Goal: Transaction & Acquisition: Purchase product/service

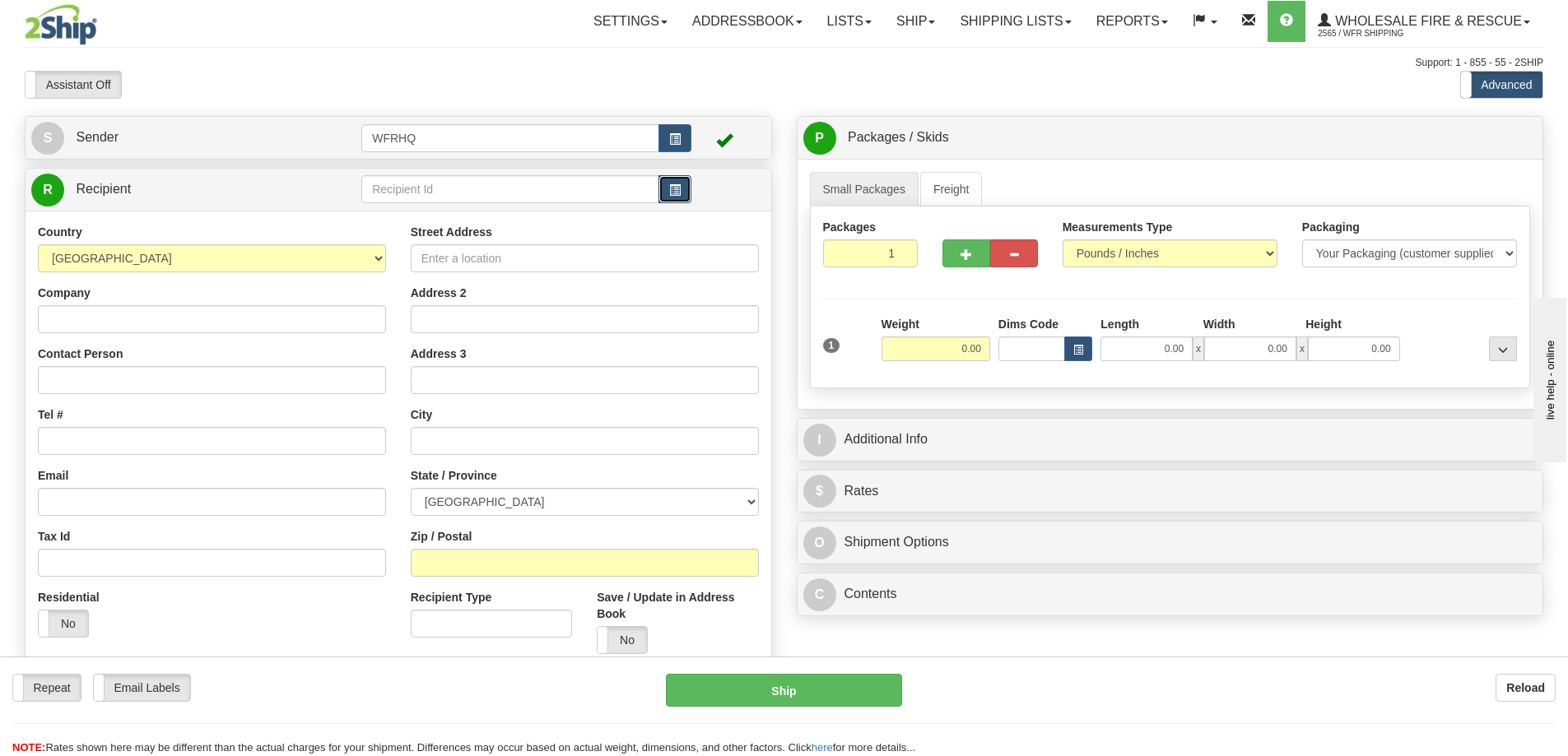
click at [679, 194] on span "button" at bounding box center [674, 190] width 11 height 11
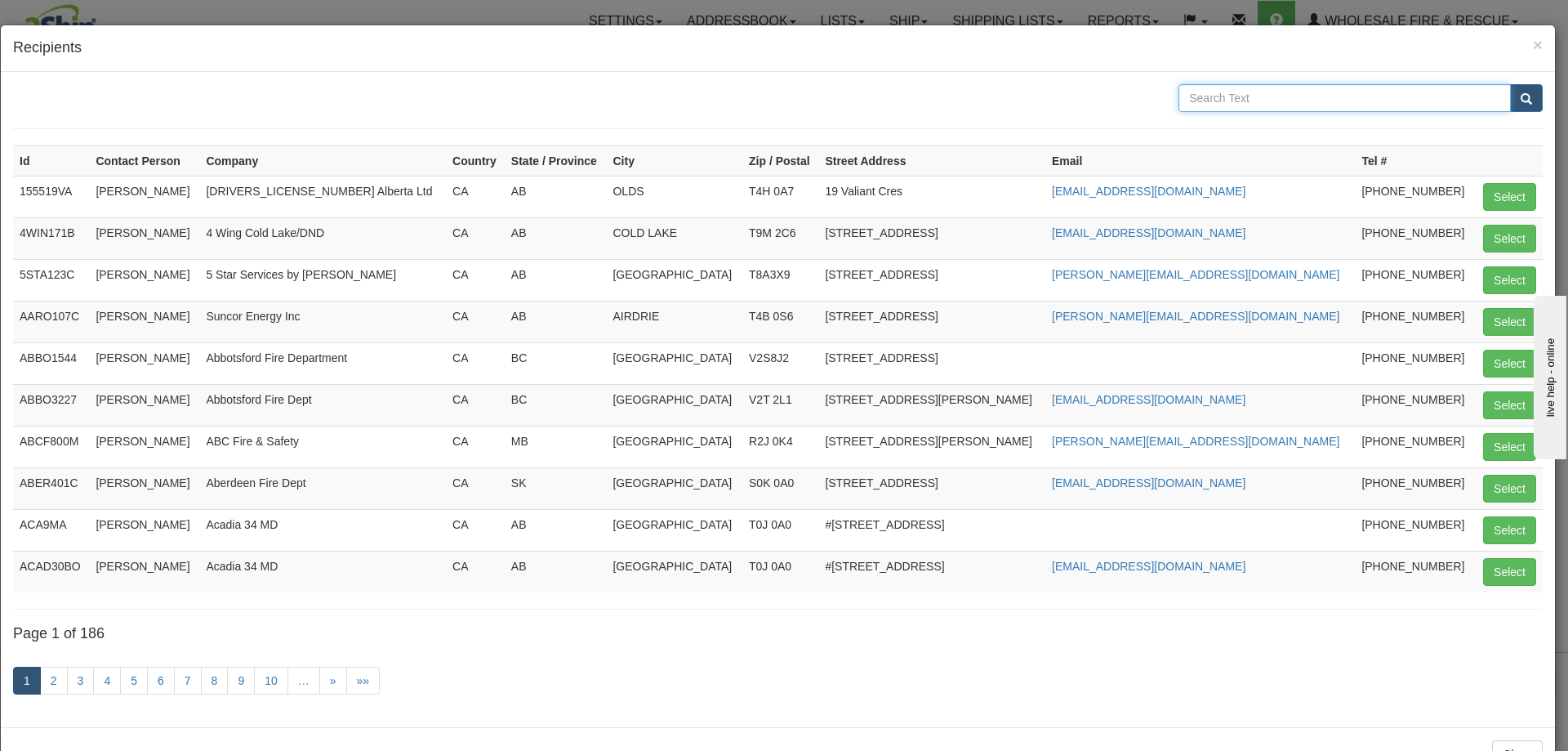
click at [1201, 90] on input "text" at bounding box center [1344, 97] width 332 height 28
type input "[PERSON_NAME]"
click at [1510, 84] on button "submit" at bounding box center [1526, 97] width 33 height 28
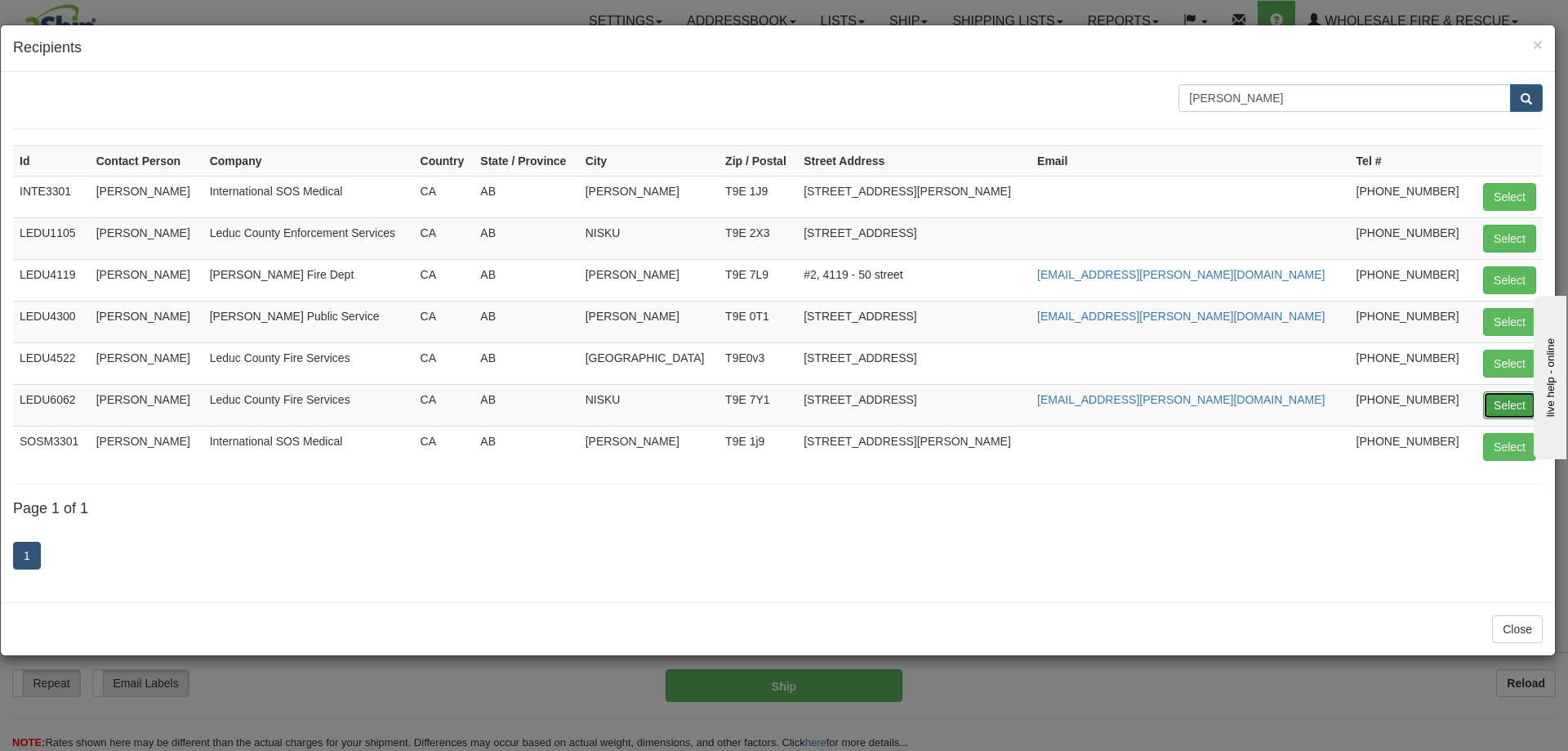
click at [1494, 409] on button "Select" at bounding box center [1510, 405] width 53 height 28
type input "LEDU6062"
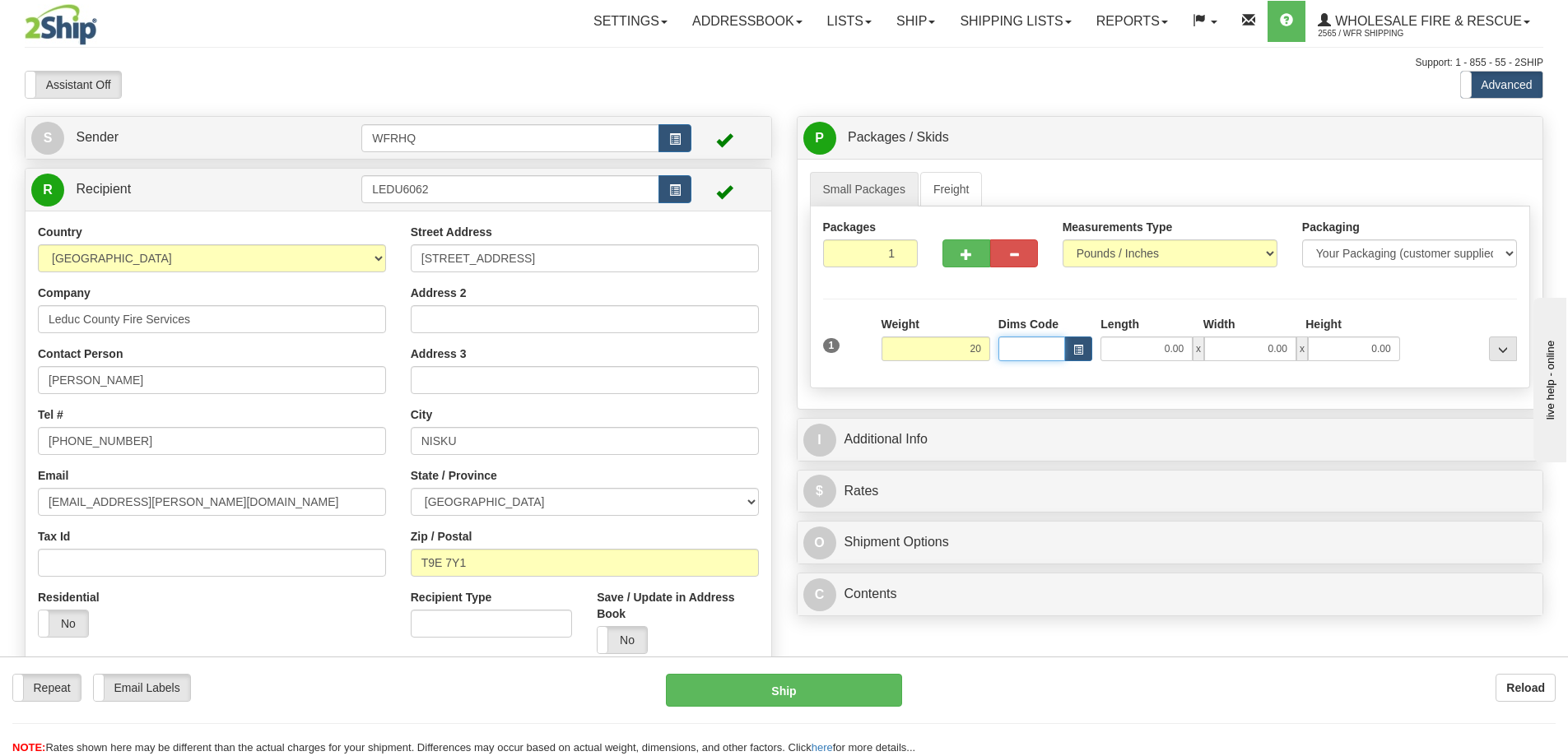
type input "20.00"
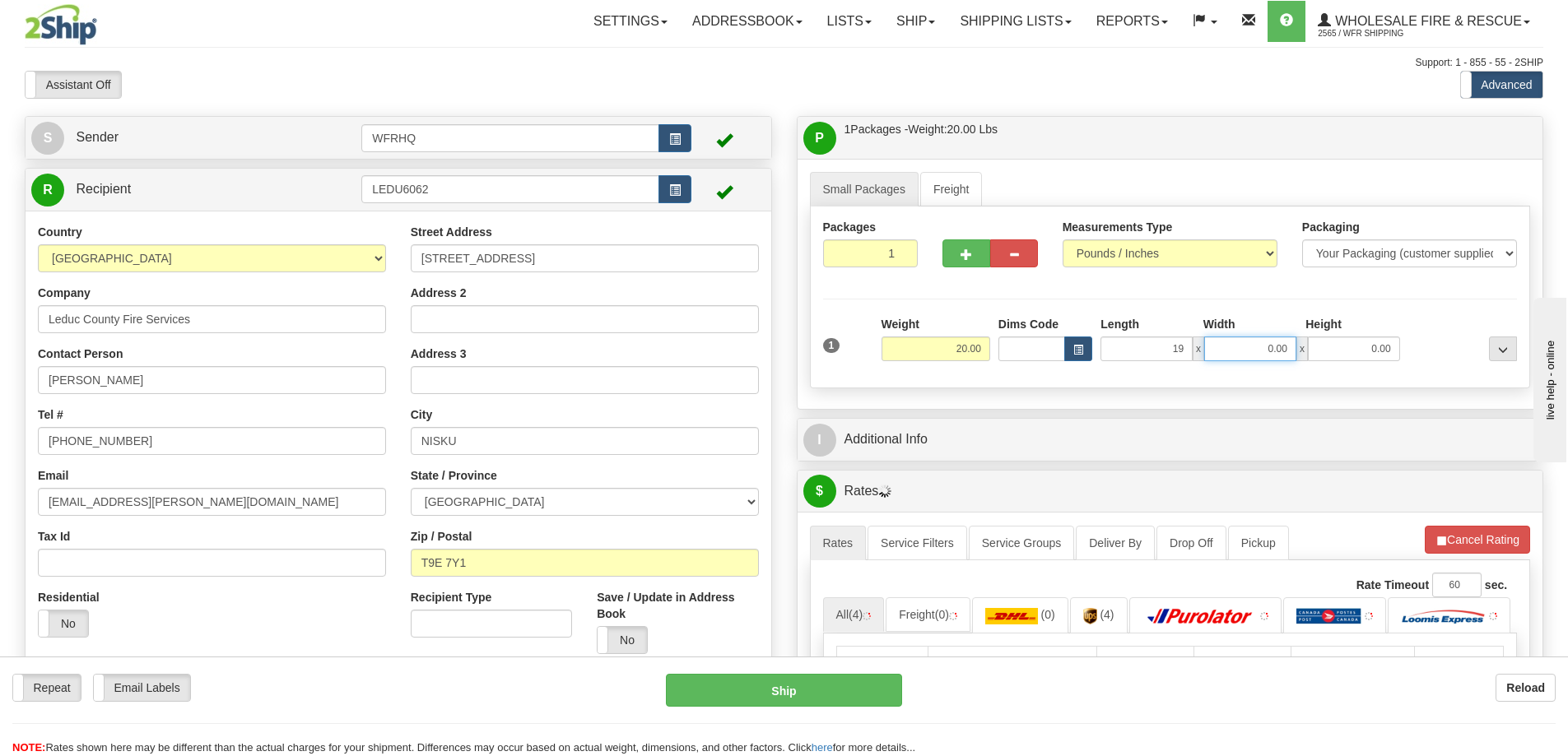
type input "19.00"
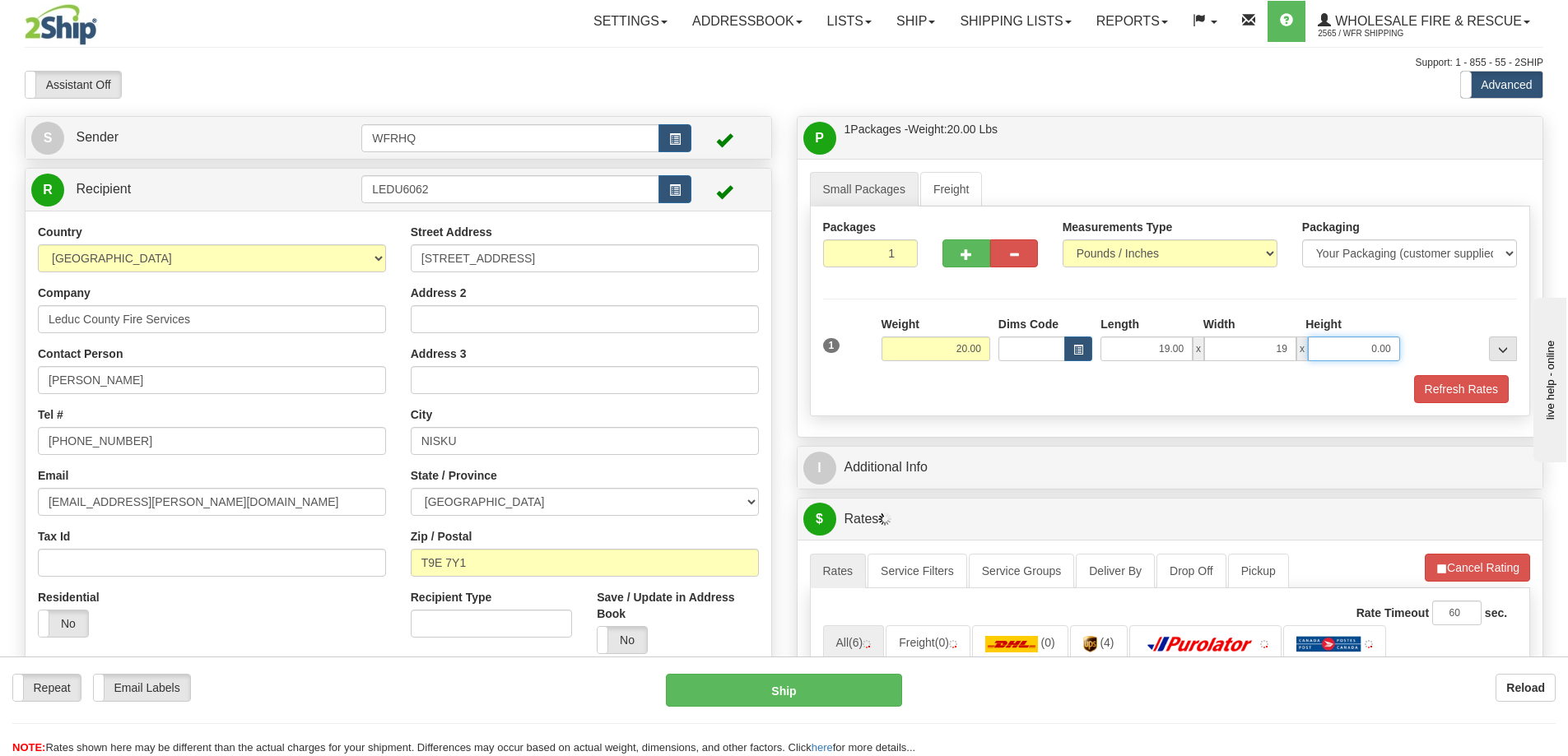
type input "19.00"
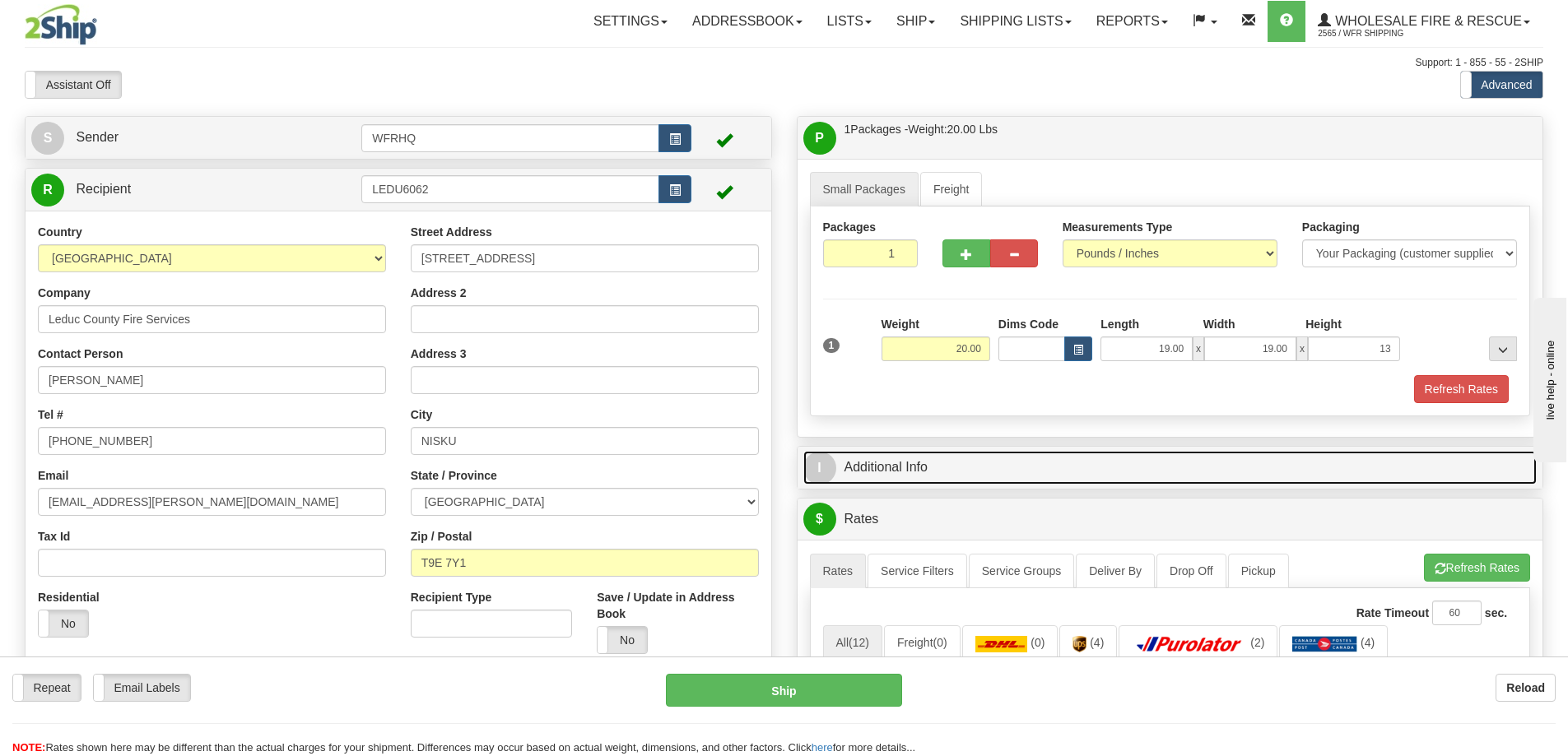
type input "13.00"
click at [903, 460] on link "I Additional Info" at bounding box center [1170, 468] width 734 height 34
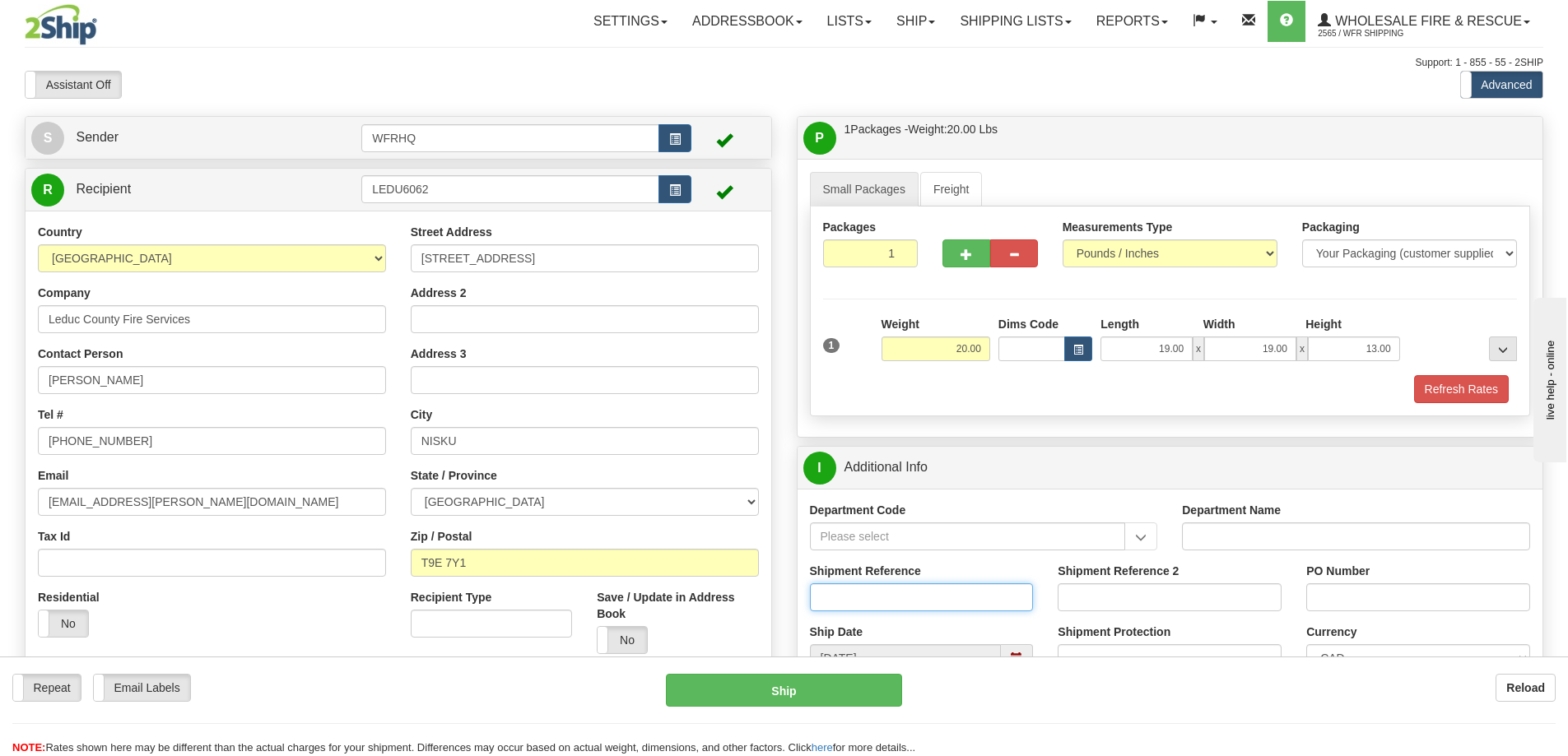
click at [858, 592] on input "Shipment Reference" at bounding box center [922, 597] width 224 height 28
type input "S42732 - 30138"
click at [1320, 595] on input "PO Number" at bounding box center [1418, 597] width 224 height 28
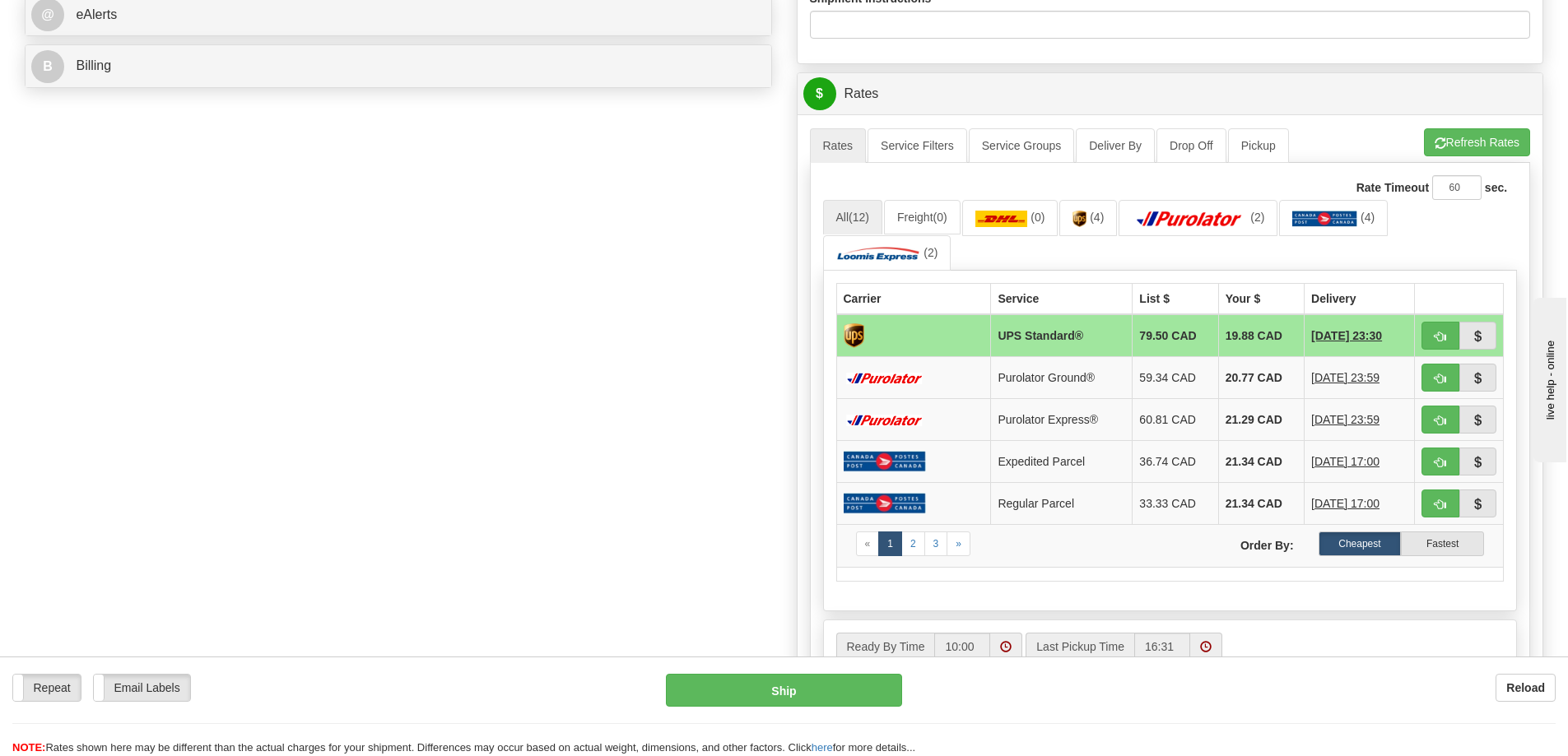
scroll to position [905, 0]
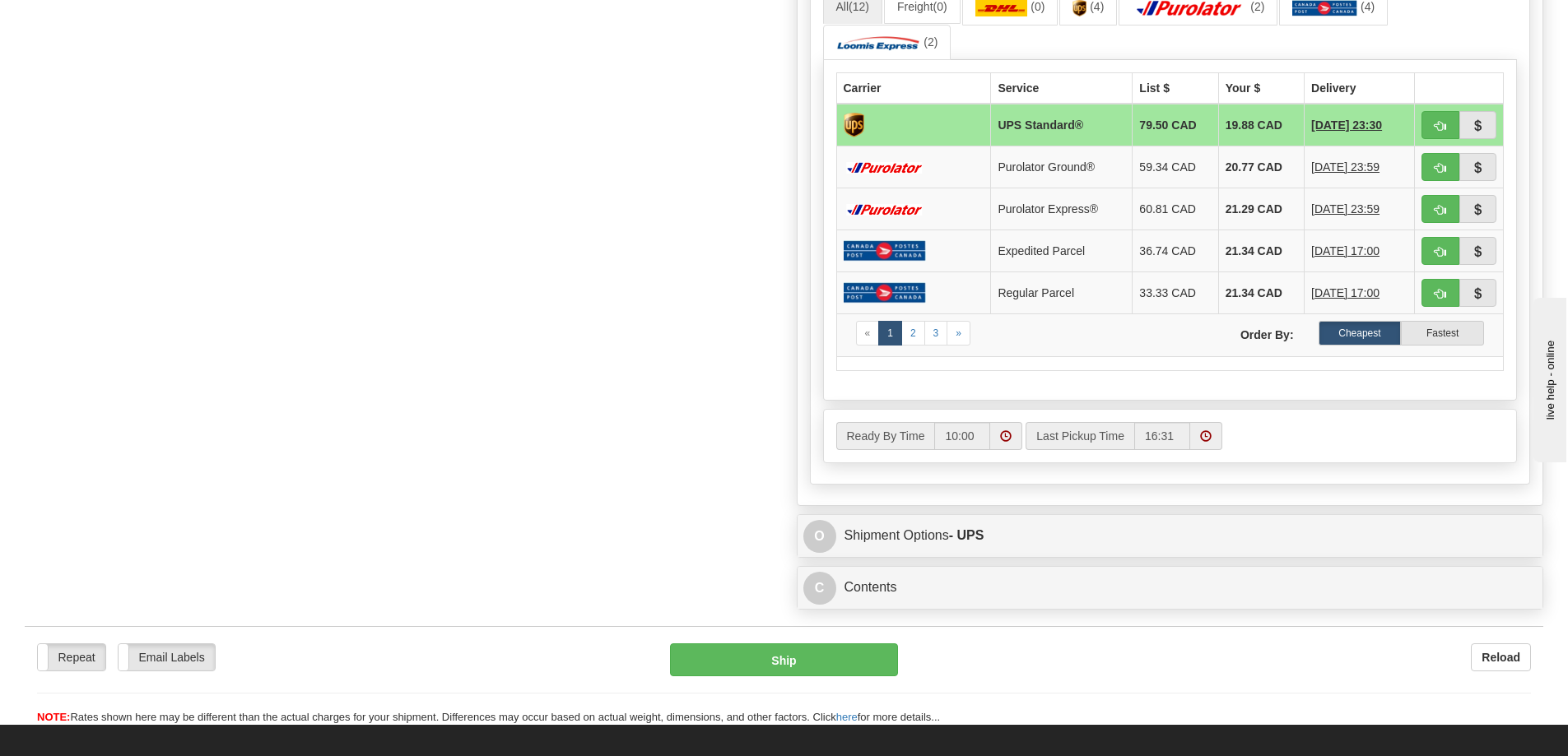
type input "071677"
click at [1436, 124] on span "button" at bounding box center [1440, 126] width 11 height 11
type input "11"
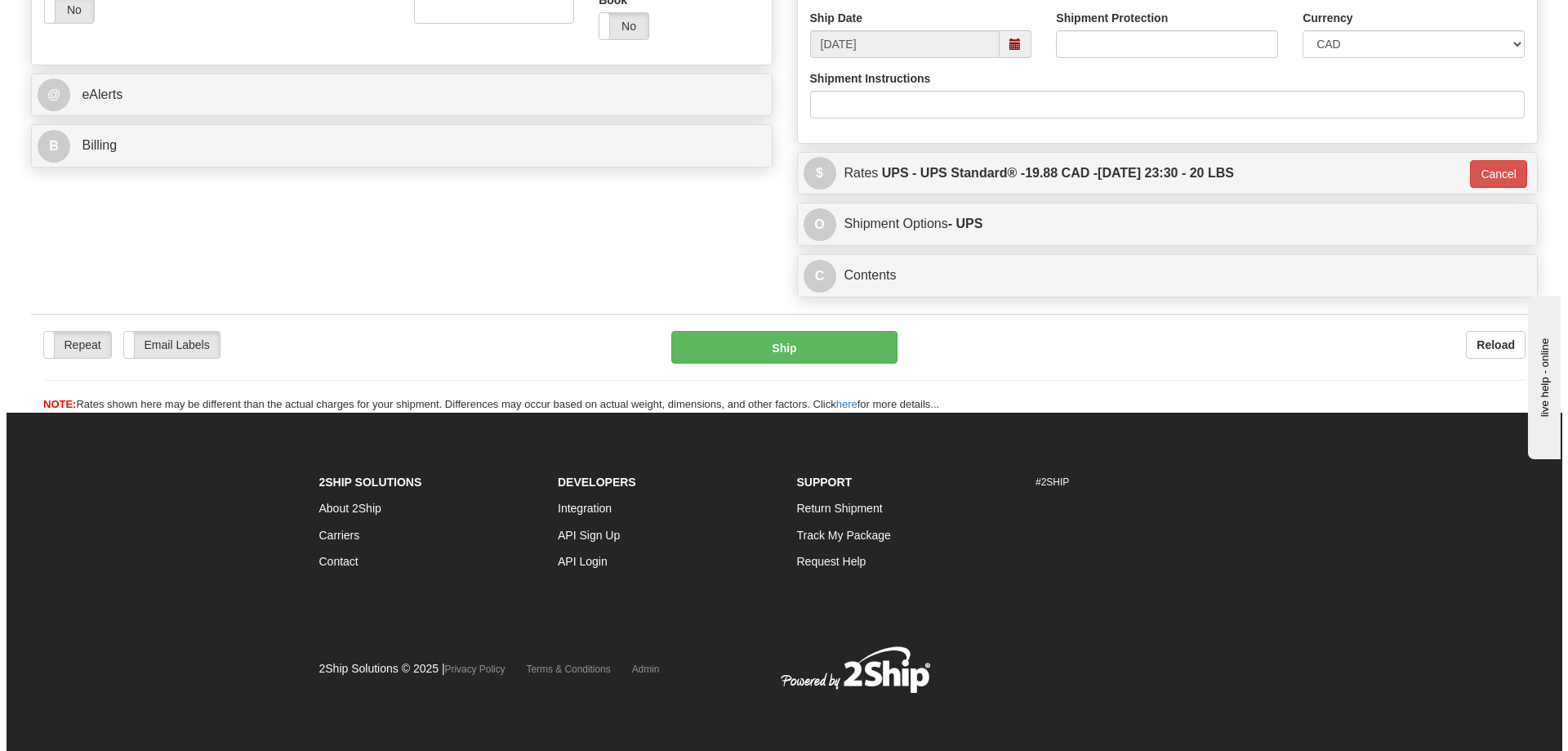
scroll to position [609, 0]
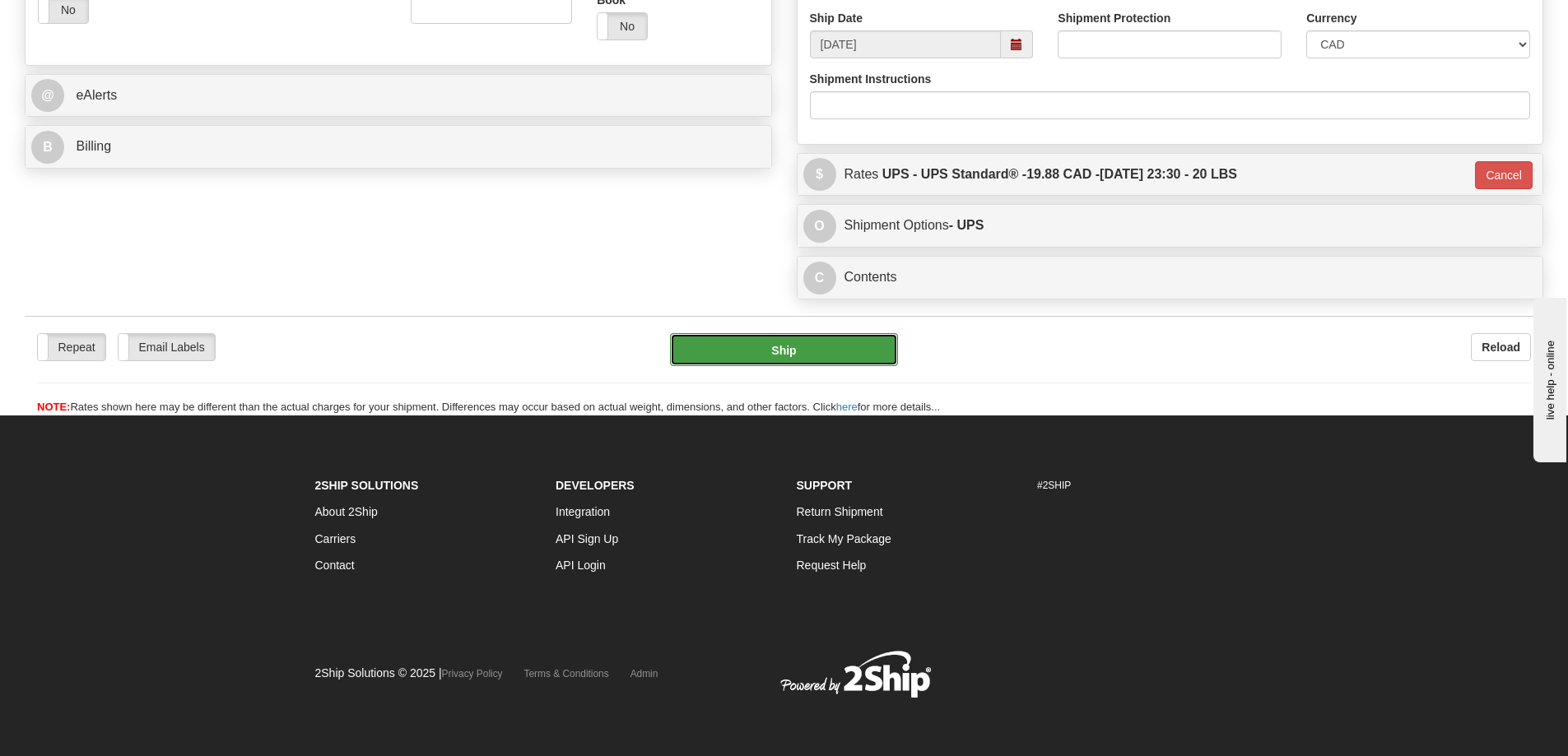
click at [761, 354] on button "Ship" at bounding box center [784, 350] width 228 height 33
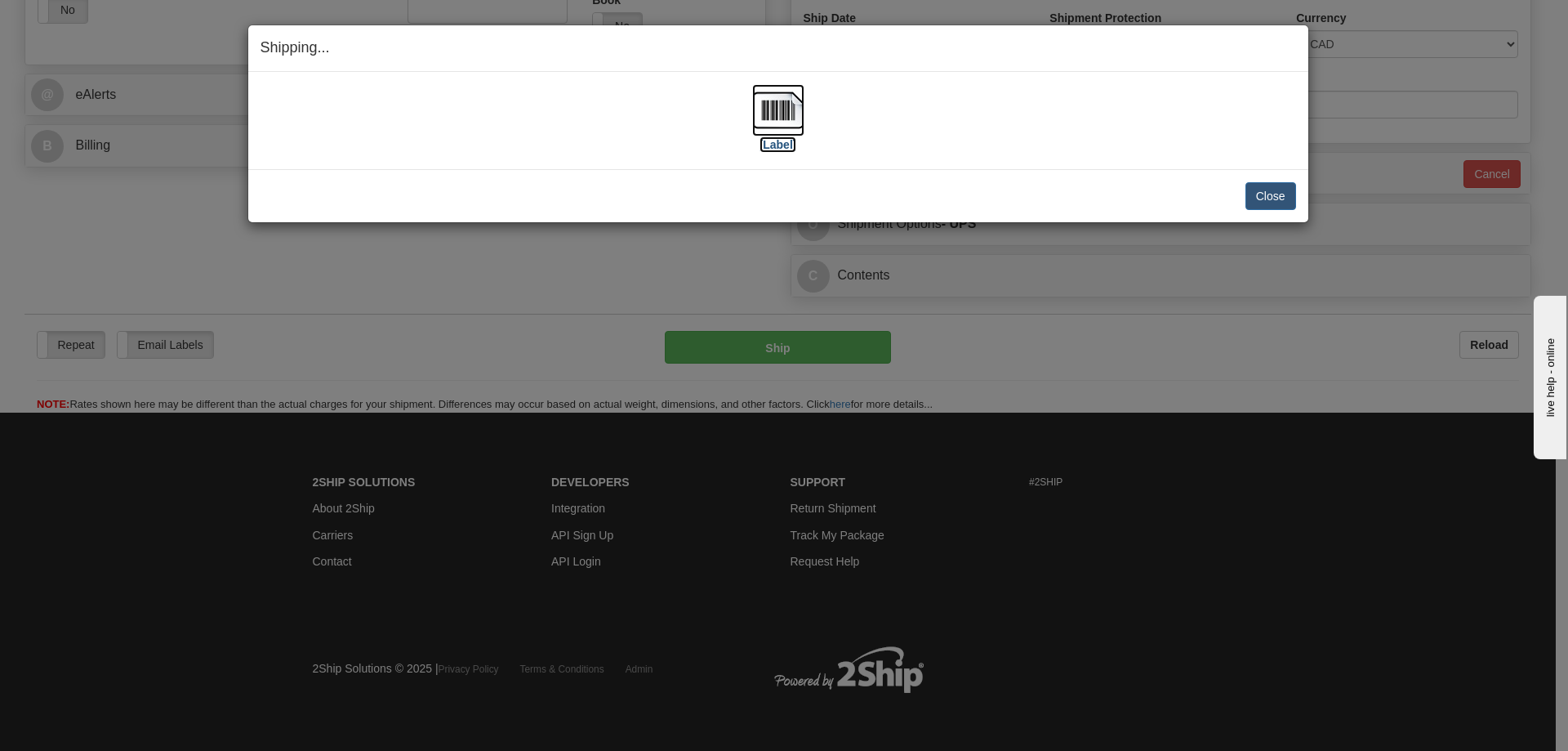
click at [789, 130] on img at bounding box center [778, 110] width 53 height 53
drag, startPoint x: 466, startPoint y: 167, endPoint x: 1175, endPoint y: 148, distance: 709.3
click at [467, 167] on div "[Label] IMPORTANT NOTICE Embassy / Consulate / Government Building / Hospital C…" at bounding box center [778, 120] width 1061 height 97
click at [1260, 198] on button "Close" at bounding box center [1271, 196] width 51 height 28
click at [1272, 192] on button "Close" at bounding box center [1271, 196] width 51 height 28
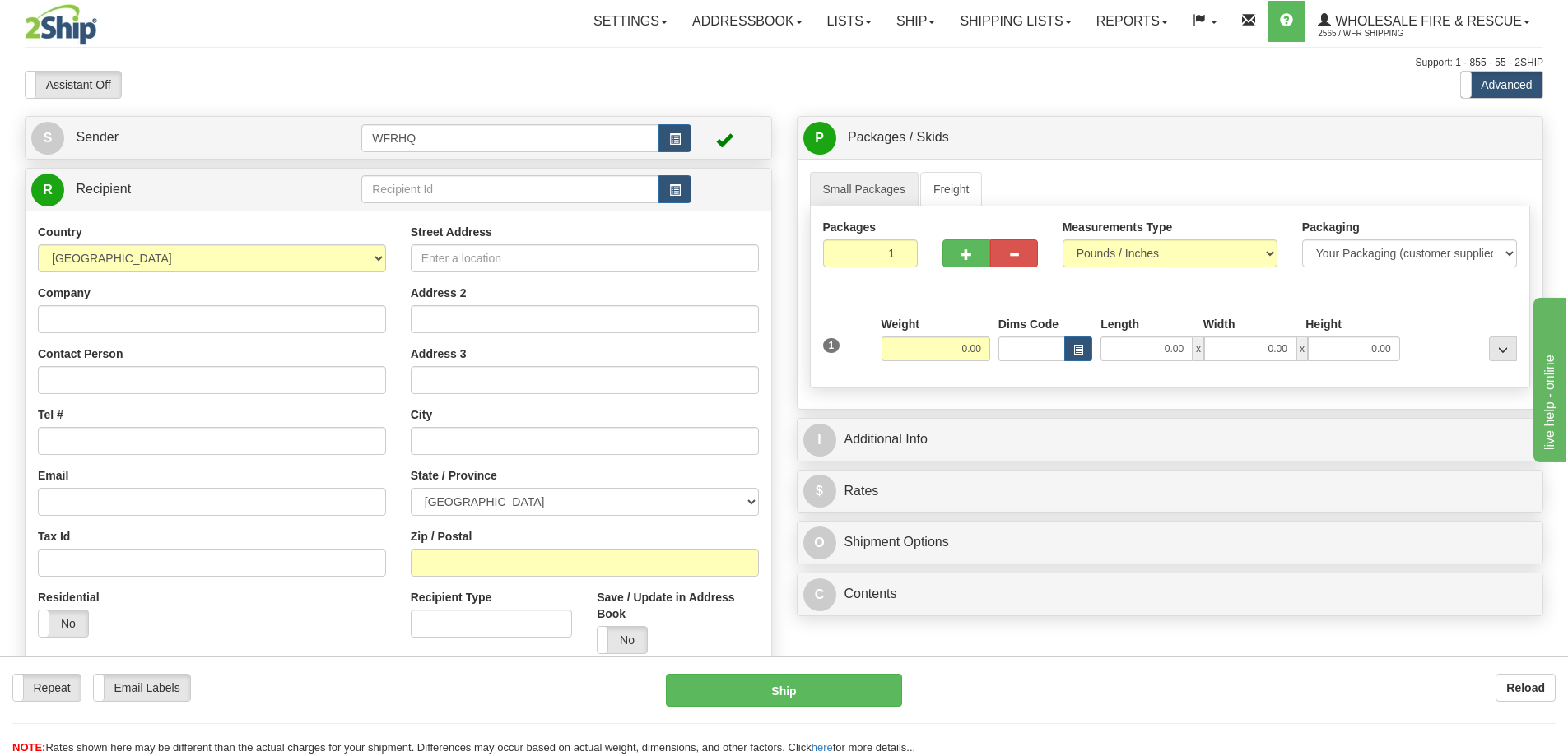
click at [676, 188] on div "Toggle navigation Settings Shipping Preferences Fields Preferences New" at bounding box center [784, 437] width 1568 height 875
click at [676, 189] on span "button" at bounding box center [674, 190] width 11 height 11
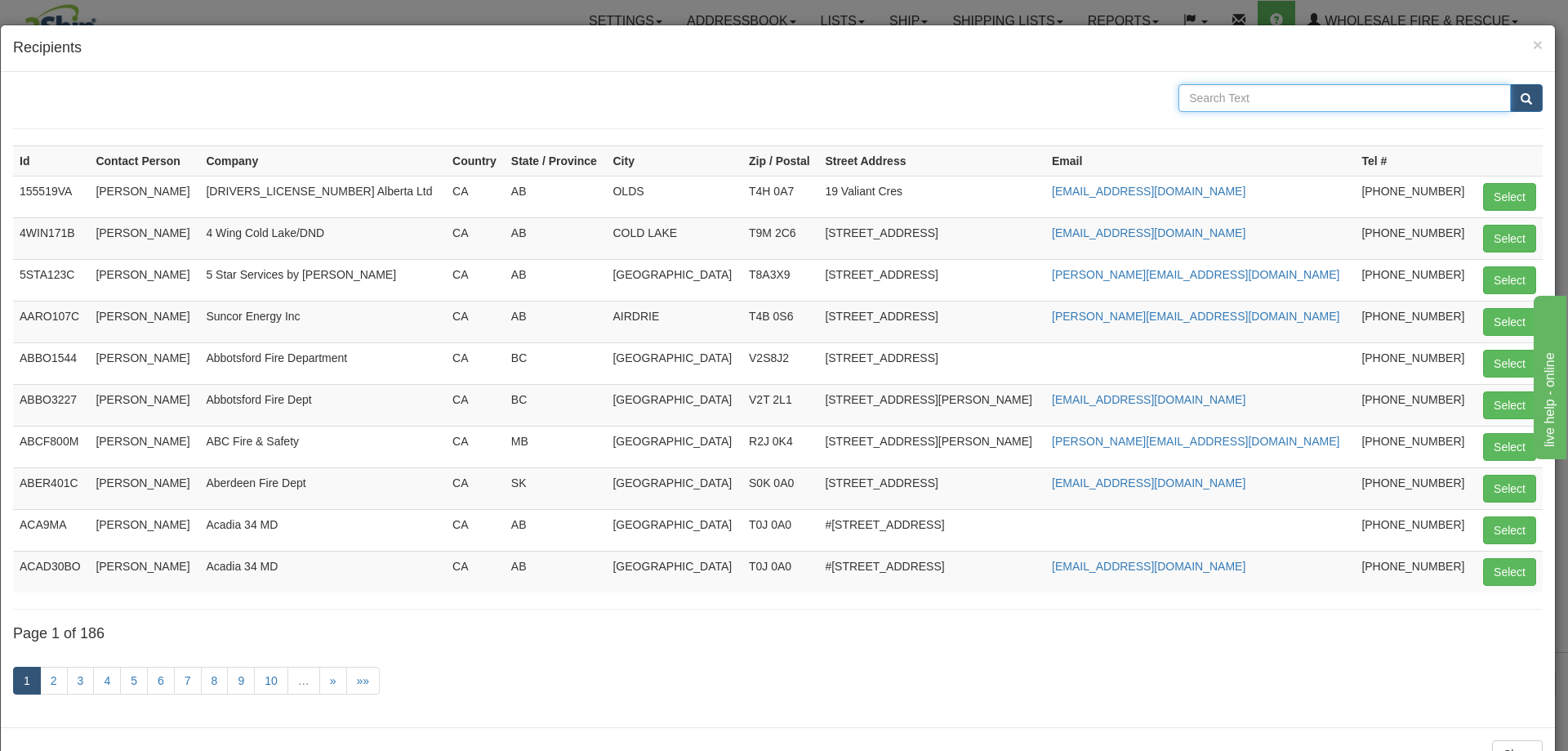
click at [1270, 103] on input "text" at bounding box center [1344, 97] width 332 height 28
type input "Langley"
click at [1510, 84] on button "submit" at bounding box center [1526, 97] width 33 height 28
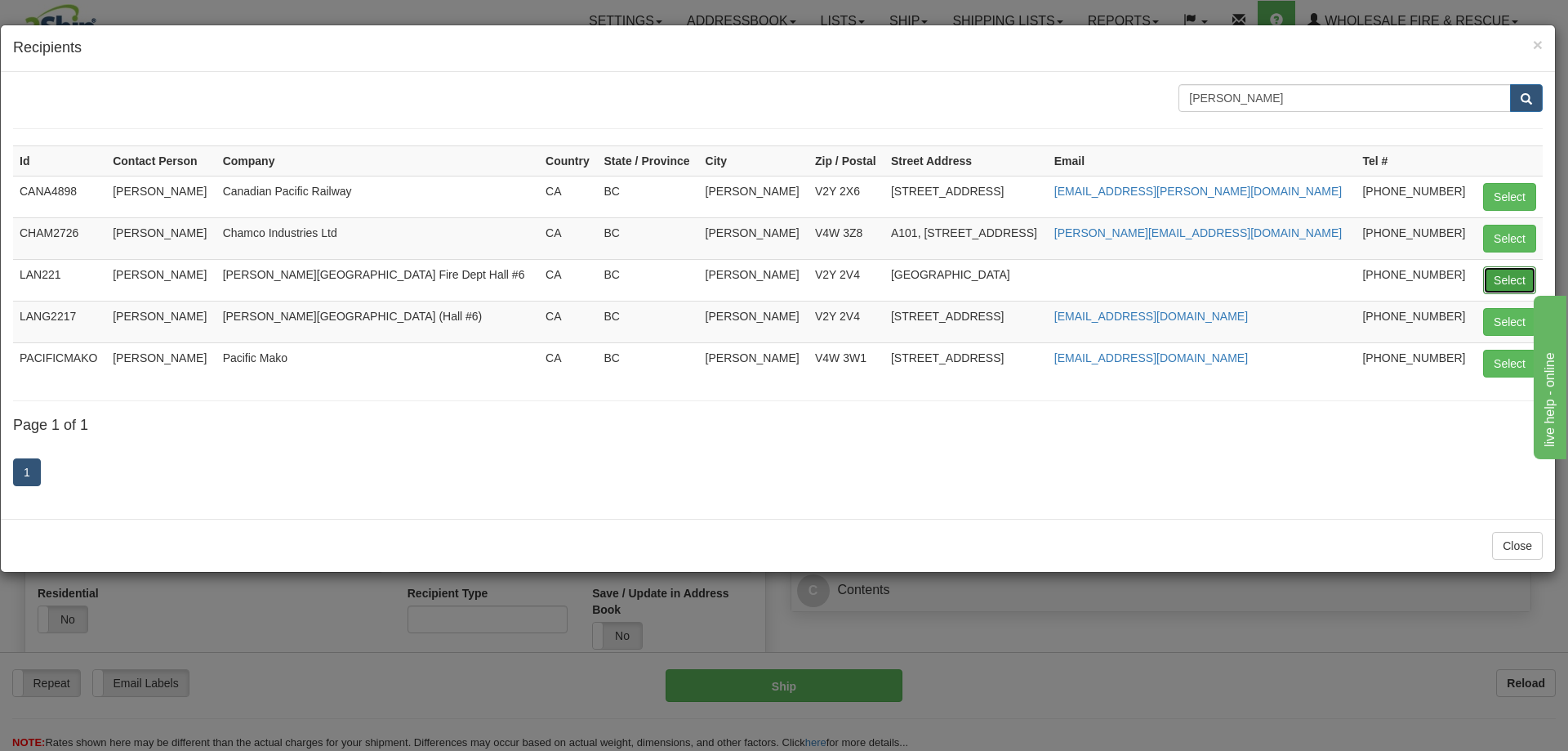
click at [1503, 282] on button "Select" at bounding box center [1510, 280] width 53 height 28
type input "LAN221"
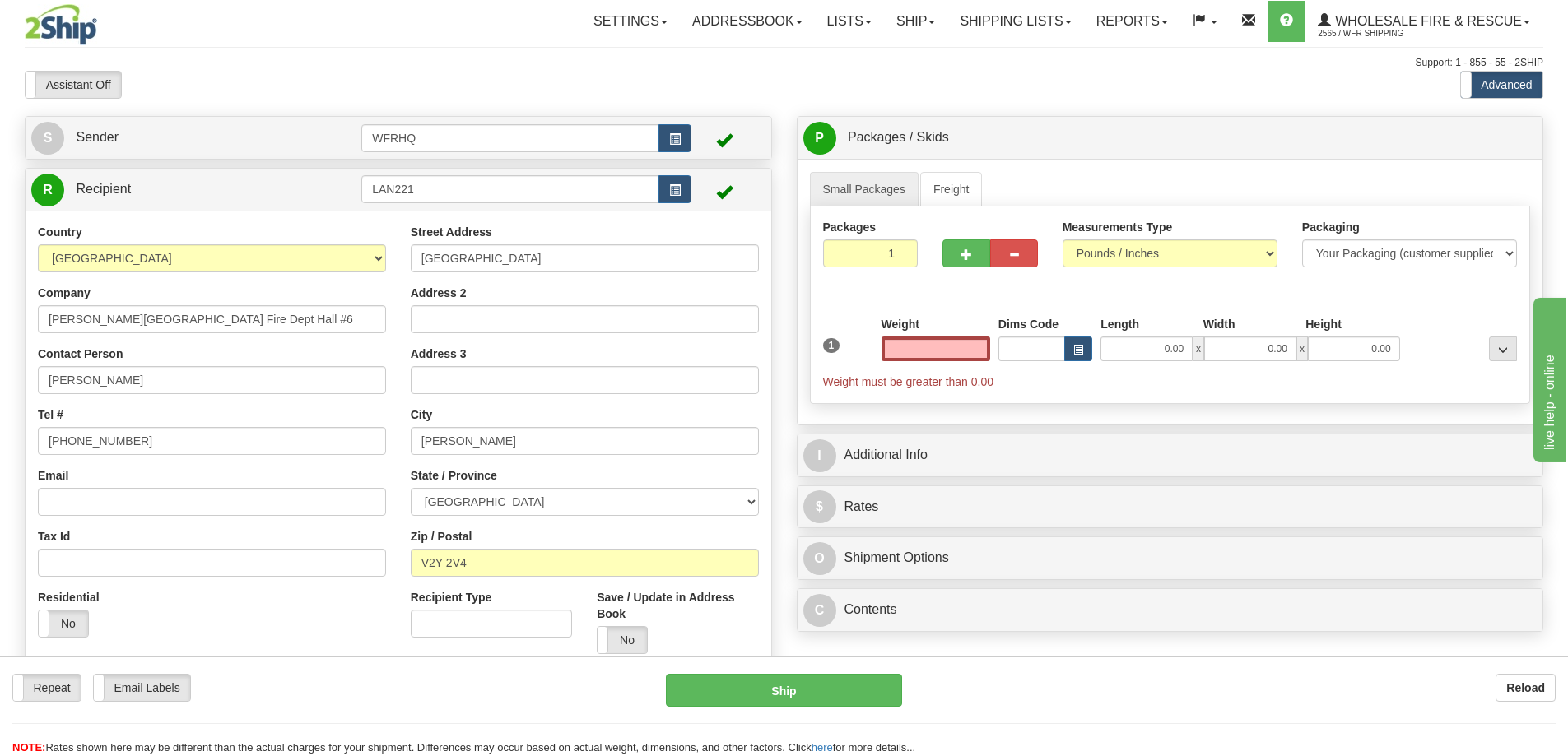
type input "0.00"
click at [108, 502] on input "Email" at bounding box center [212, 502] width 348 height 28
paste input "rjenkins@tol.ca"
type input "rjenkins@tol.ca"
click at [938, 346] on input "0.00" at bounding box center [936, 348] width 108 height 25
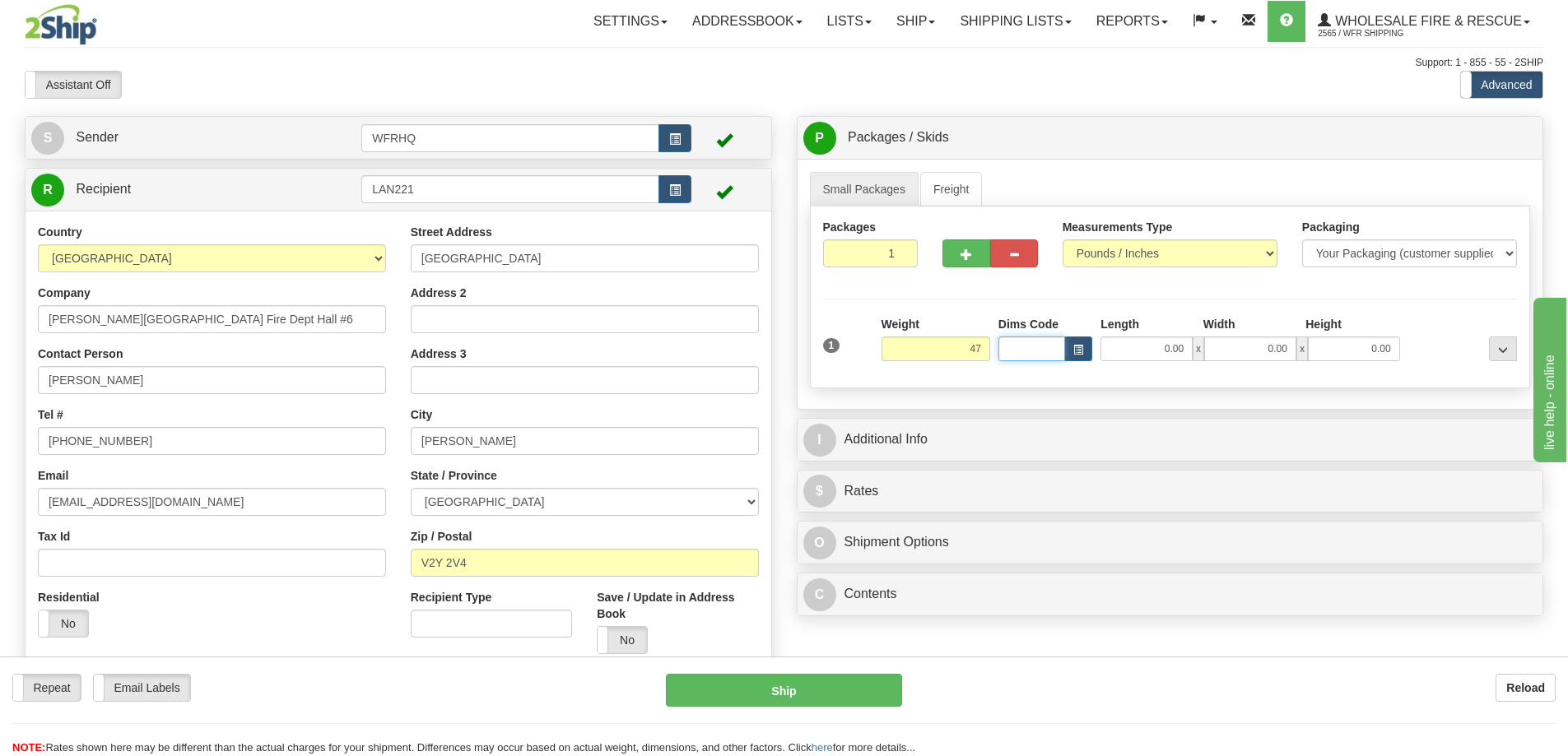
type input "47.00"
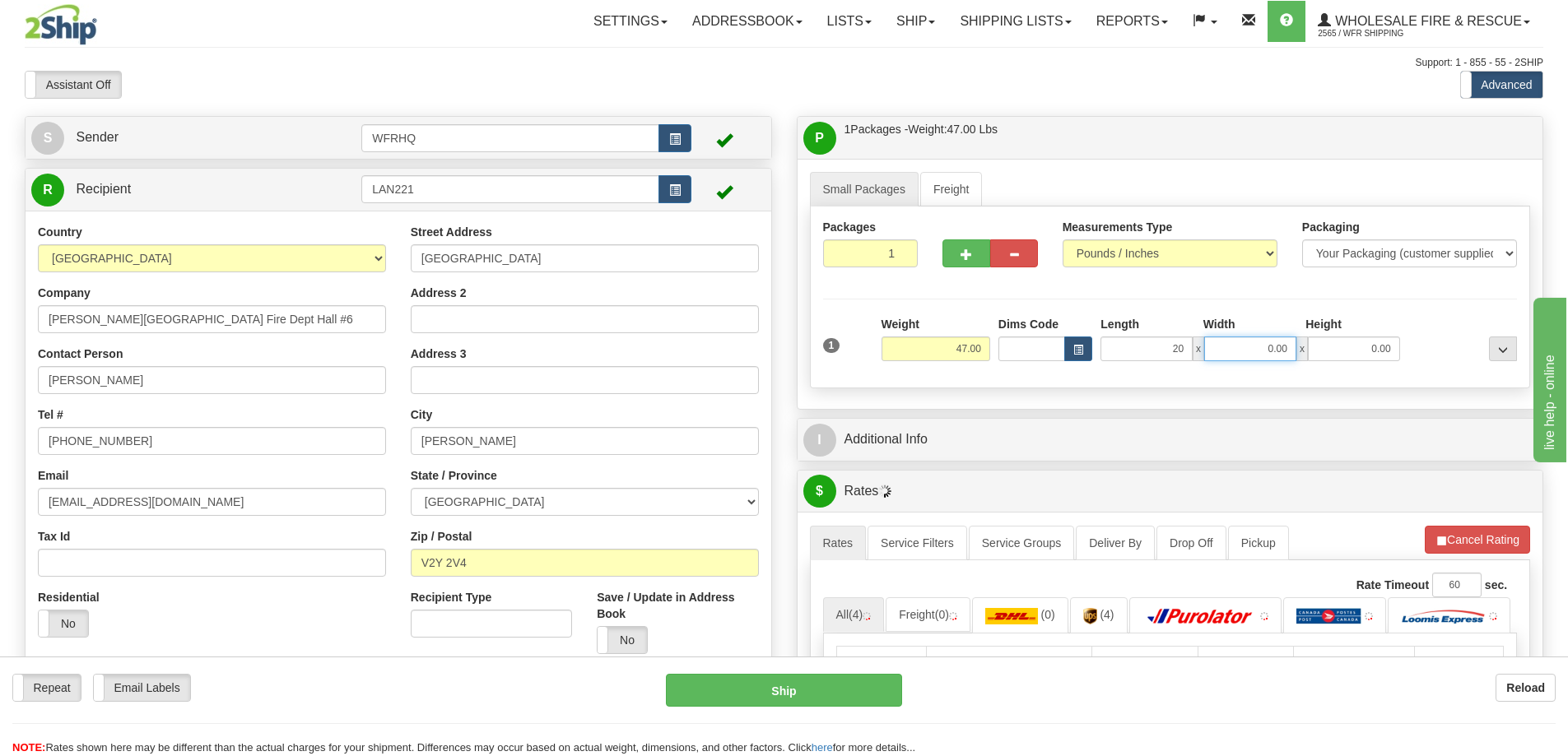
type input "20.00"
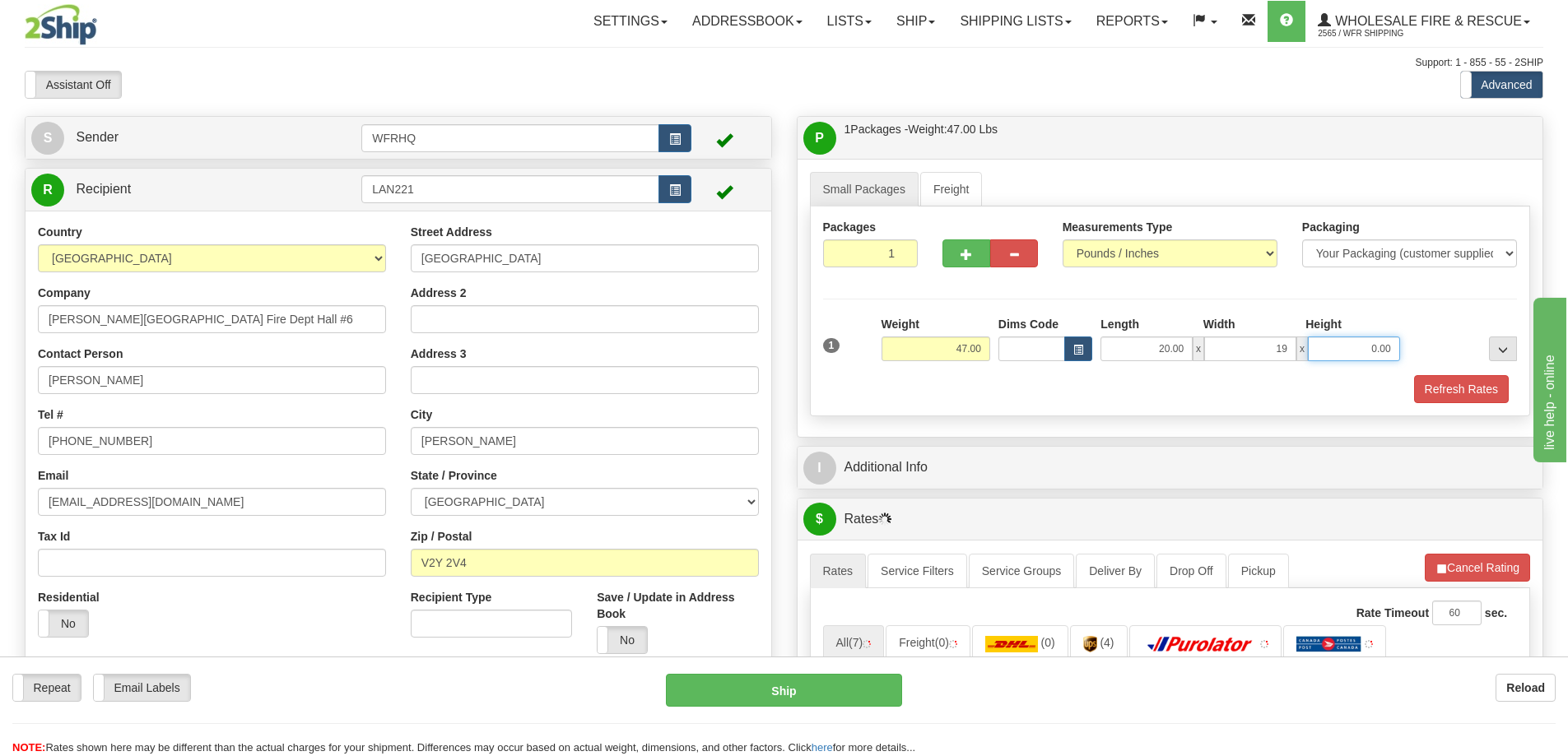
type input "19.00"
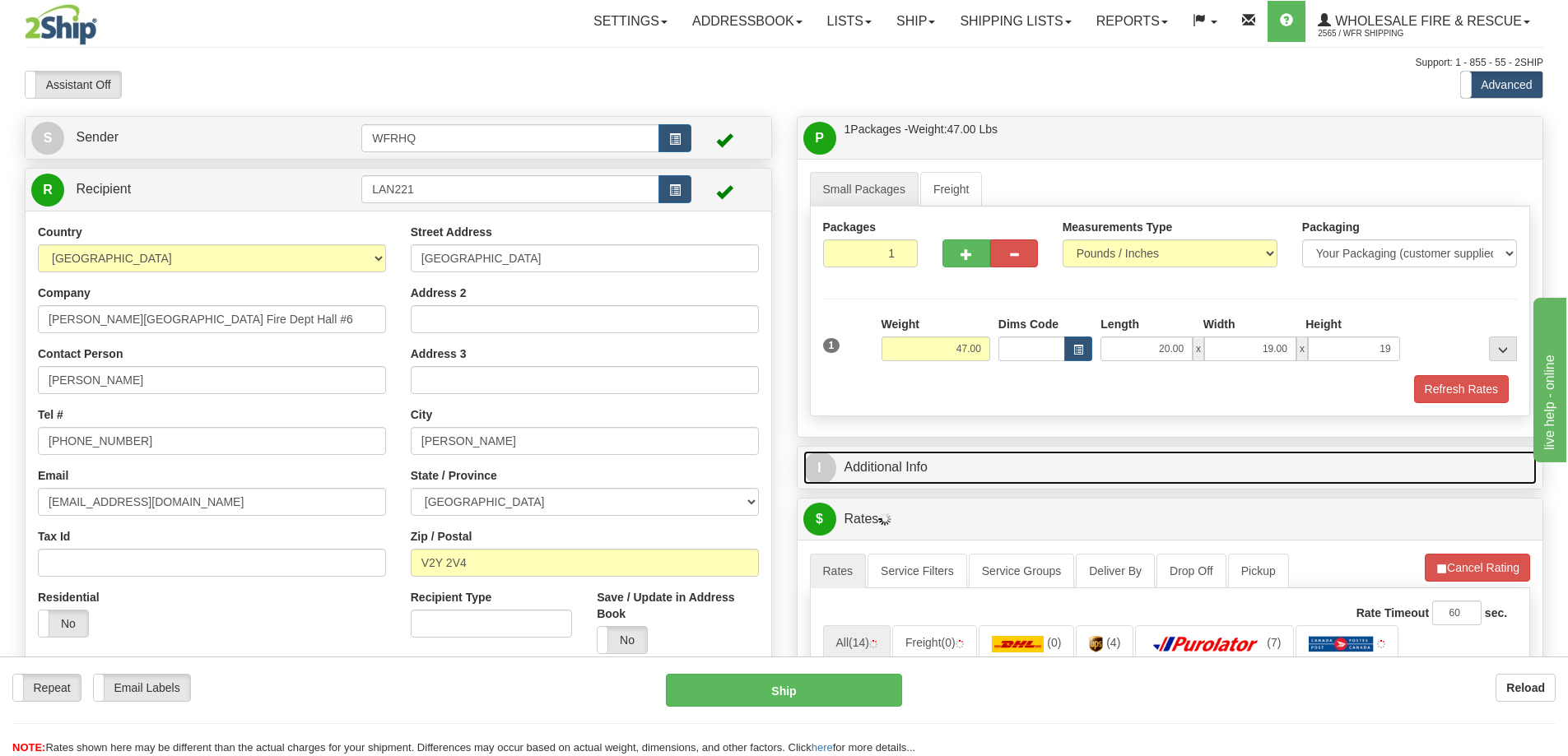
type input "19.00"
click at [905, 474] on link "I Additional Info" at bounding box center [1170, 468] width 734 height 34
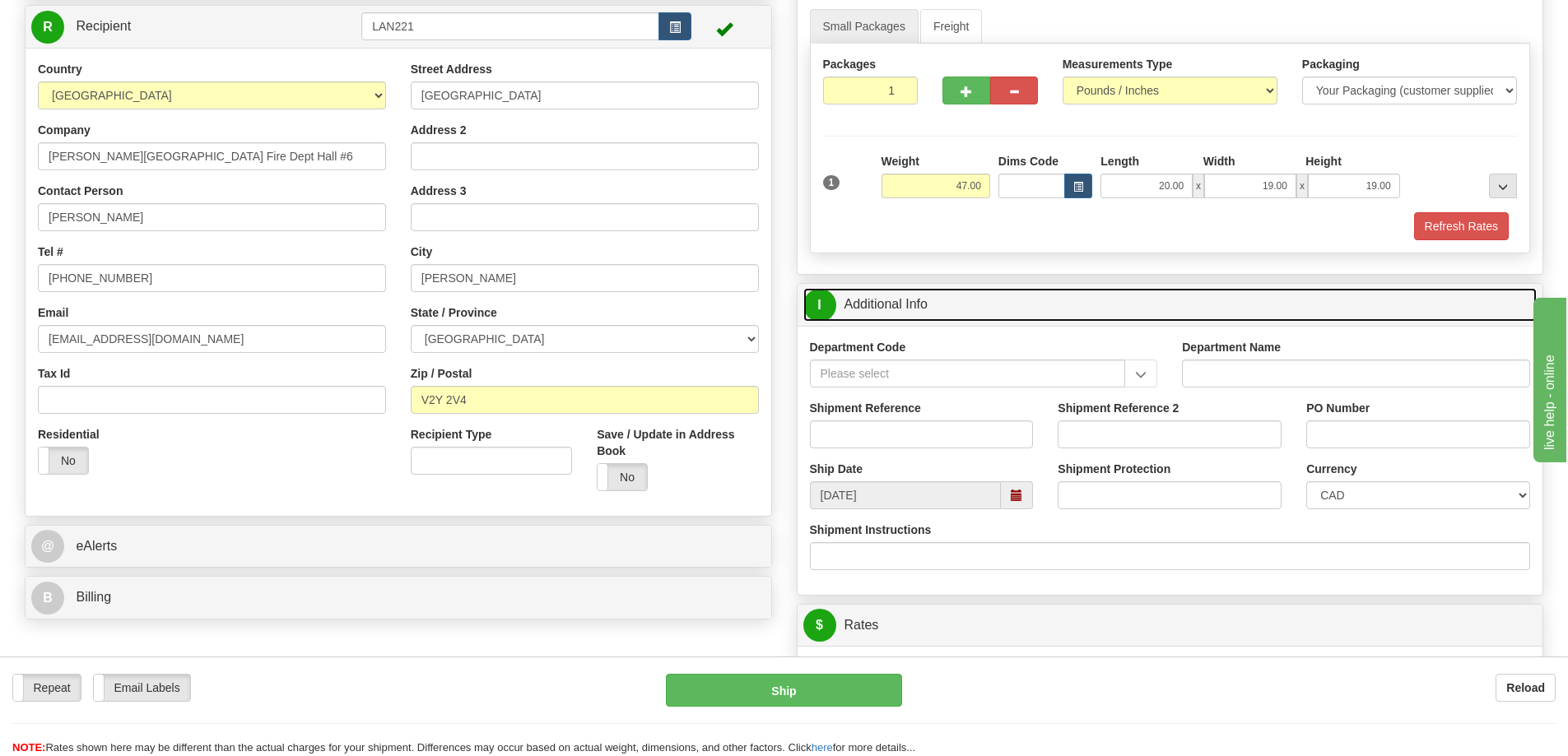
scroll to position [165, 0]
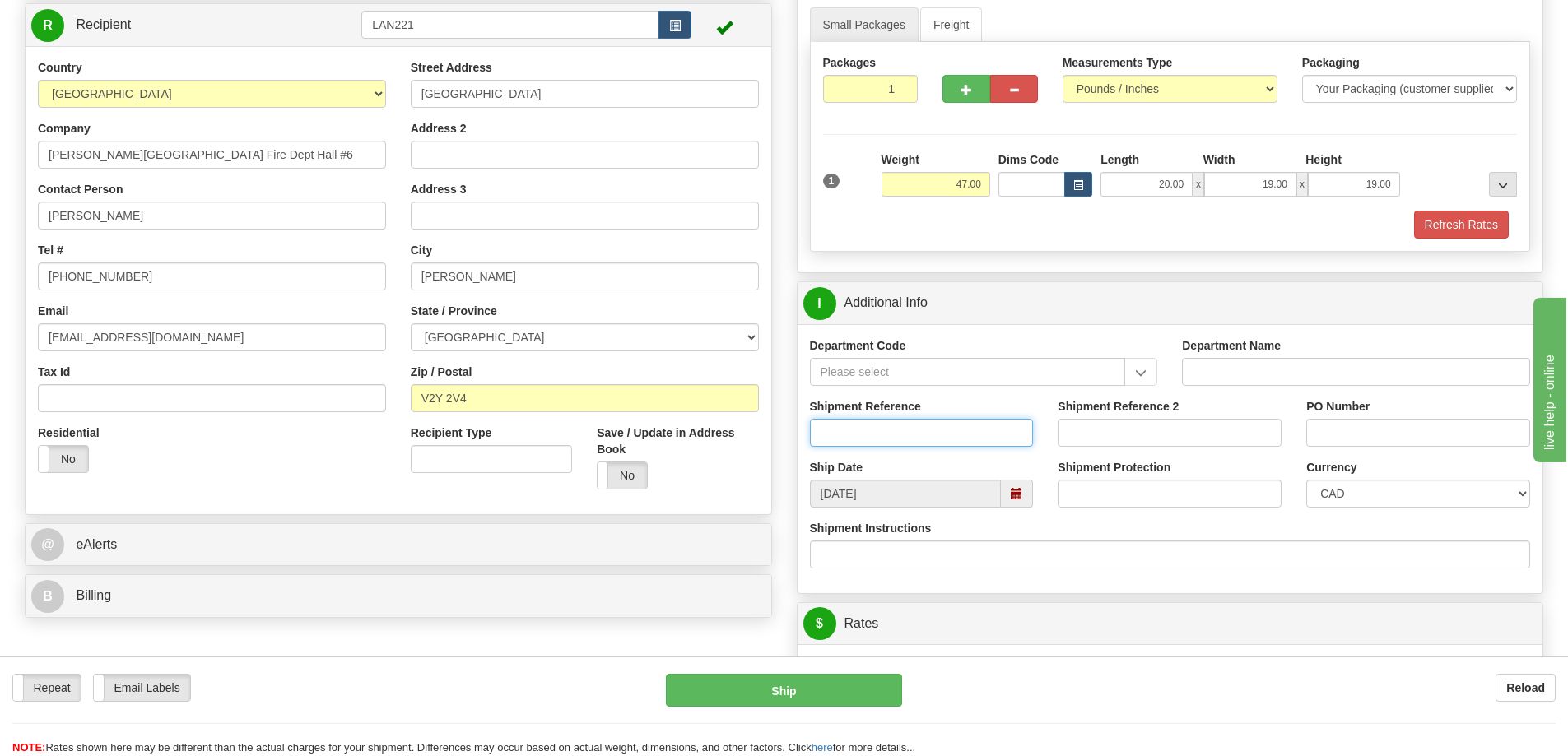
click at [898, 435] on input "Shipment Reference" at bounding box center [922, 433] width 224 height 28
type input "S42621 - 28012"
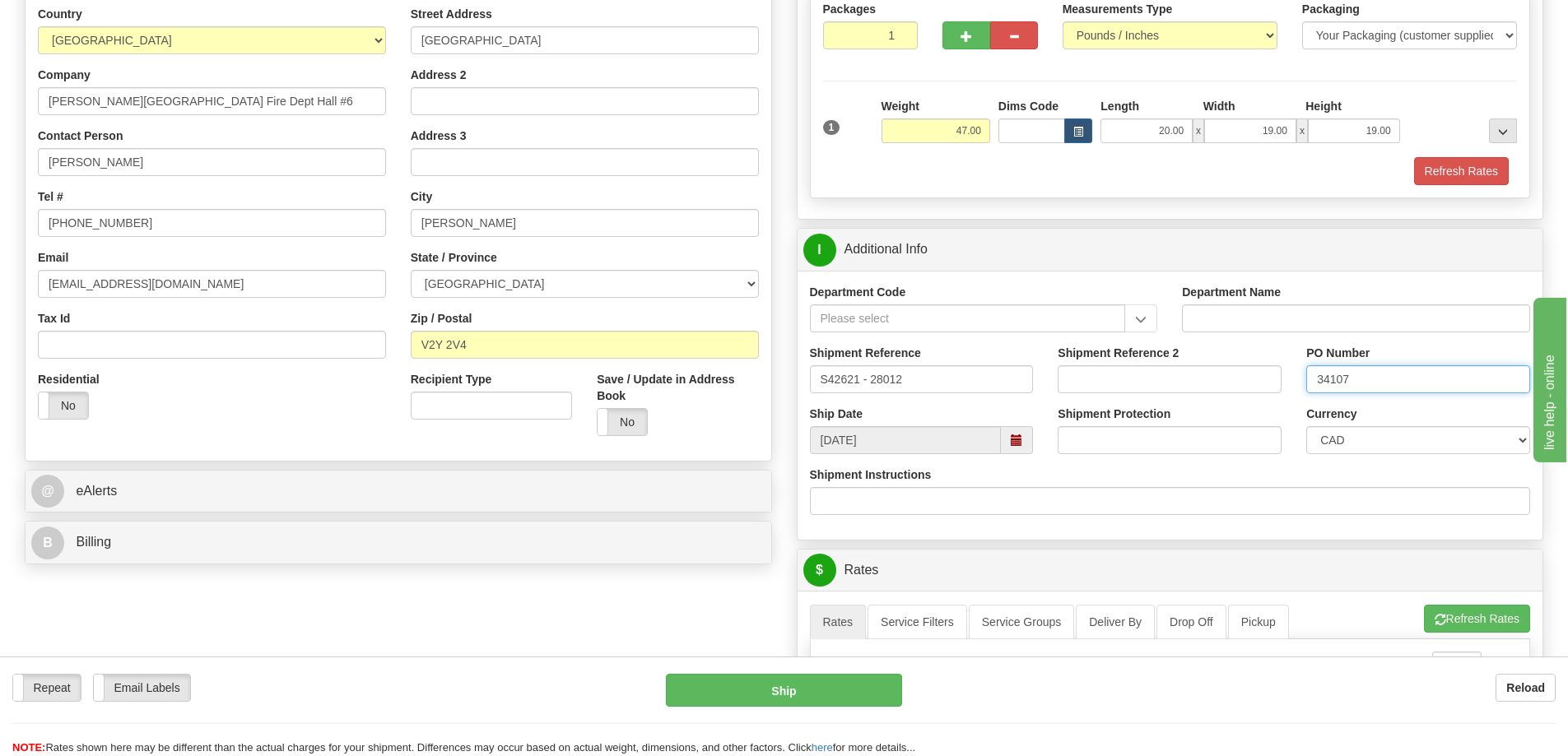
scroll to position [658, 0]
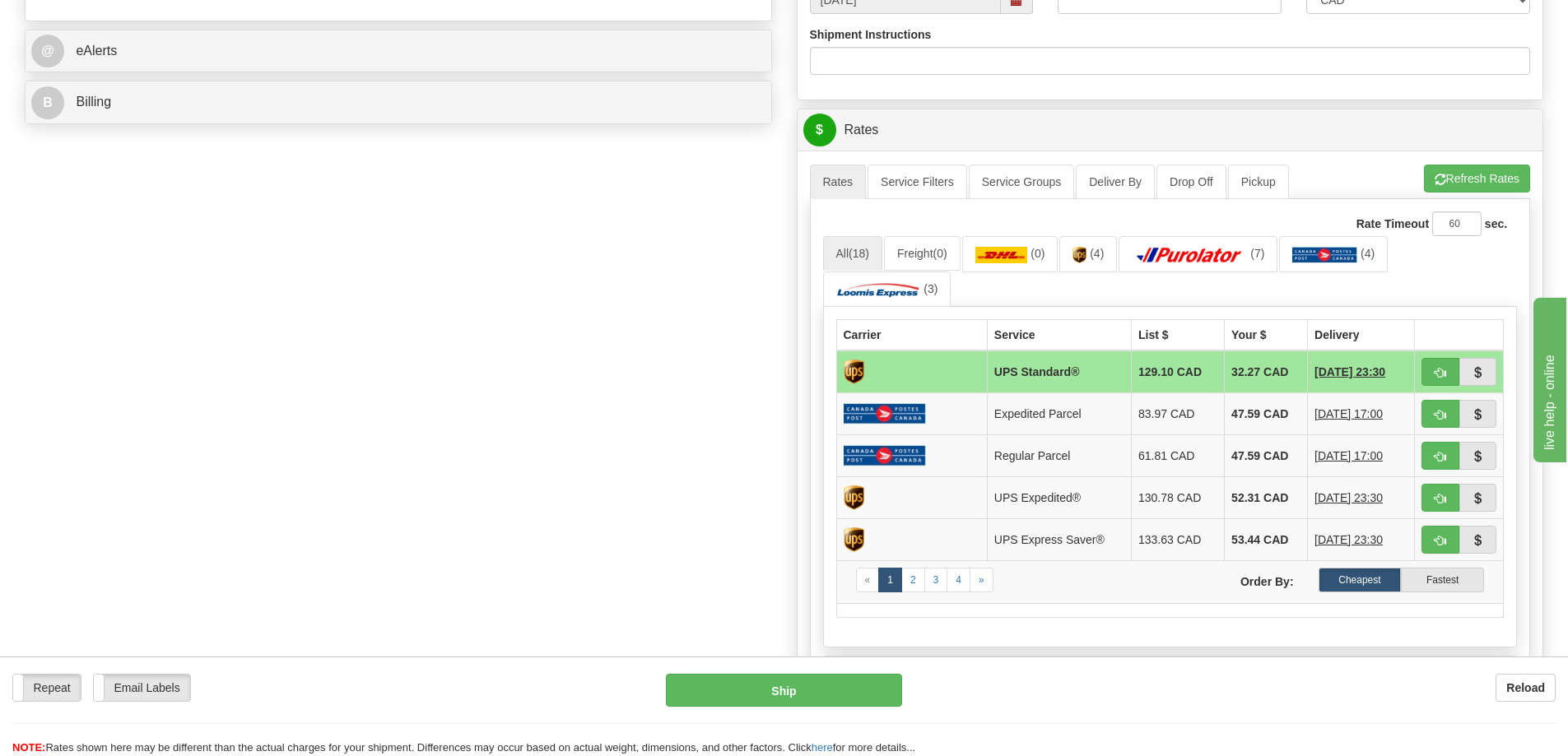
type input "34107"
click at [1445, 373] on span "button" at bounding box center [1440, 373] width 11 height 11
type input "11"
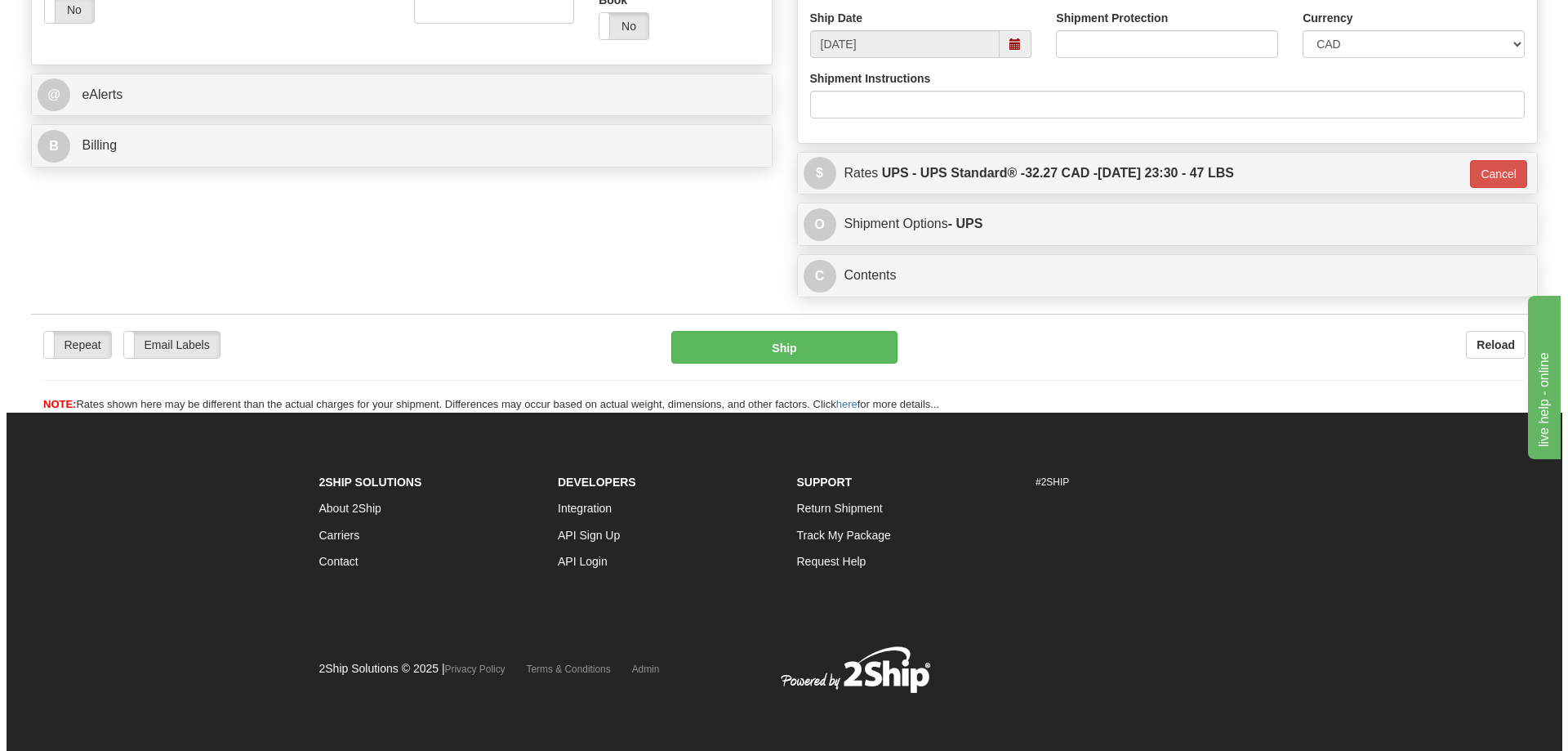
scroll to position [609, 0]
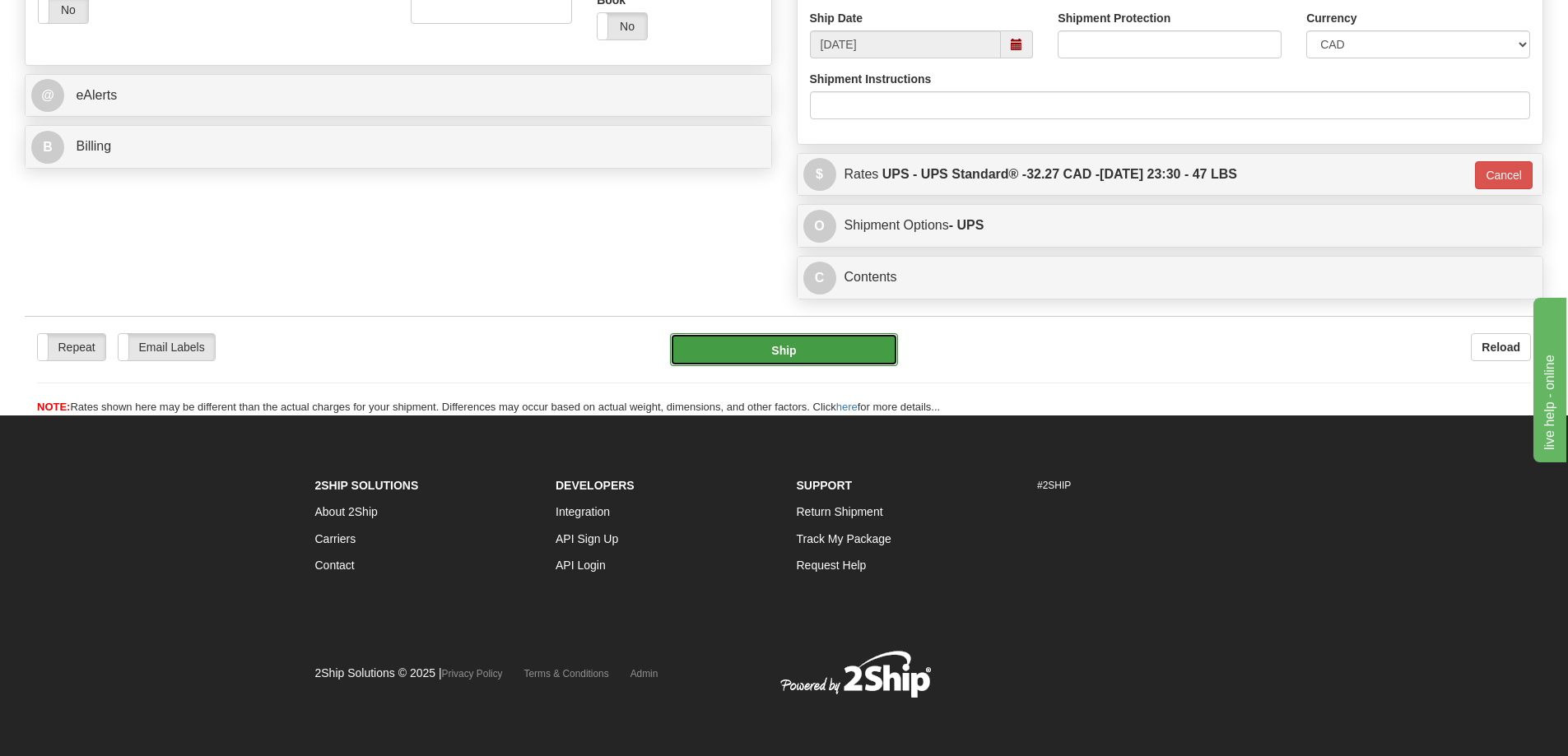
click at [801, 358] on button "Ship" at bounding box center [784, 350] width 228 height 33
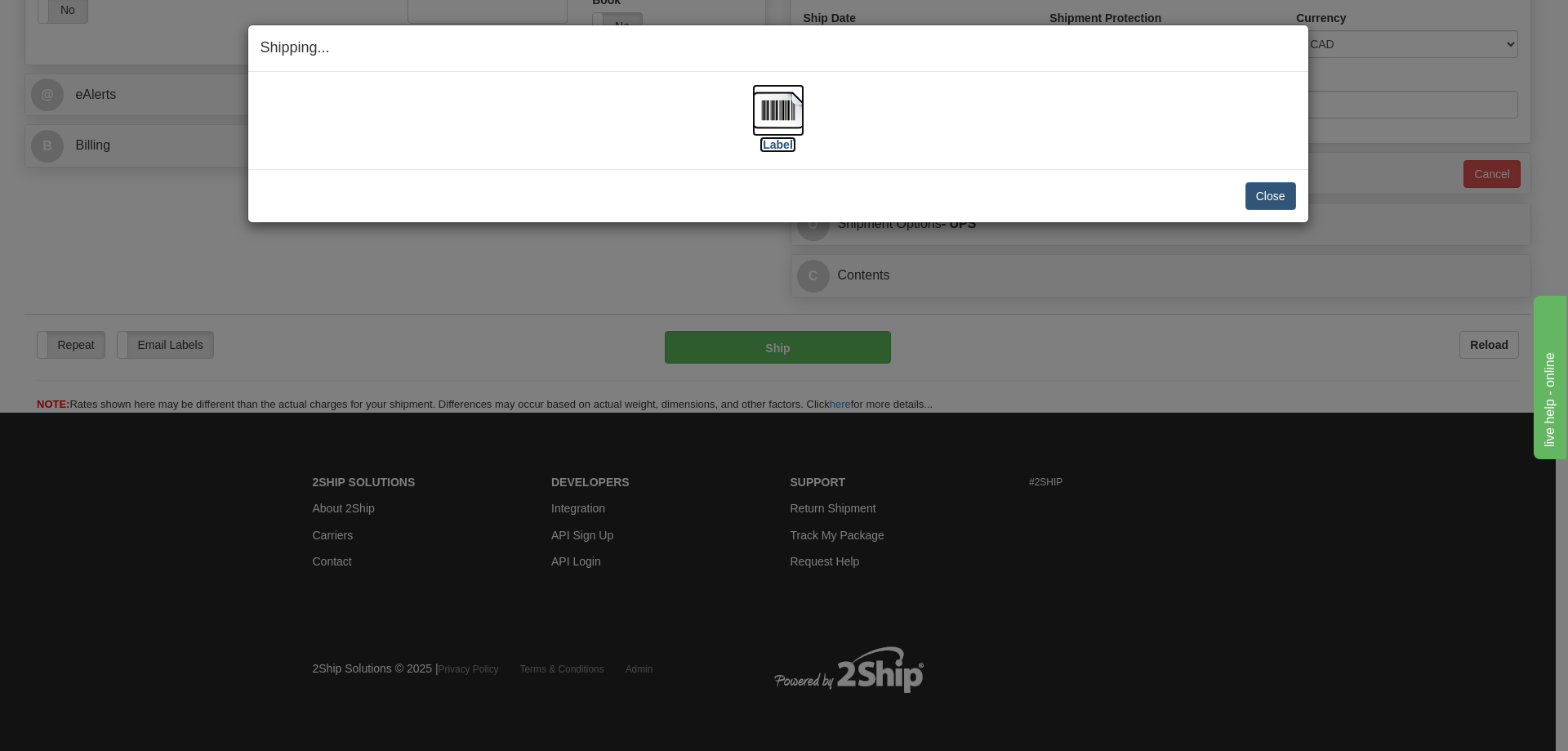
click at [781, 107] on img at bounding box center [778, 110] width 53 height 53
click at [1270, 199] on button "Close" at bounding box center [1271, 196] width 51 height 28
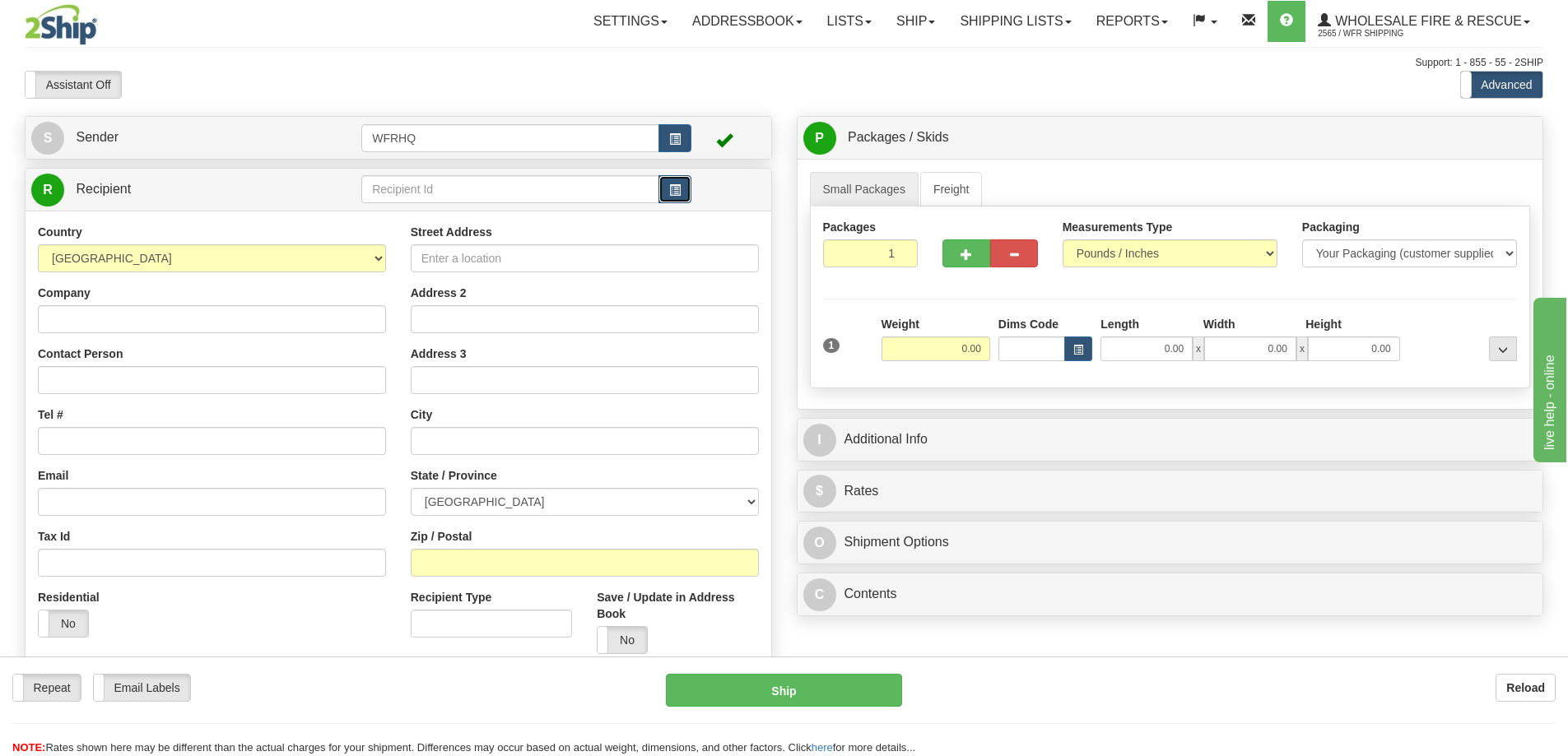
click at [673, 189] on span "button" at bounding box center [674, 190] width 11 height 11
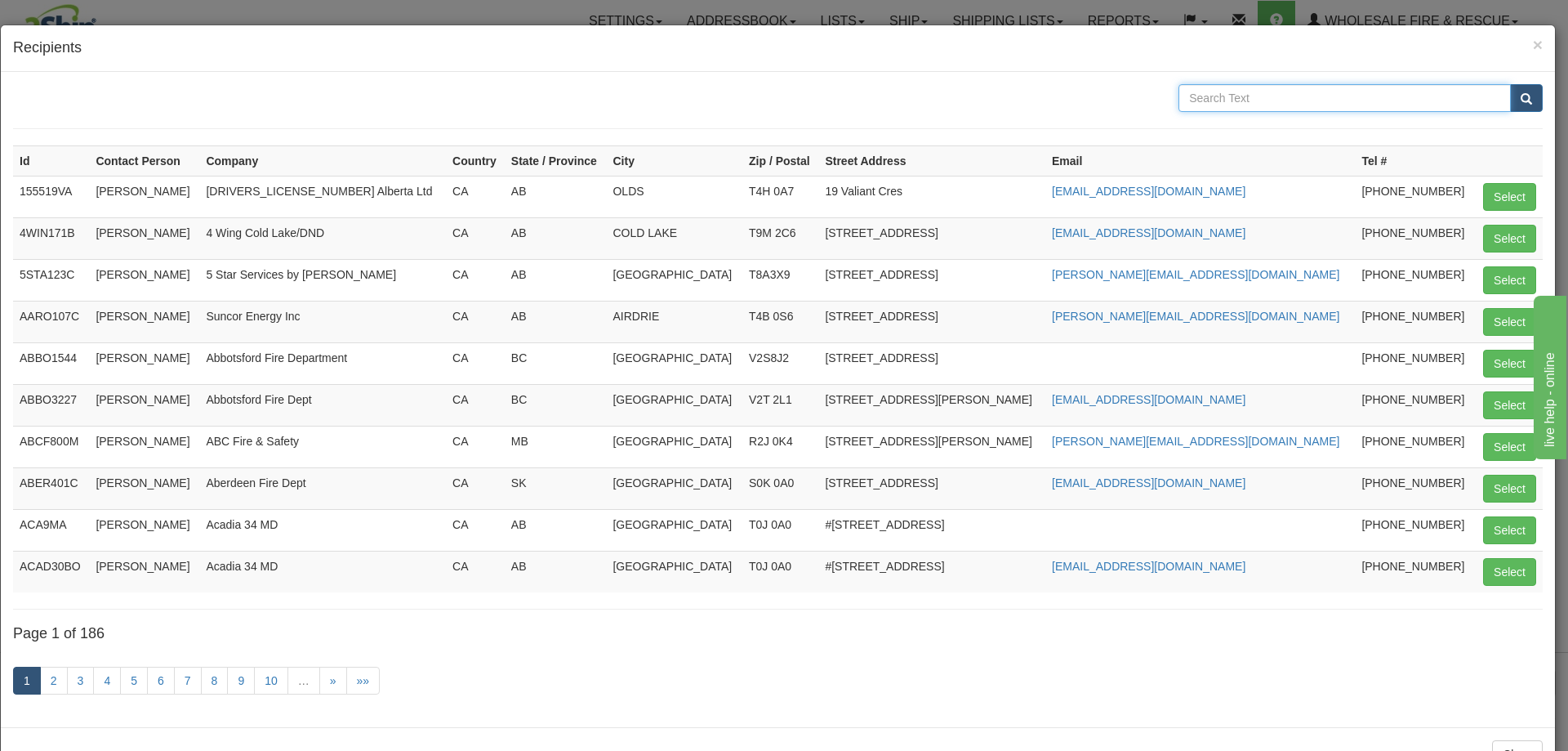
click at [1293, 103] on input "text" at bounding box center [1344, 97] width 332 height 28
type input "Vipond"
click at [1510, 84] on button "submit" at bounding box center [1526, 97] width 33 height 28
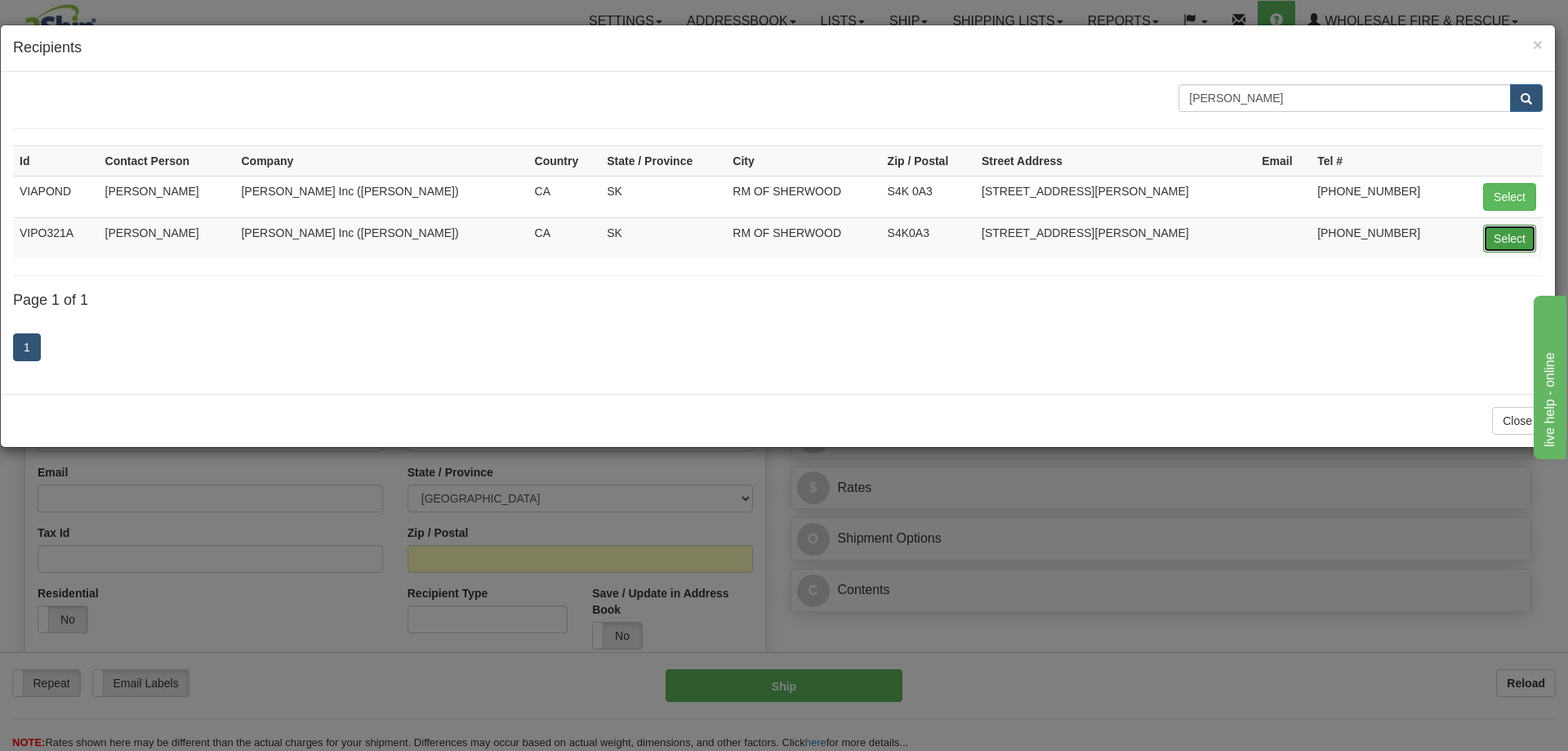
click at [1490, 242] on button "Select" at bounding box center [1510, 238] width 53 height 28
type input "VIPO321A"
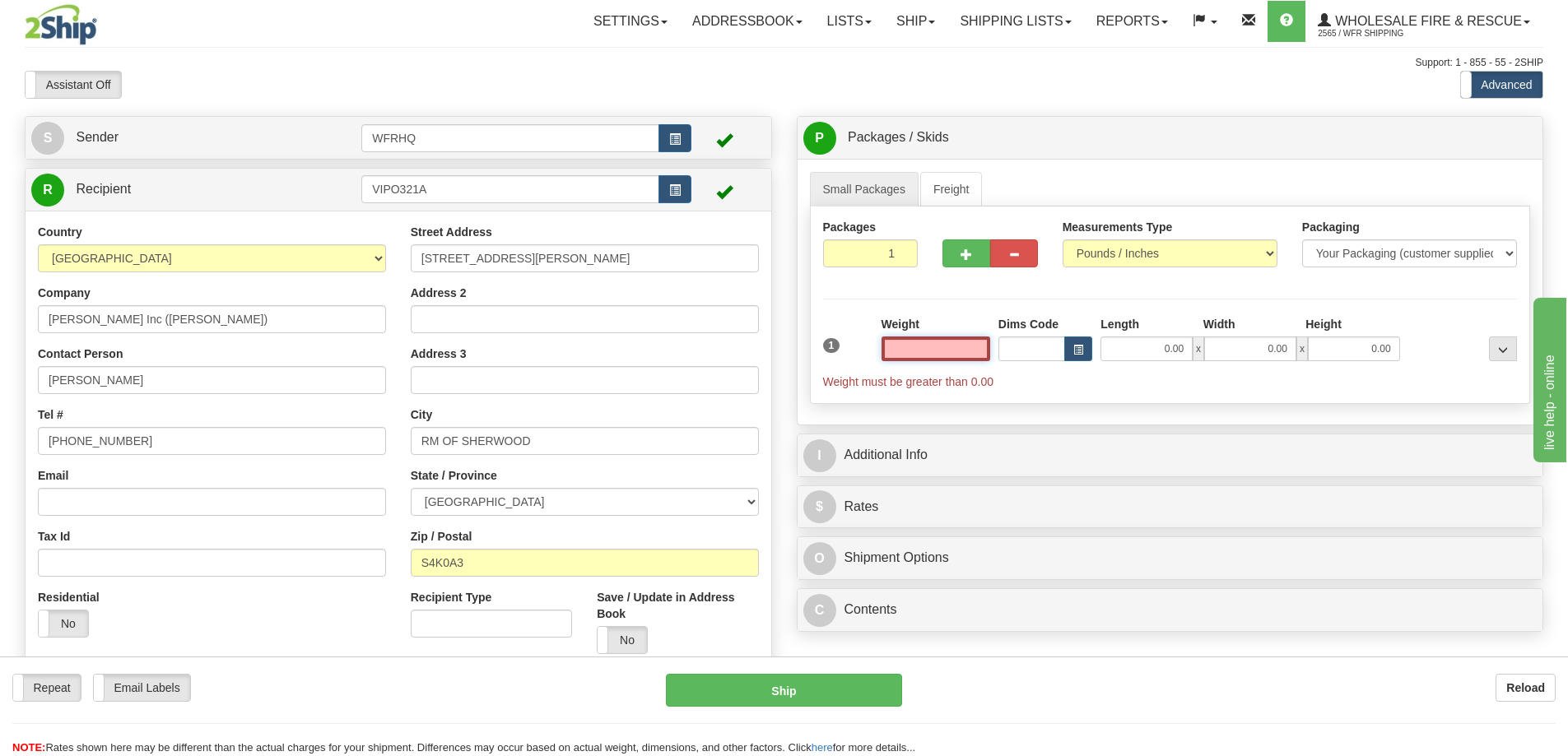
scroll to position [411, 0]
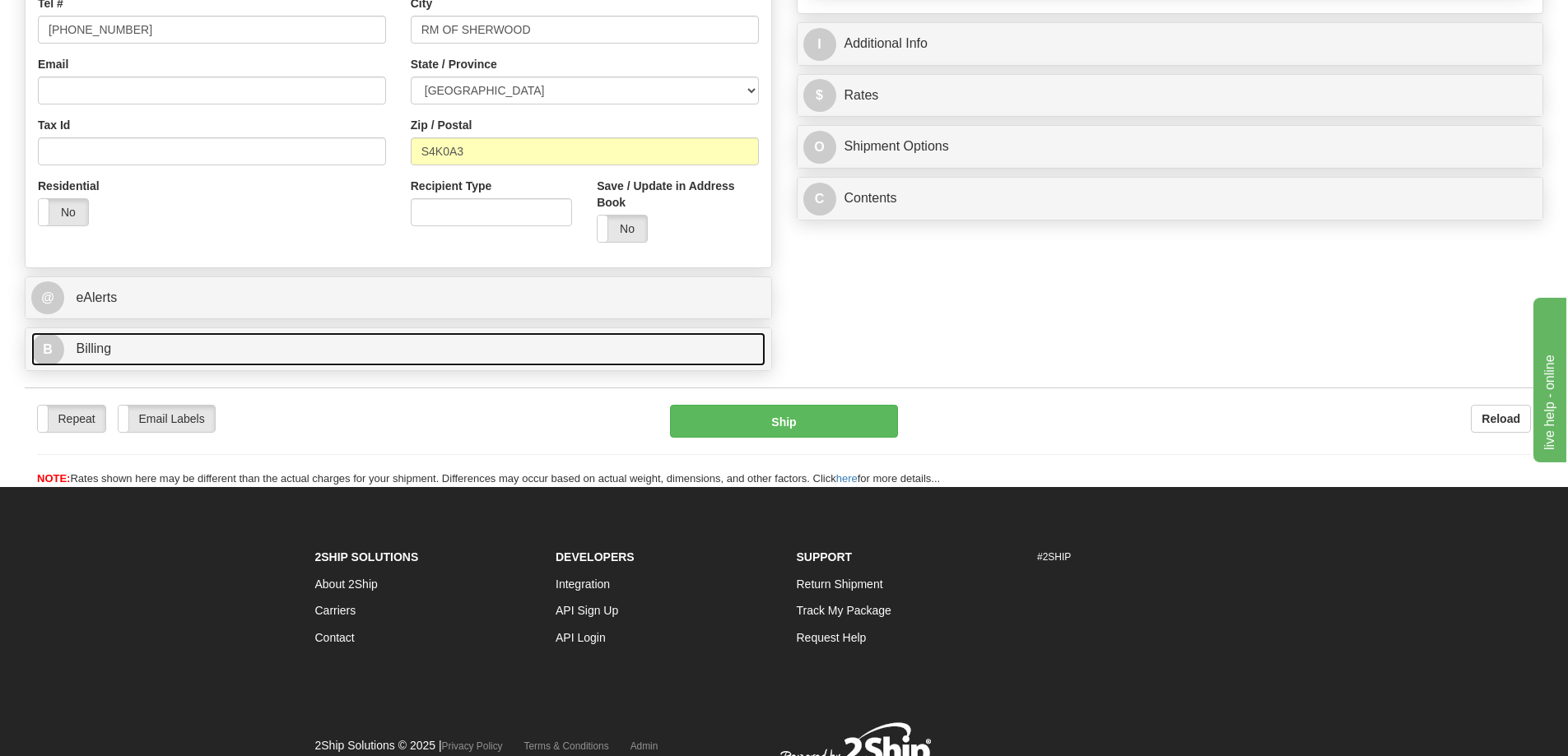
type input "0.00"
click at [118, 354] on link "B Billing" at bounding box center [399, 350] width 734 height 34
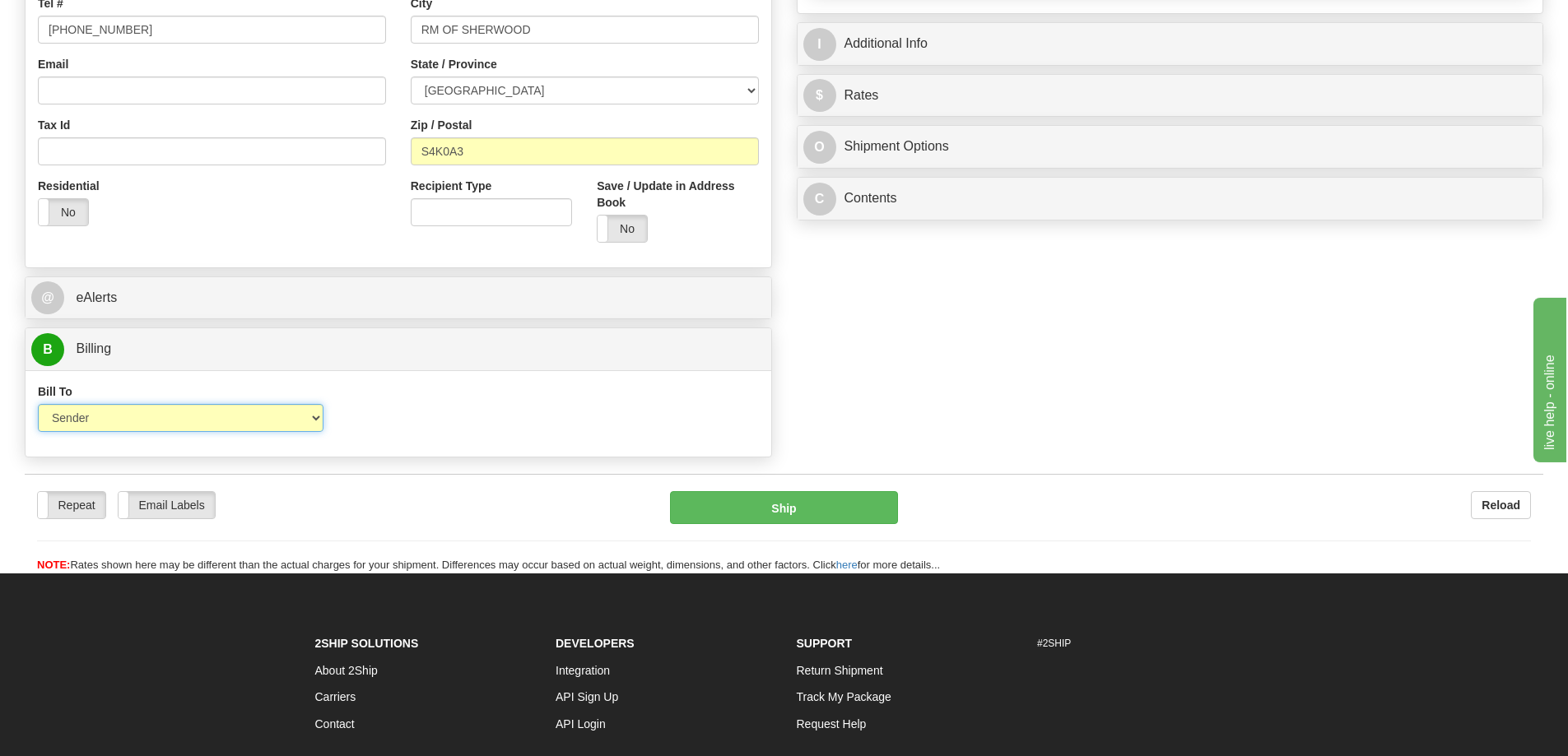
click at [259, 420] on select "Sender Recipient Third Party Collect" at bounding box center [180, 417] width 286 height 28
select select "2"
click at [38, 404] on select "Sender Recipient Third Party Collect" at bounding box center [180, 417] width 286 height 28
drag, startPoint x: 491, startPoint y: 435, endPoint x: 491, endPoint y: 425, distance: 10.0
click at [491, 433] on div "Account 3rd Party Account List Please select" at bounding box center [491, 413] width 311 height 61
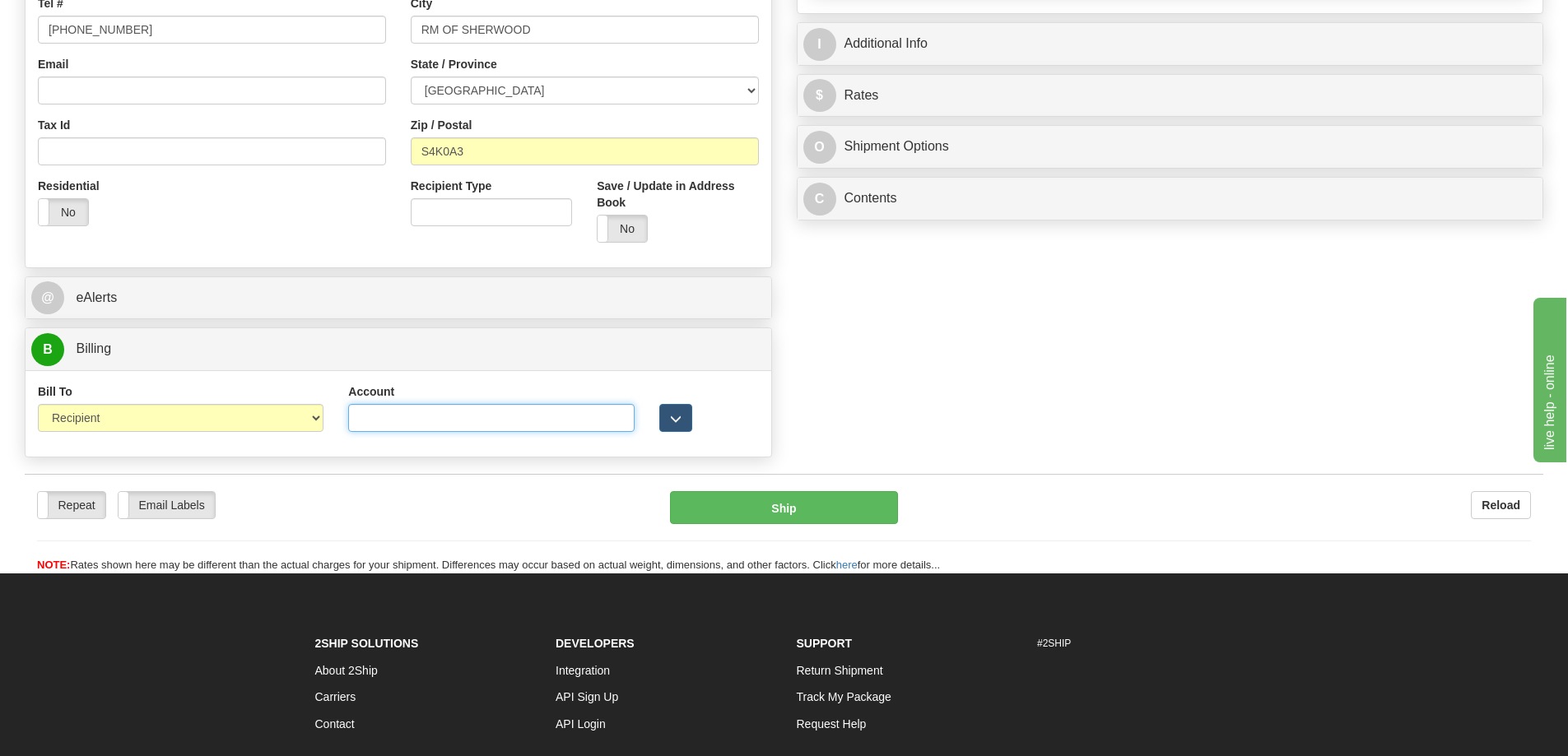
click at [491, 425] on input "Account" at bounding box center [491, 417] width 286 height 28
paste input "6298473"
type input "6298473"
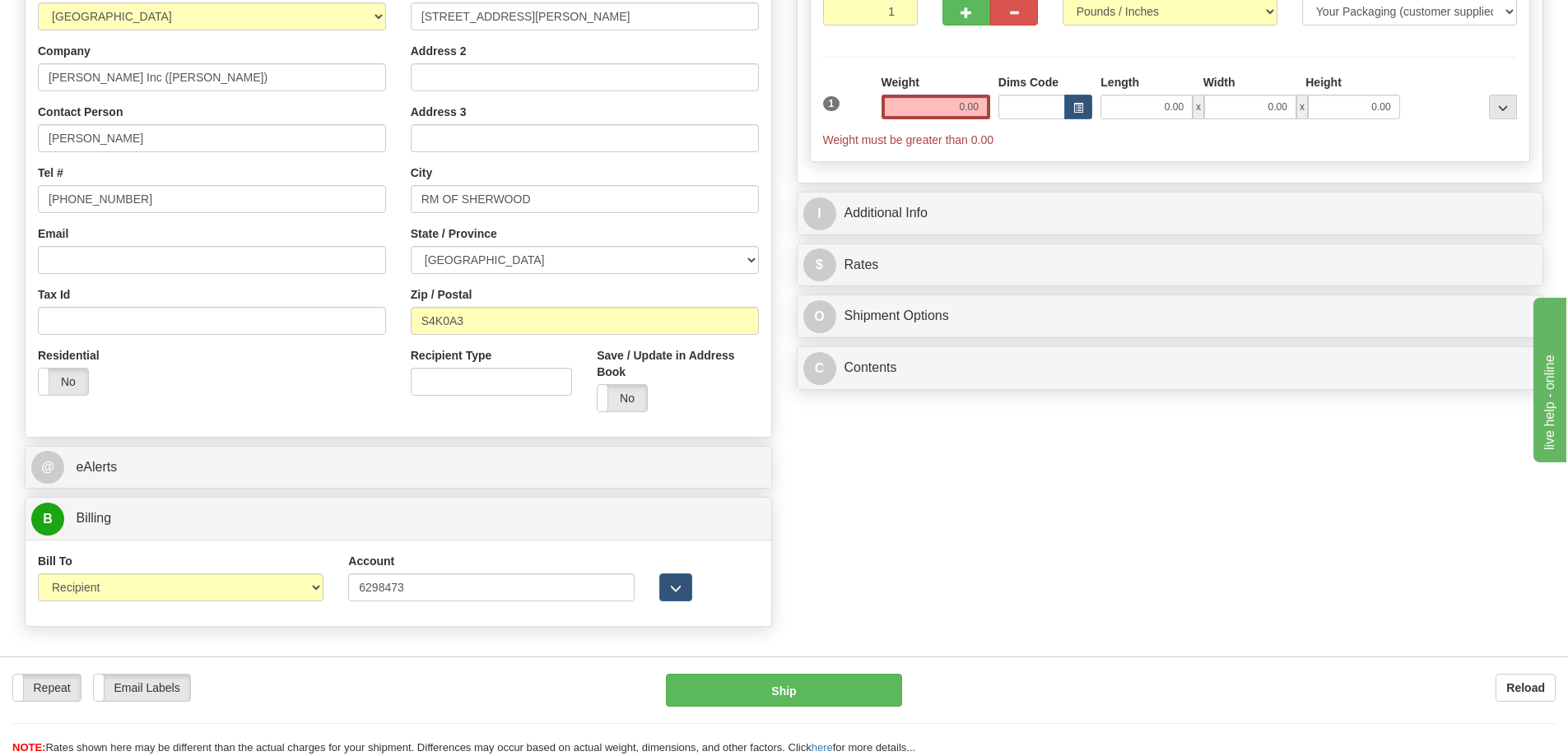
scroll to position [0, 0]
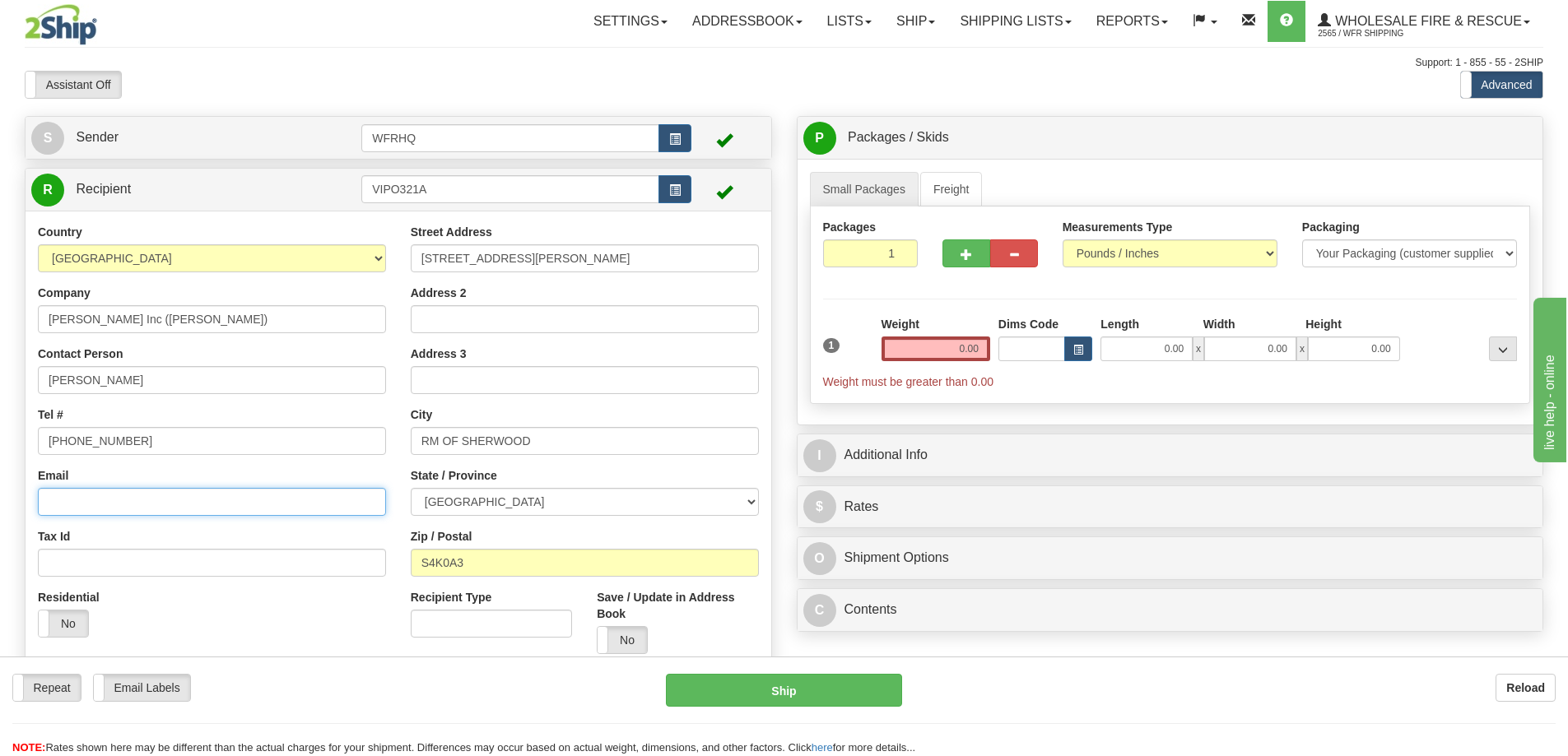
click at [195, 497] on input "Email" at bounding box center [212, 502] width 348 height 28
paste input "Derek.Kelln@vipond.ca"
type input "Derek.Kelln@vipond.ca"
click at [638, 641] on label "No" at bounding box center [622, 640] width 50 height 26
click at [962, 337] on input "0.00" at bounding box center [936, 348] width 108 height 25
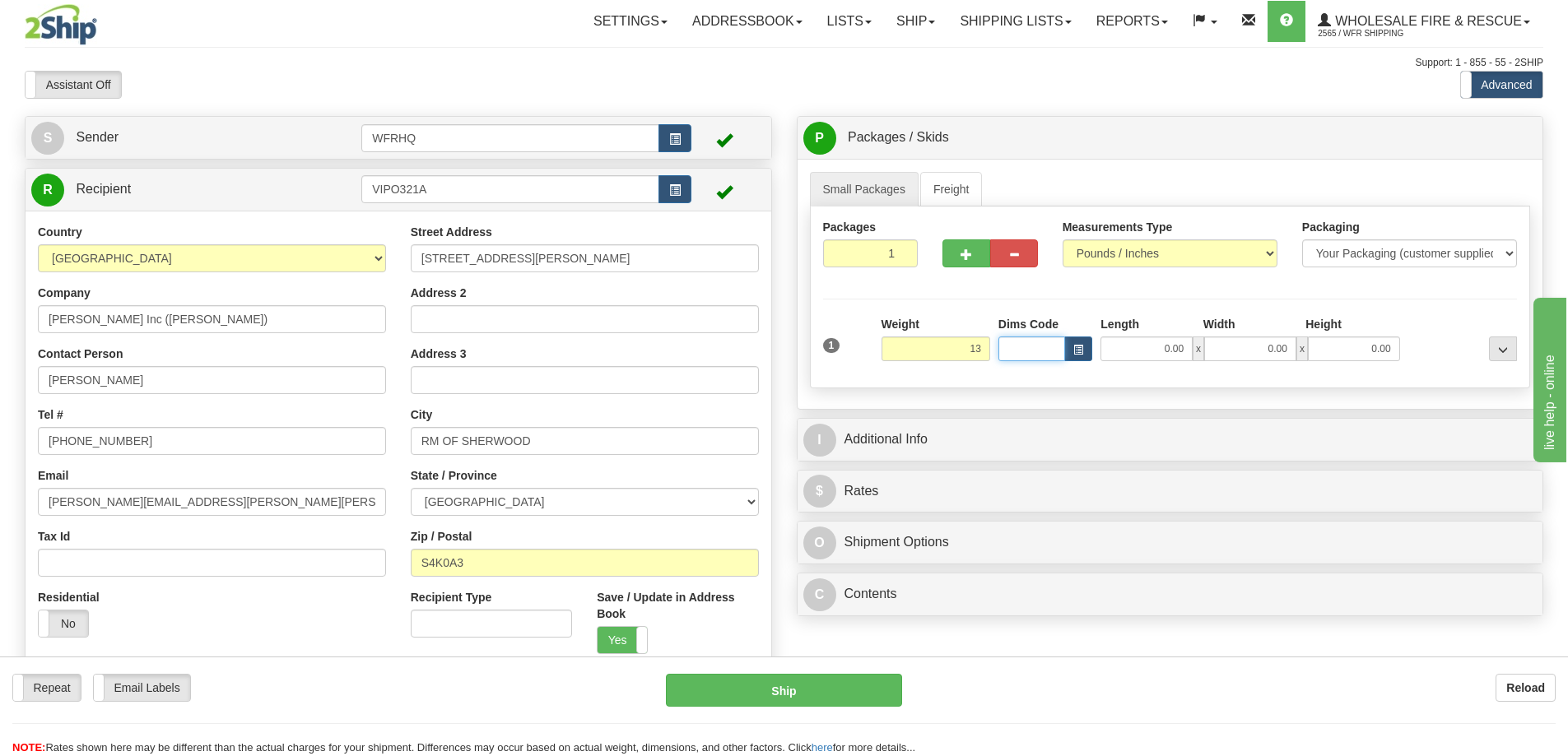
type input "13.00"
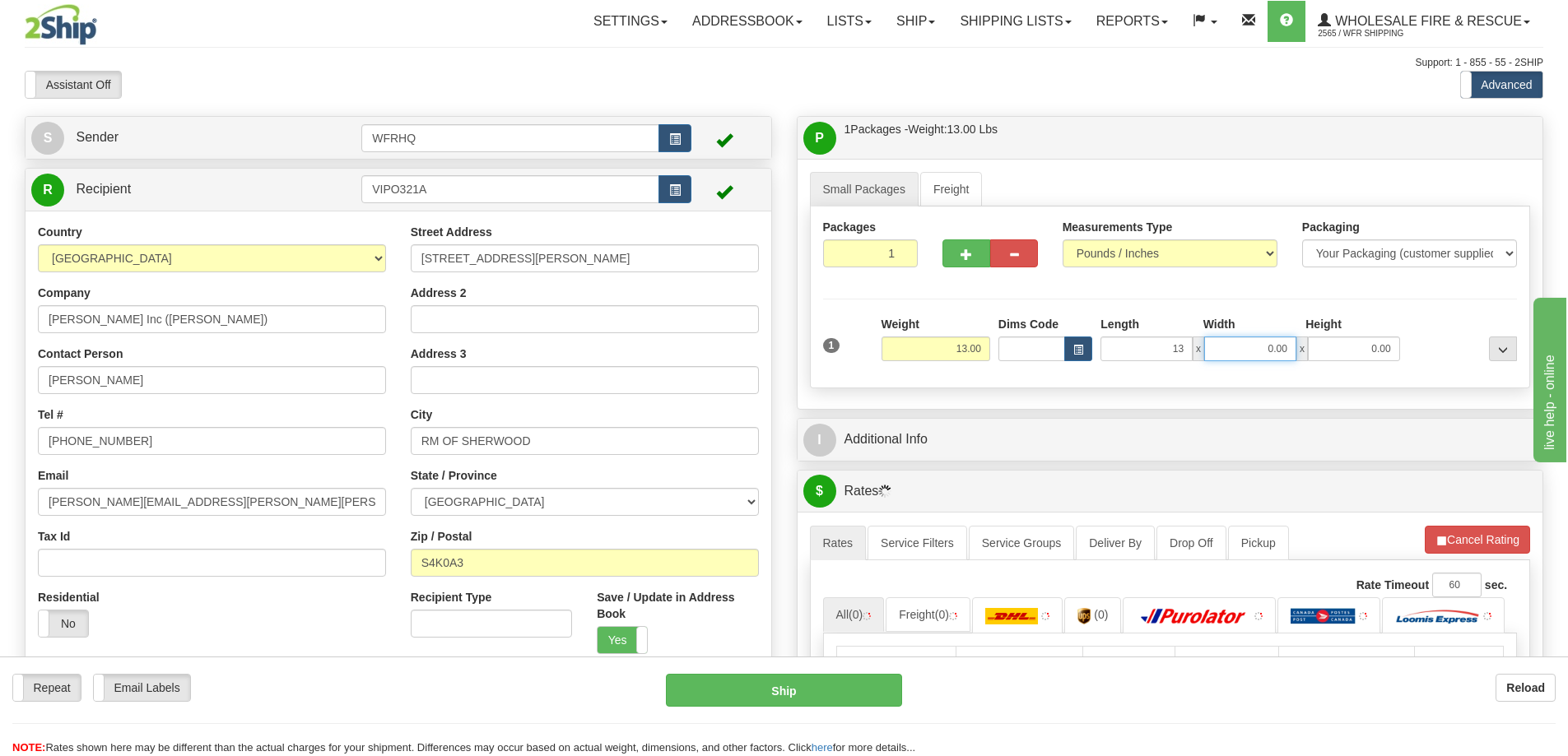
type input "13.00"
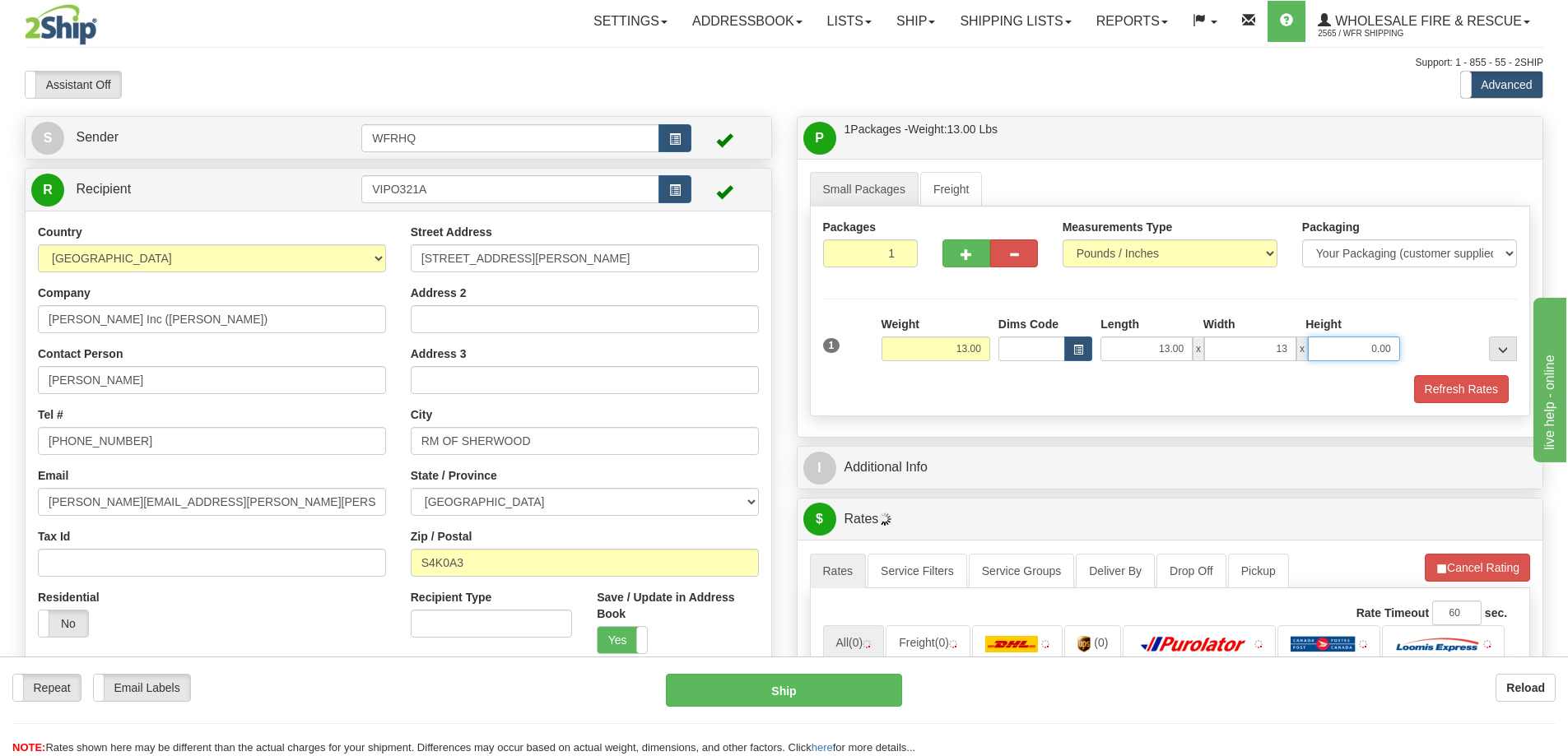
type input "13.00"
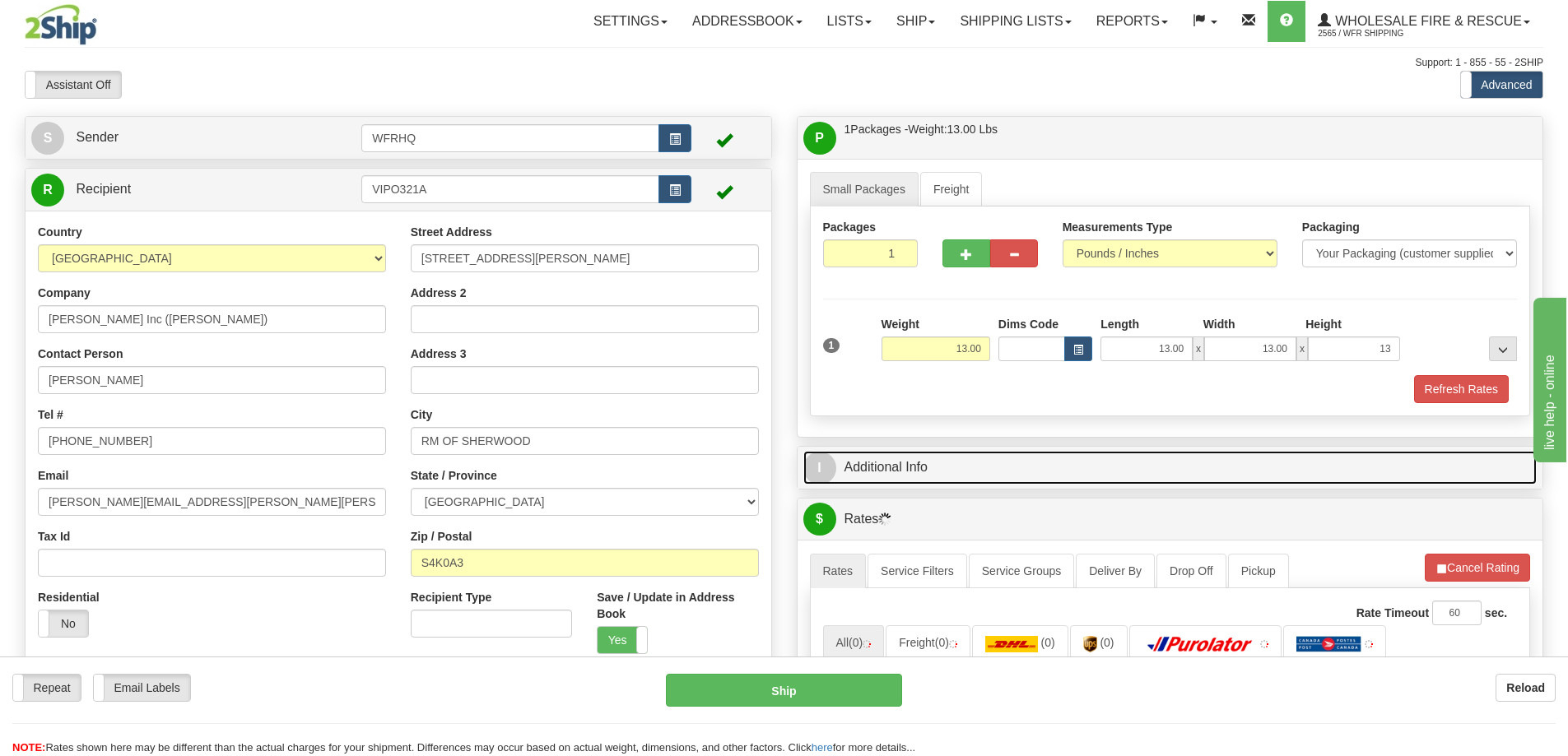
type input "13.00"
click at [903, 457] on link "I Additional Info" at bounding box center [1170, 468] width 734 height 34
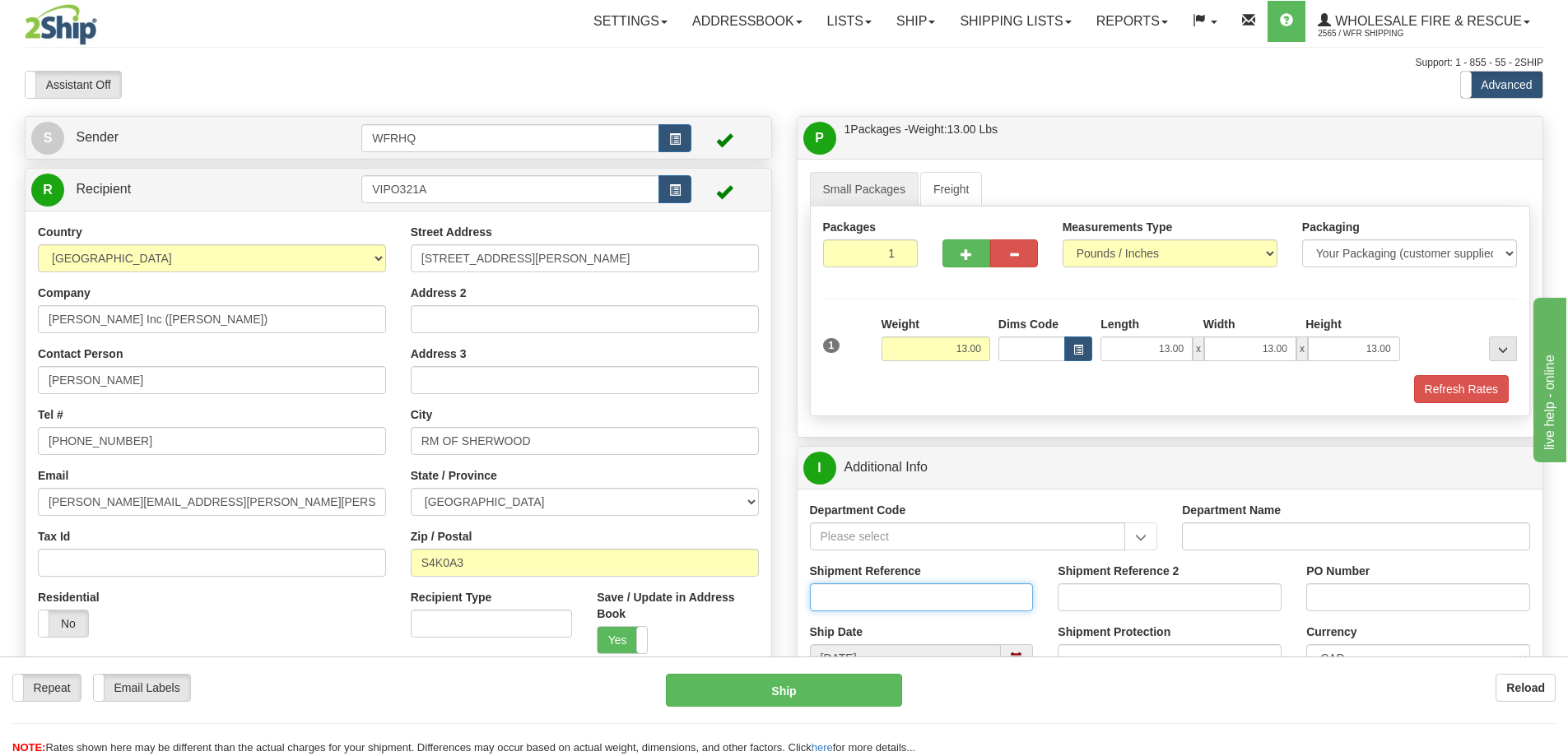
click at [855, 601] on input "Shipment Reference" at bounding box center [922, 597] width 224 height 28
click at [831, 607] on input "Shipment Reference" at bounding box center [922, 597] width 224 height 28
type input "S42620 - 28315"
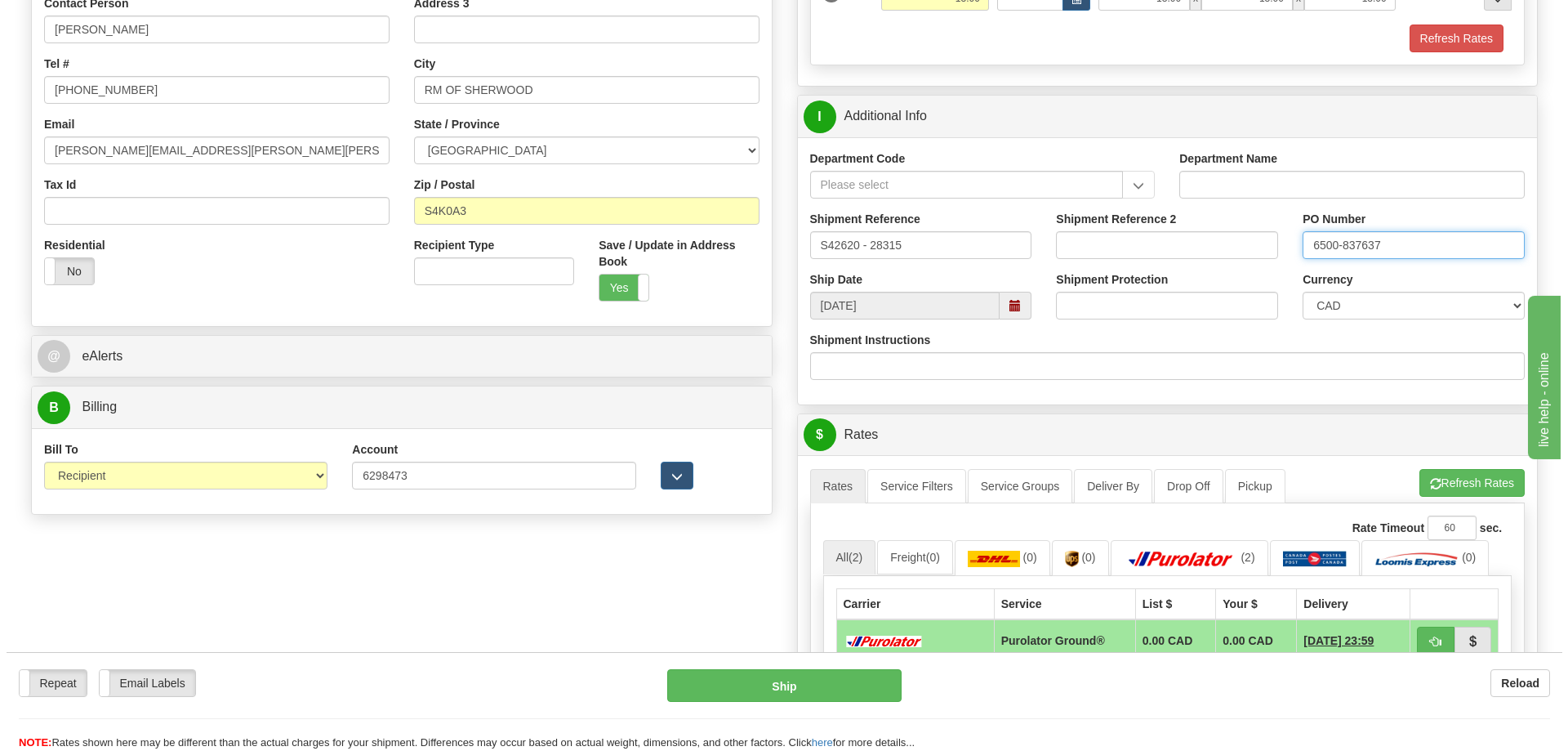
scroll to position [409, 0]
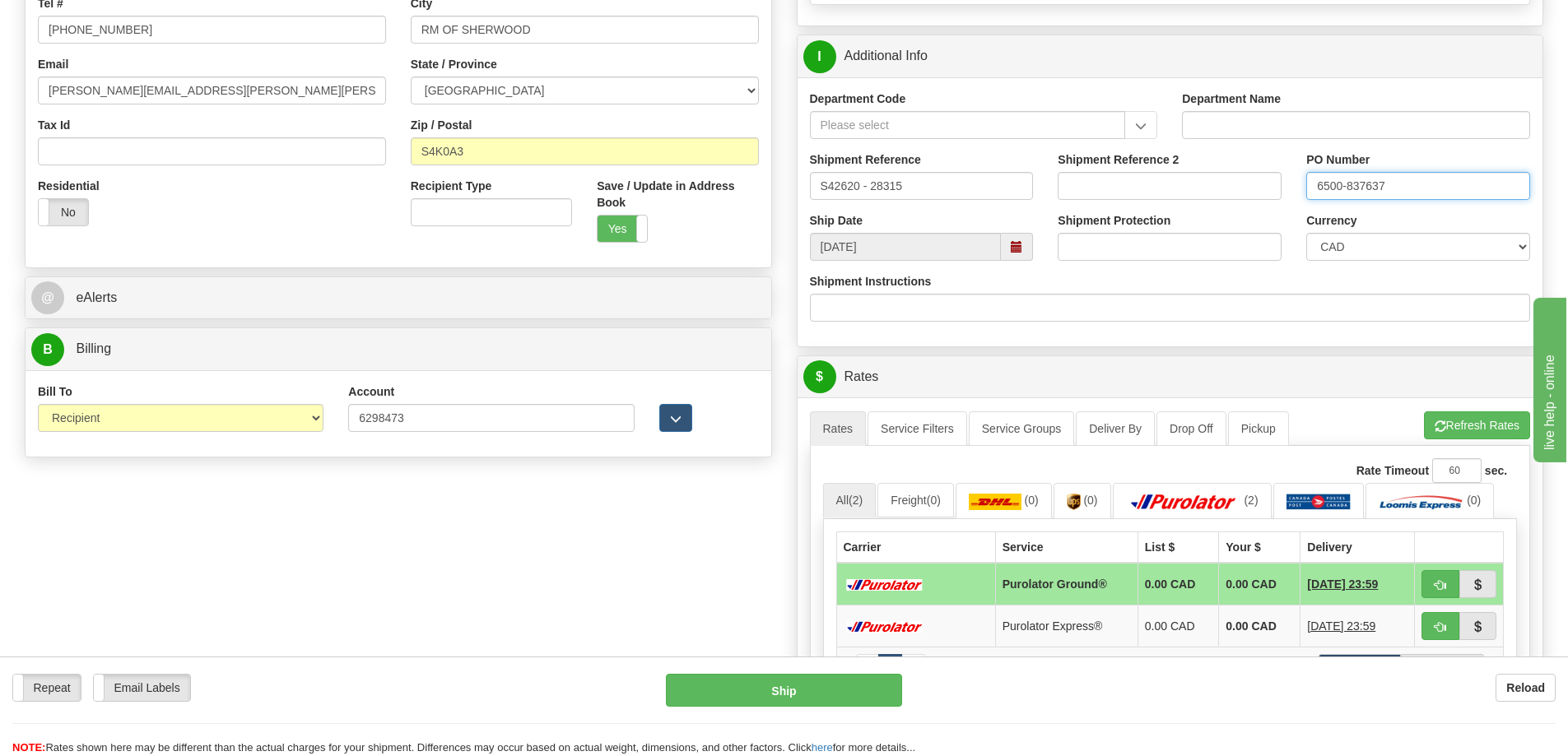
type input "6500-837637"
click at [1449, 590] on button "button" at bounding box center [1440, 584] width 38 height 28
type input "260"
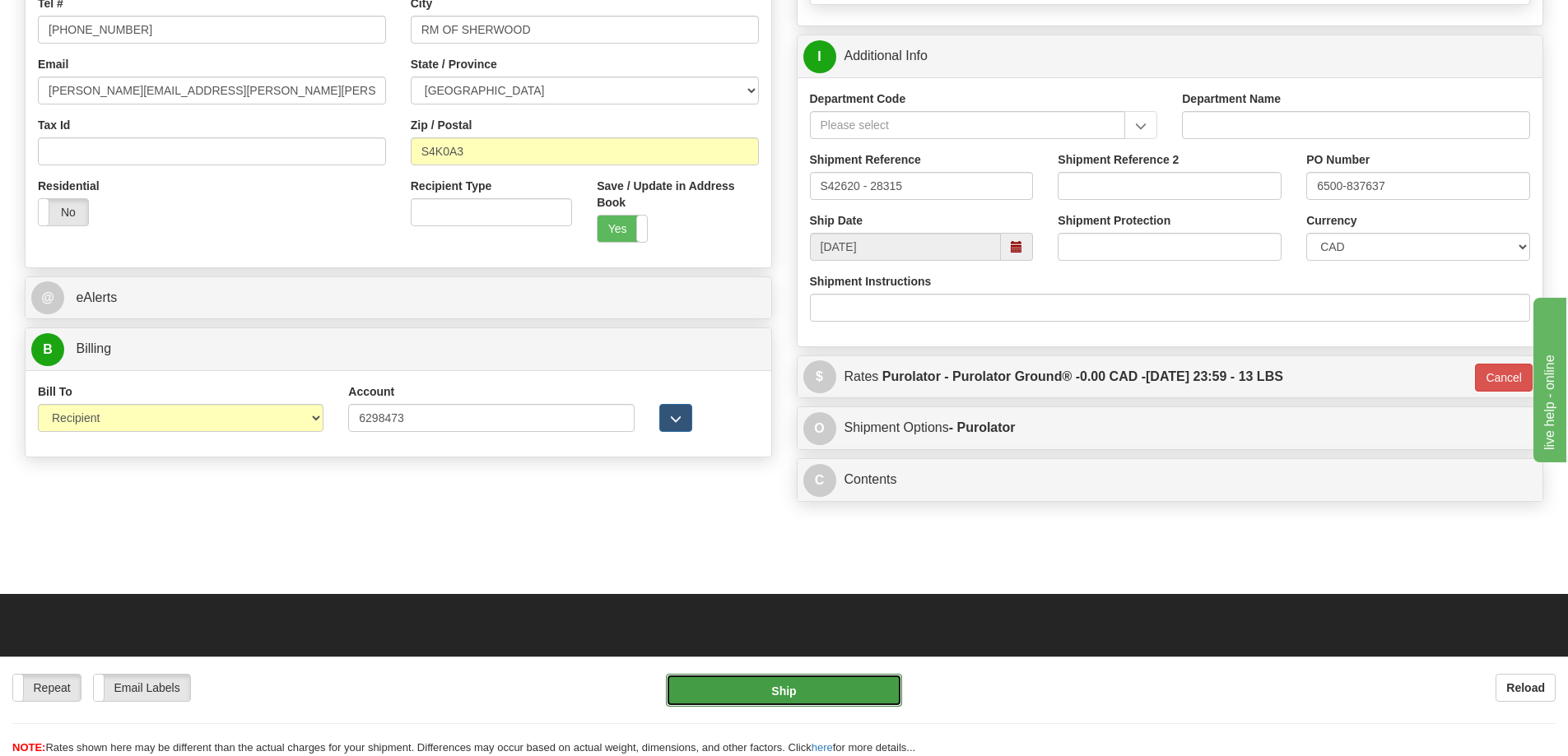
click at [783, 691] on button "Ship" at bounding box center [784, 690] width 236 height 33
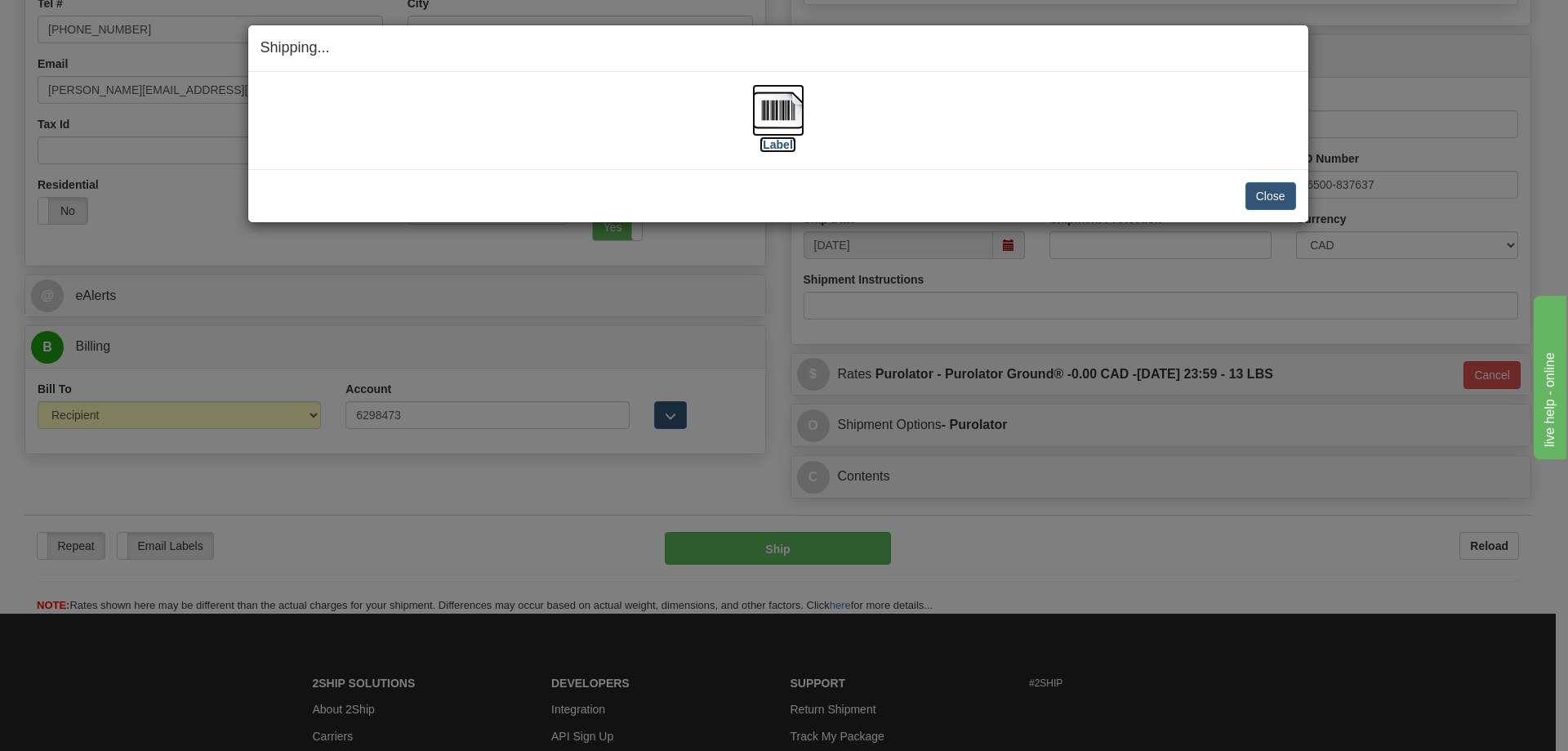
click at [790, 114] on img at bounding box center [778, 110] width 53 height 53
click at [979, 142] on div "[Label]" at bounding box center [778, 120] width 1036 height 73
click at [1272, 197] on button "Close" at bounding box center [1271, 196] width 51 height 28
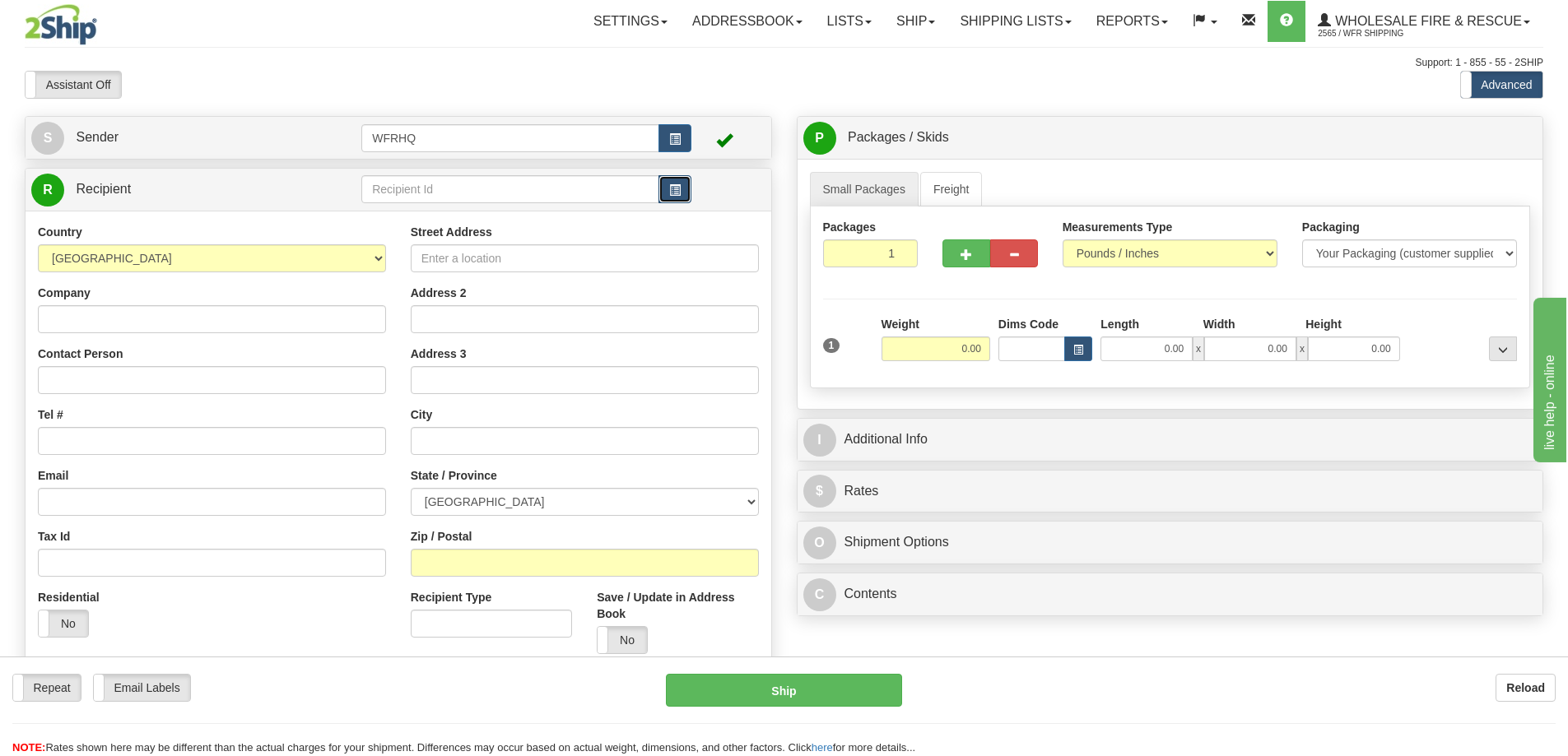
click at [678, 193] on span "button" at bounding box center [674, 190] width 11 height 11
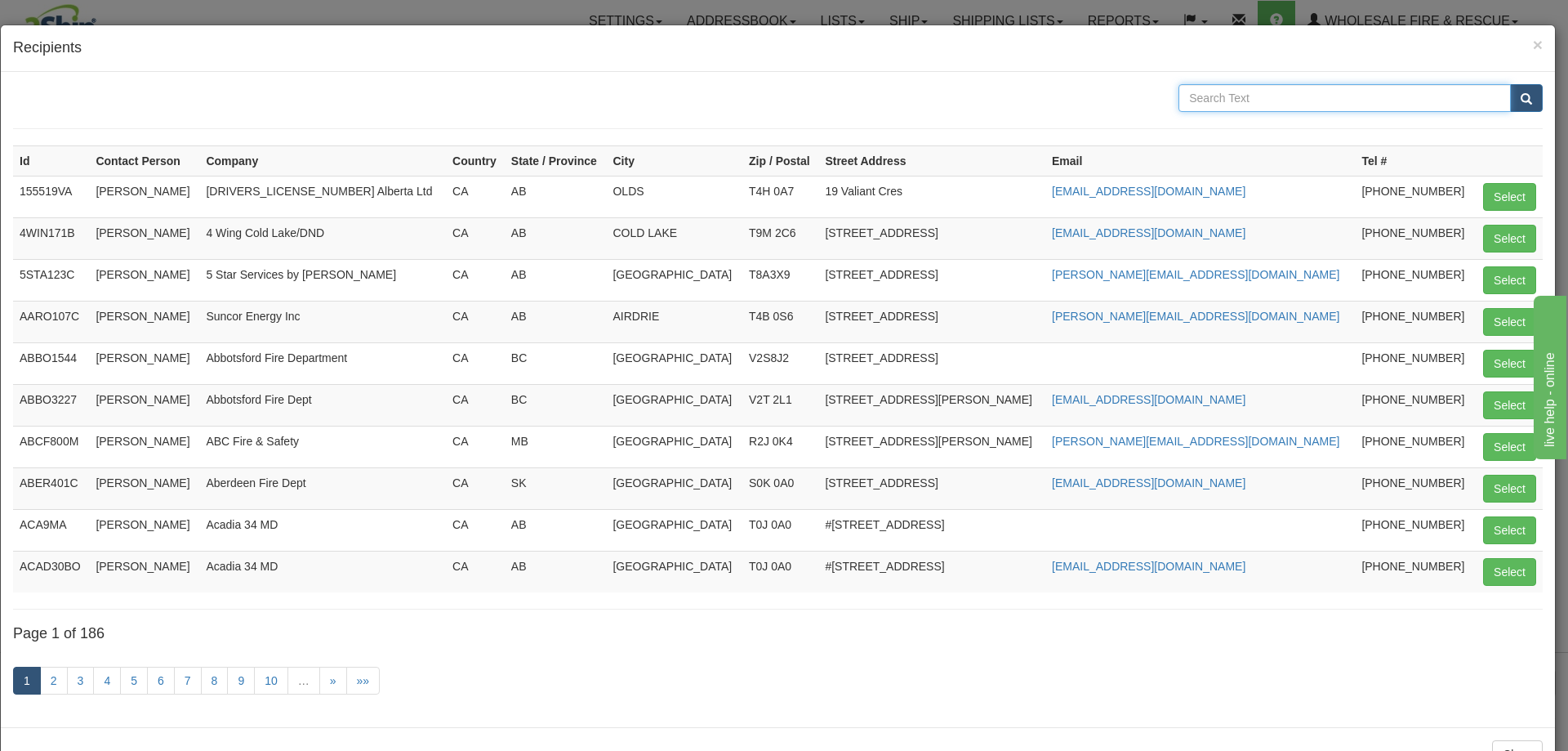
click at [1289, 95] on input "text" at bounding box center [1344, 97] width 332 height 28
type input "Lakeland"
click at [1510, 84] on button "submit" at bounding box center [1526, 97] width 33 height 28
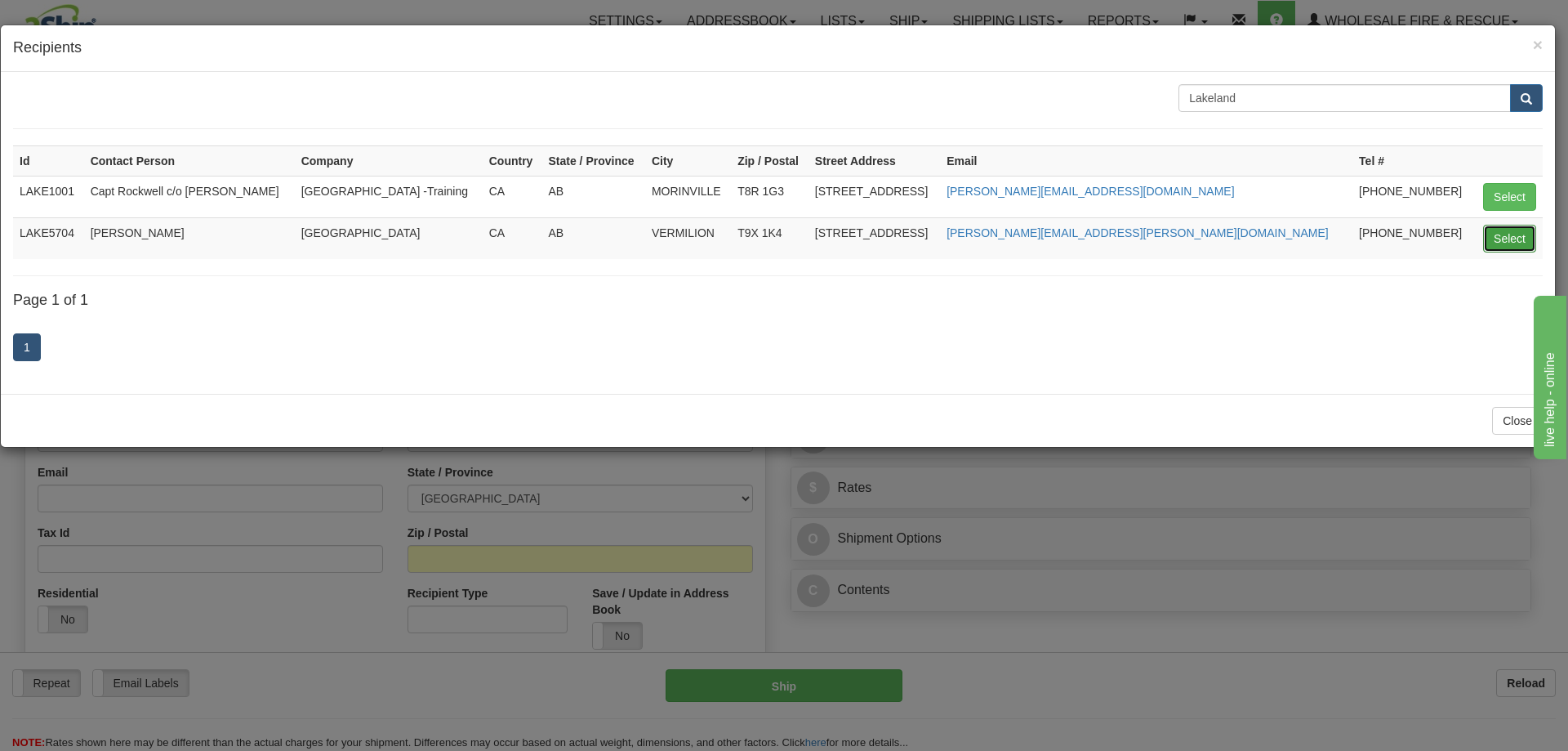
click at [1497, 240] on button "Select" at bounding box center [1510, 238] width 53 height 28
type input "LAKE5704"
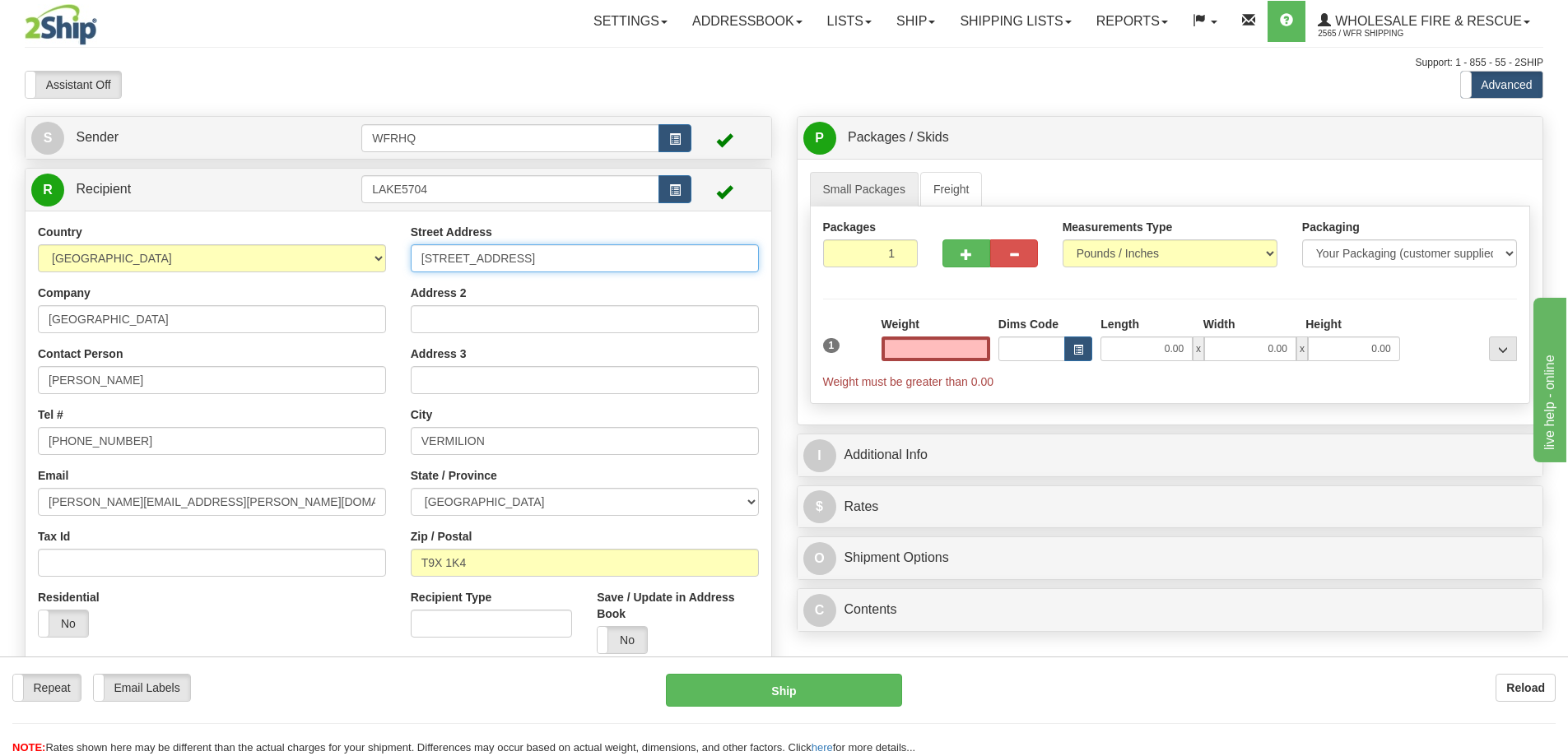
type input "0.00"
drag, startPoint x: 564, startPoint y: 259, endPoint x: 449, endPoint y: 263, distance: 115.1
click at [449, 263] on input "5704 College Drive" at bounding box center [585, 258] width 348 height 28
type input "5704 47 Ave"
click at [634, 642] on label "No" at bounding box center [622, 640] width 50 height 26
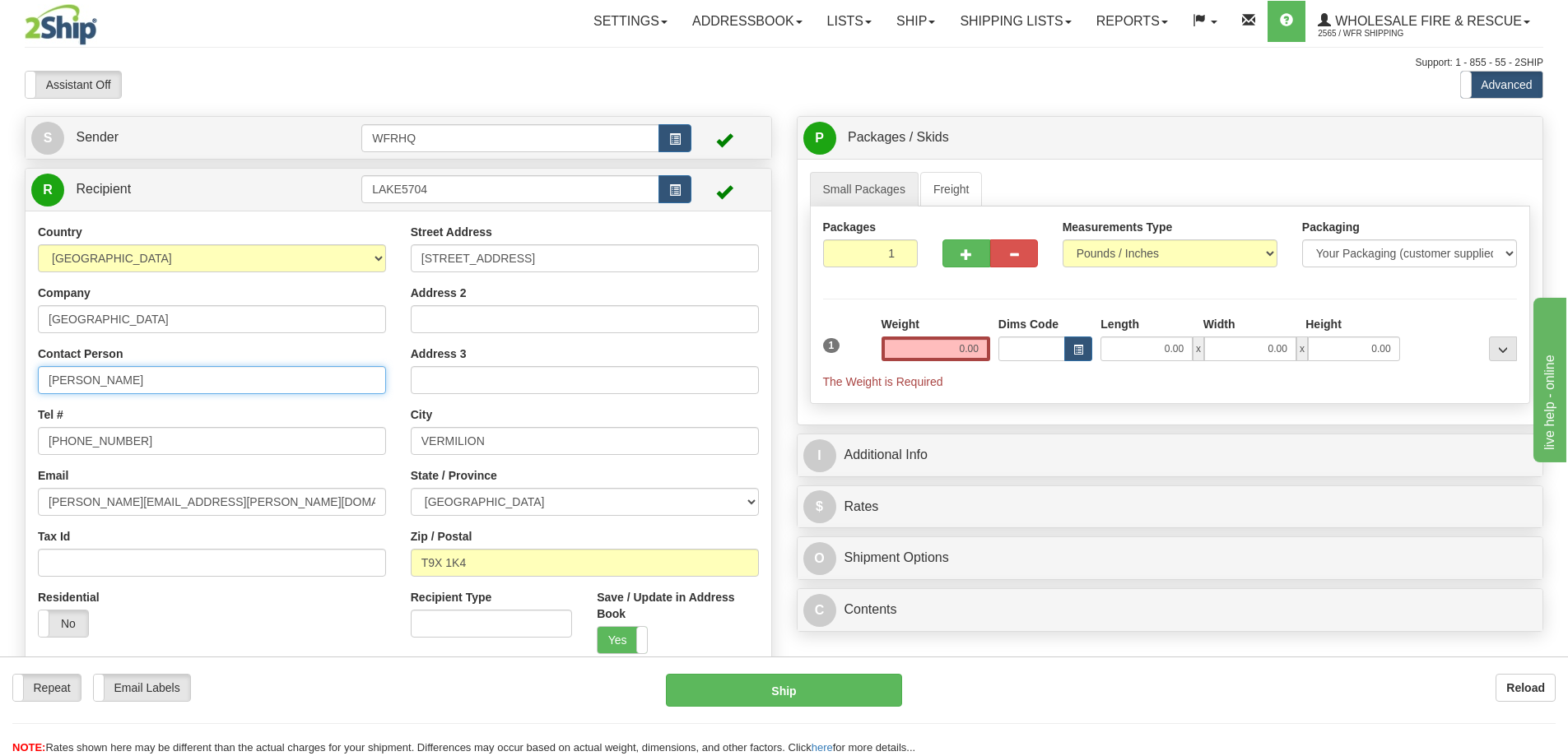
drag, startPoint x: 187, startPoint y: 387, endPoint x: -149, endPoint y: 387, distance: 336.0
click at [0, 387] on html "Training Course Close Toggle navigation Settings Shipping Preferences New Sende…" at bounding box center [784, 378] width 1568 height 756
type input "Brett Jackson"
drag, startPoint x: 166, startPoint y: 445, endPoint x: -126, endPoint y: 441, distance: 292.0
click at [0, 441] on html "Training Course Close Toggle navigation Settings Shipping Preferences New Sende…" at bounding box center [784, 378] width 1568 height 756
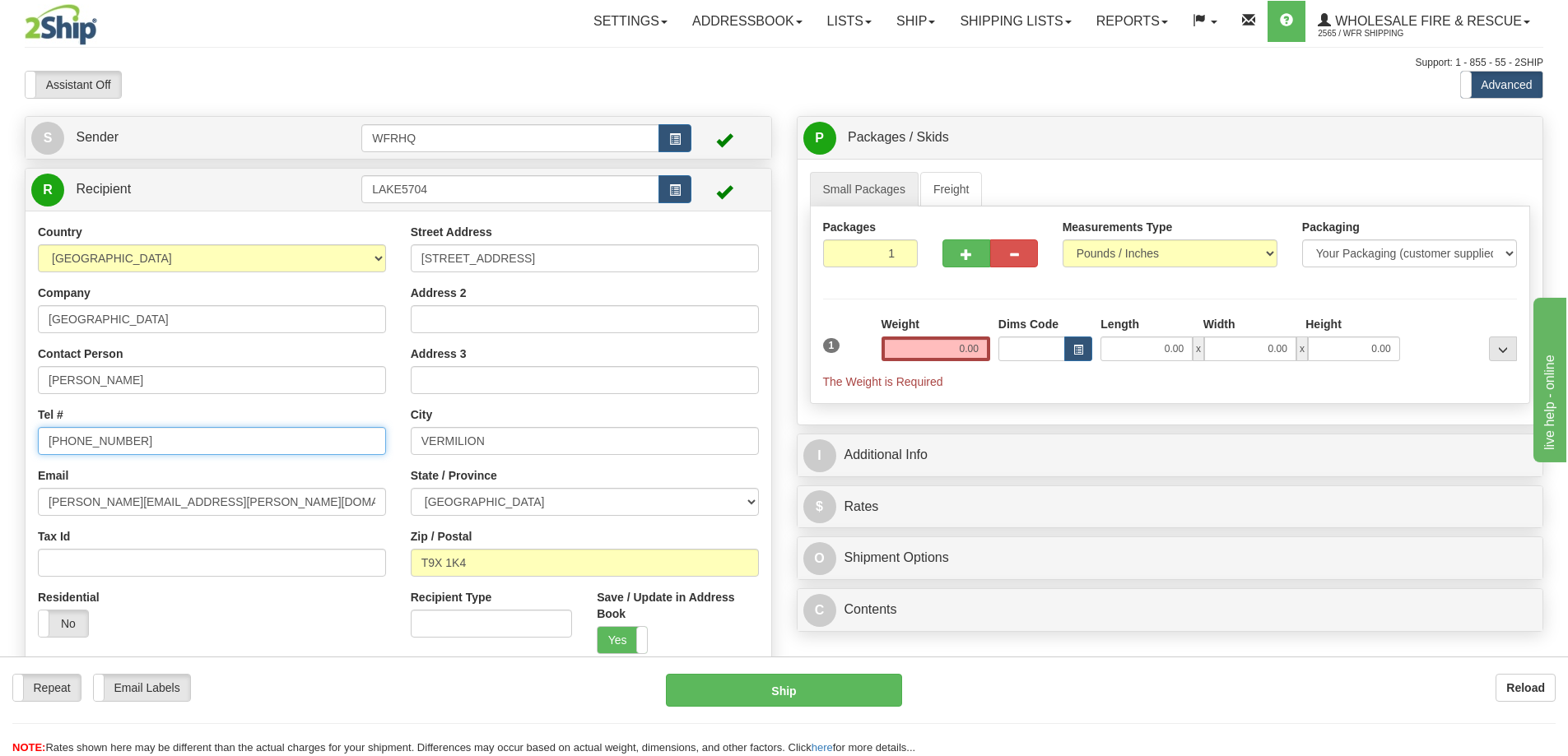
type input "780-581-2050"
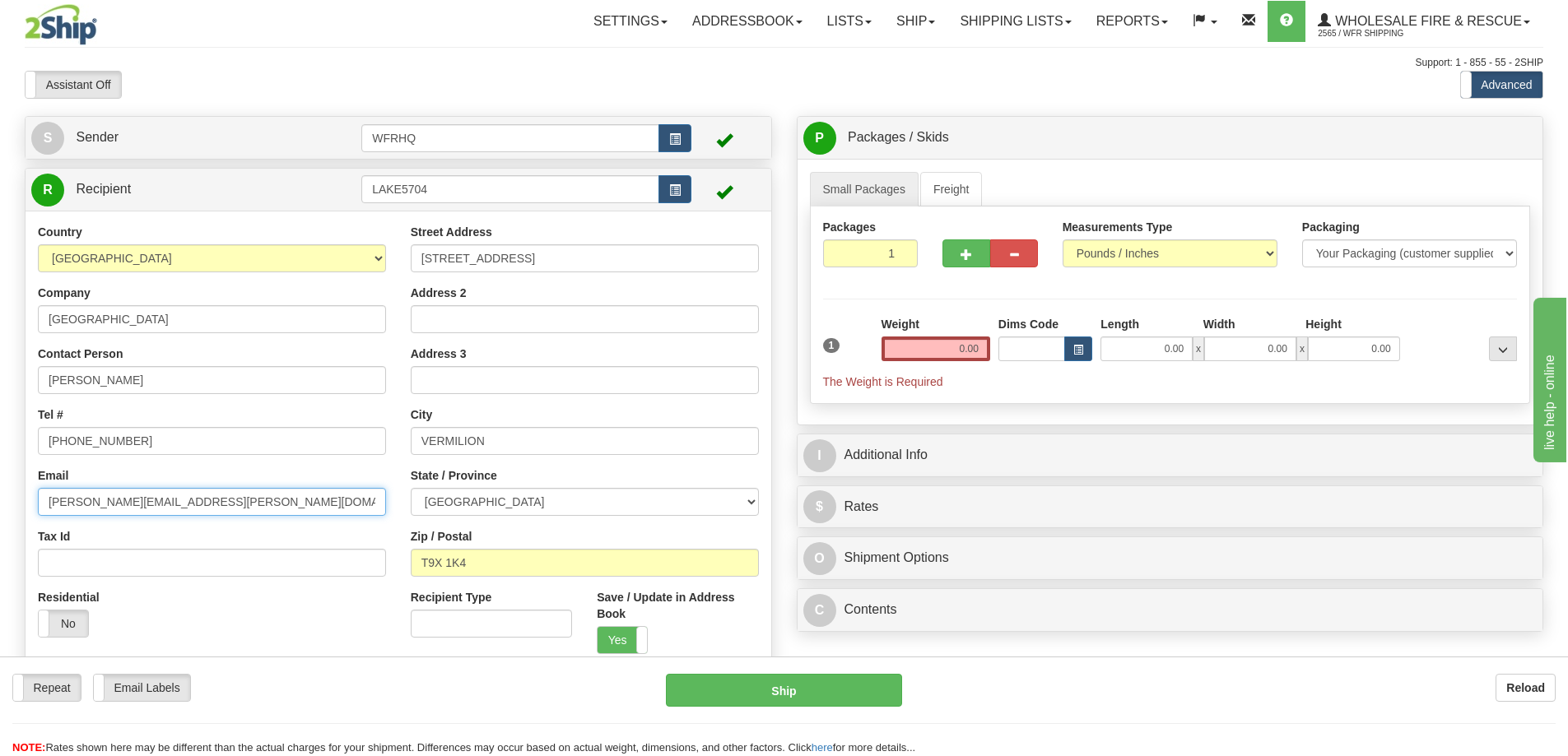
drag, startPoint x: 12, startPoint y: 497, endPoint x: -63, endPoint y: 497, distance: 75.0
click at [0, 497] on html "Training Course Close Toggle navigation Settings Shipping Preferences New Sende…" at bounding box center [784, 378] width 1568 height 756
paste input "Brett.Jackson"
type input "Brett.Jackson@lakelandcollege.ca"
click at [952, 348] on input "0.00" at bounding box center [936, 348] width 108 height 25
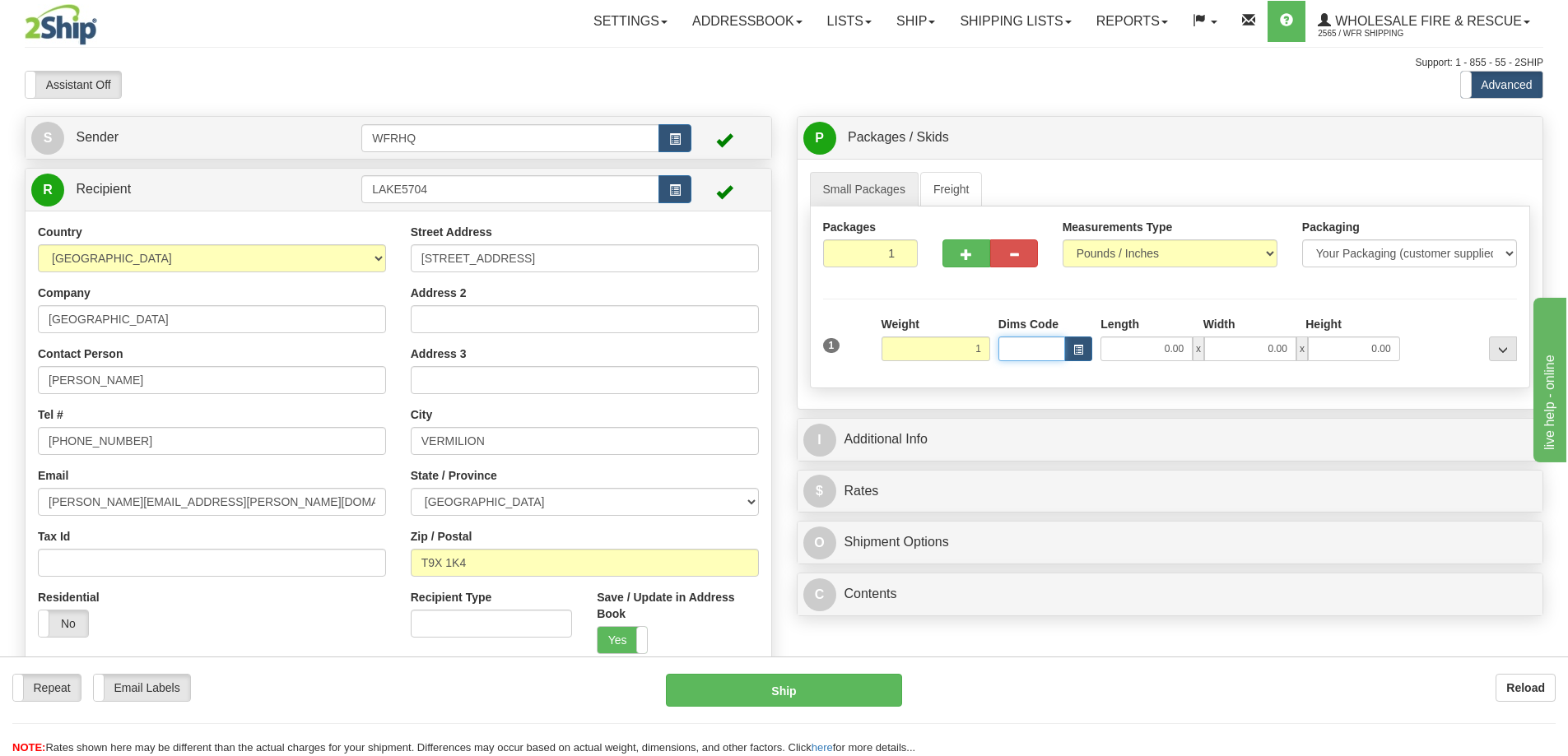
type input "1.00"
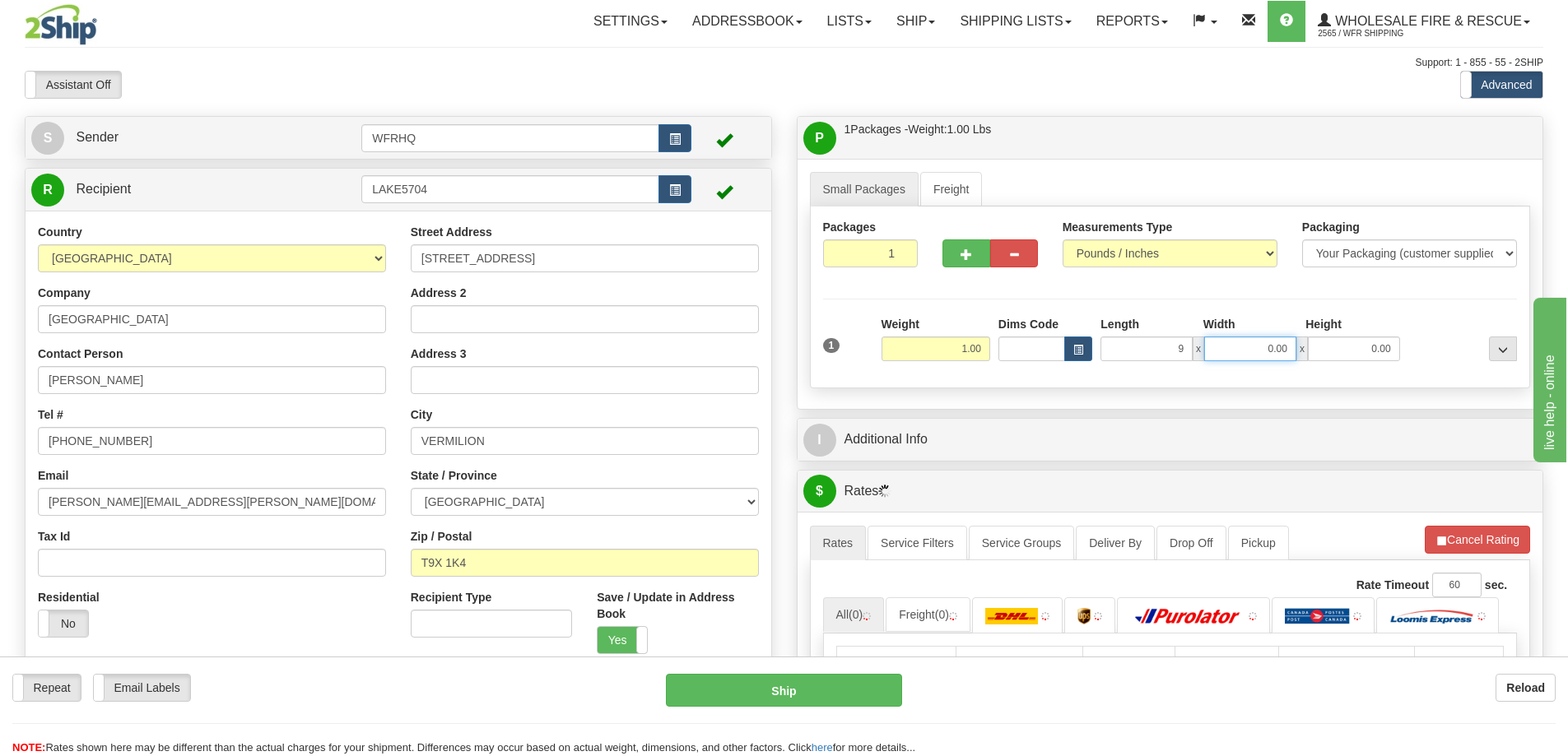
type input "9.00"
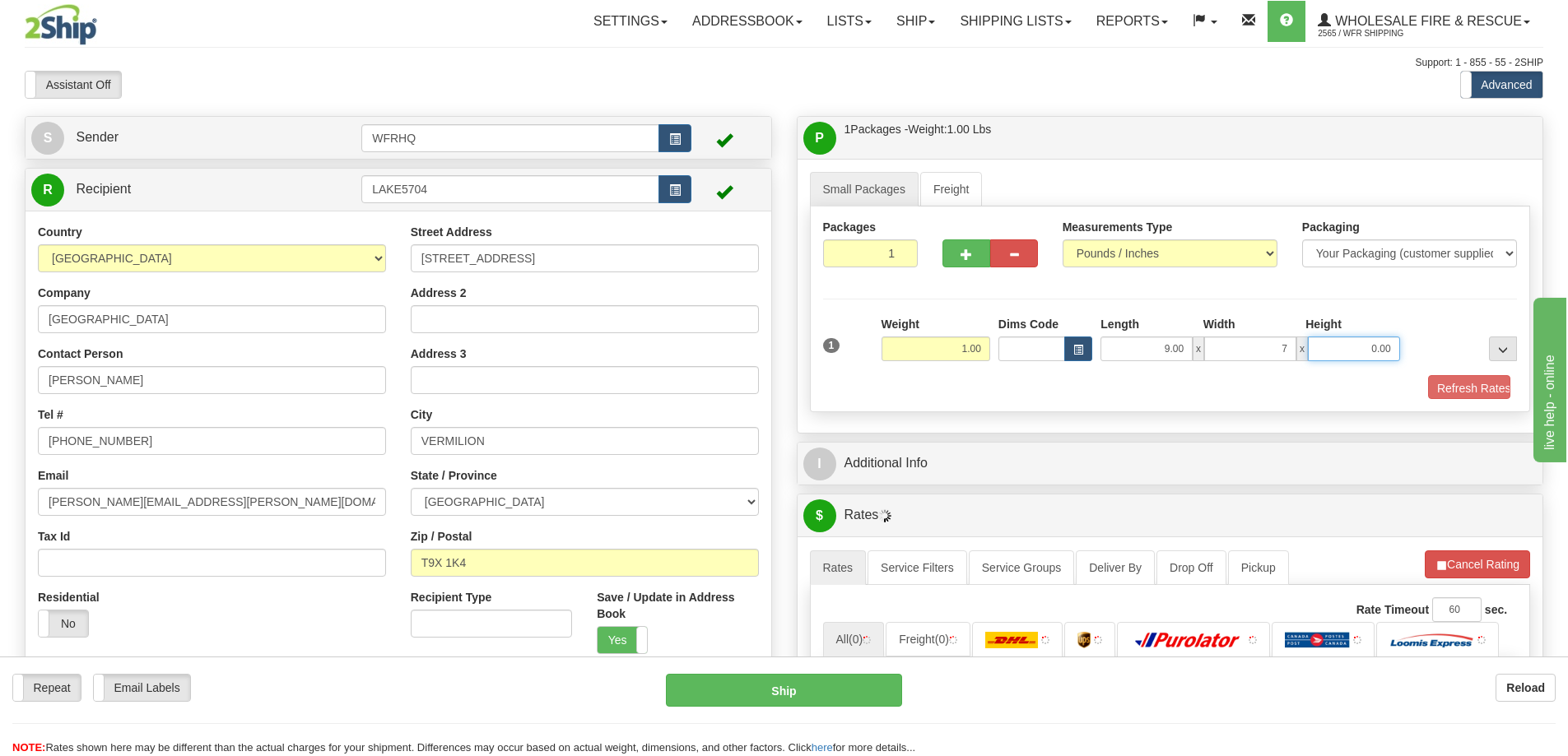
type input "7.00"
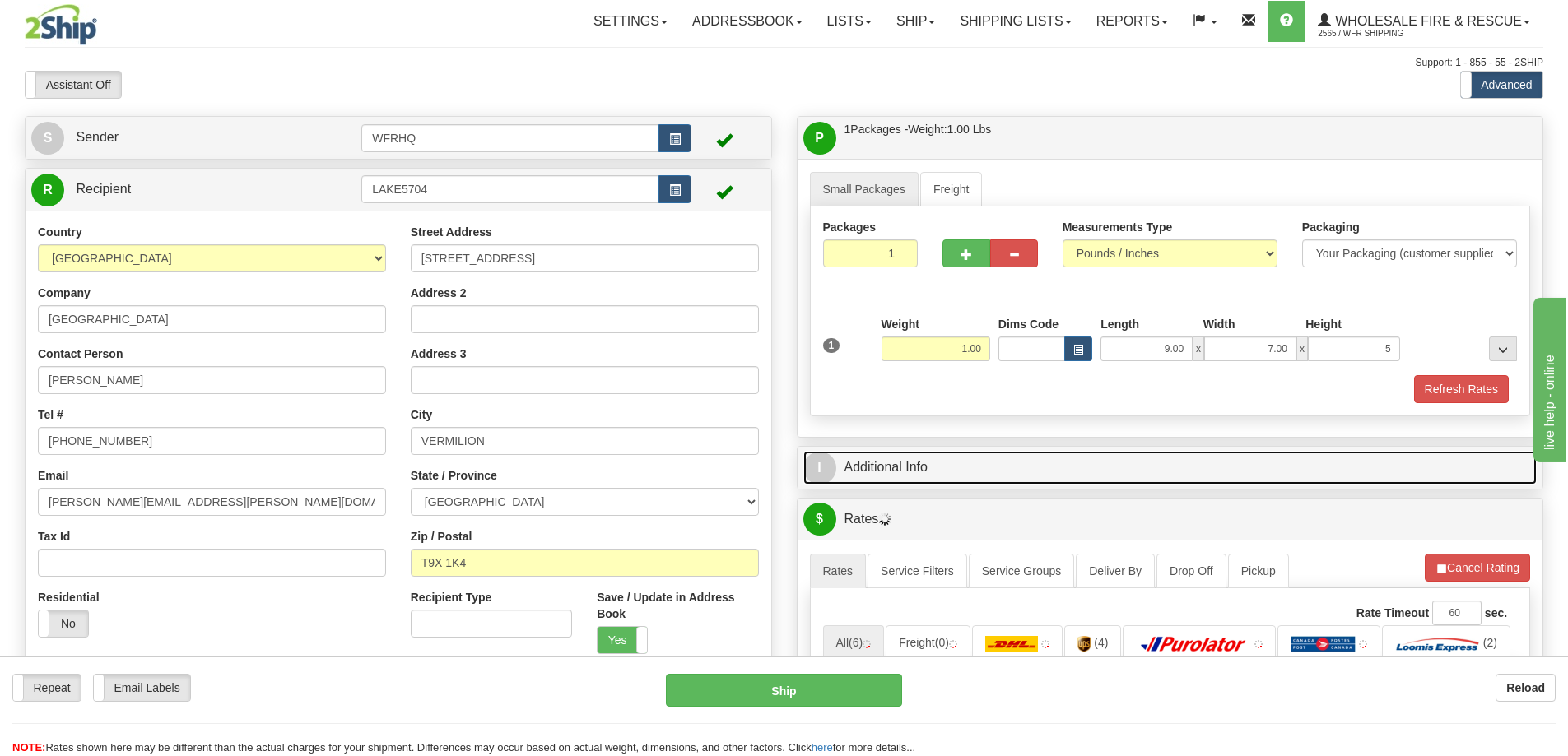
type input "5.00"
click at [895, 459] on link "I Additional Info" at bounding box center [1170, 468] width 734 height 34
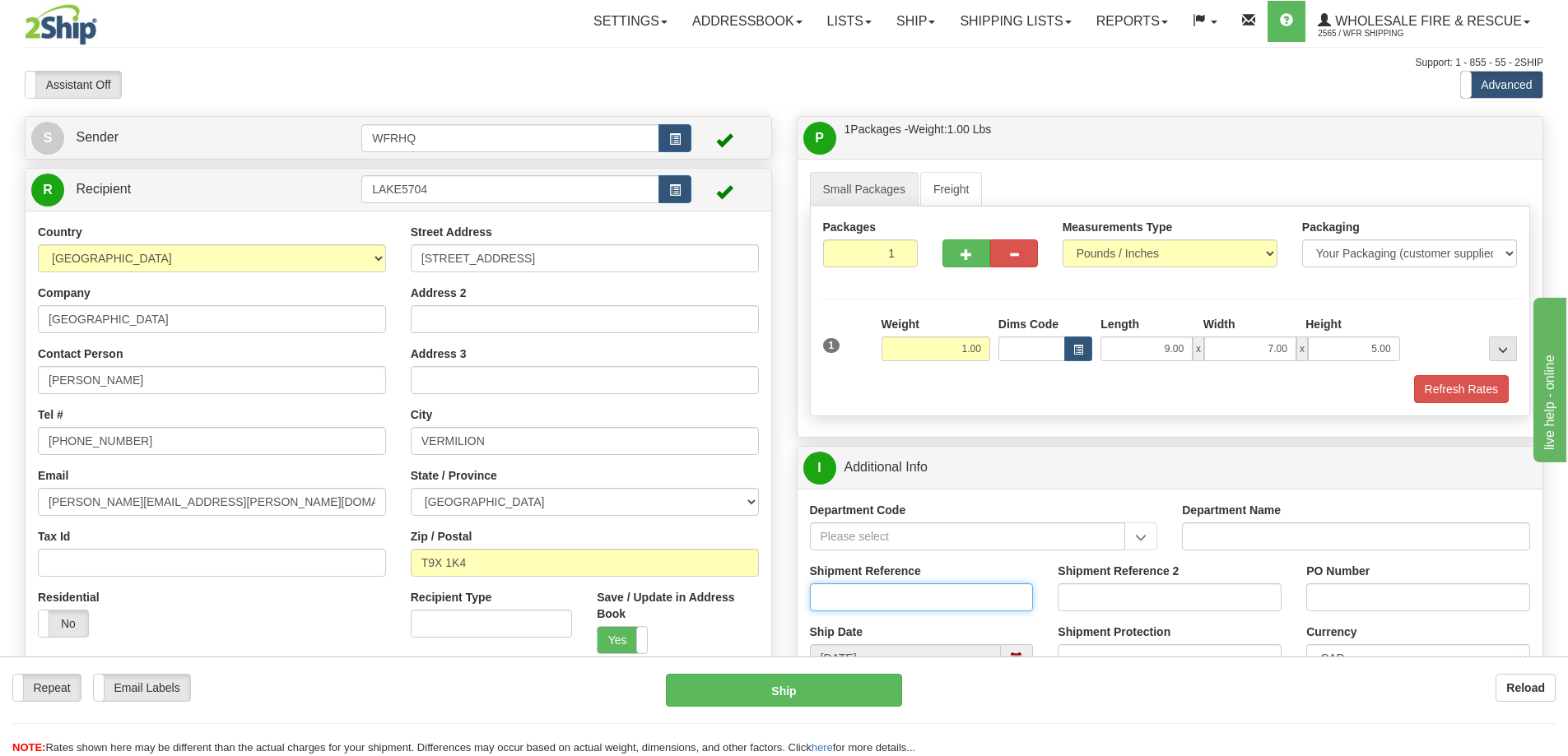
click at [859, 593] on input "Shipment Reference" at bounding box center [922, 597] width 224 height 28
type input "S42589 - 28037"
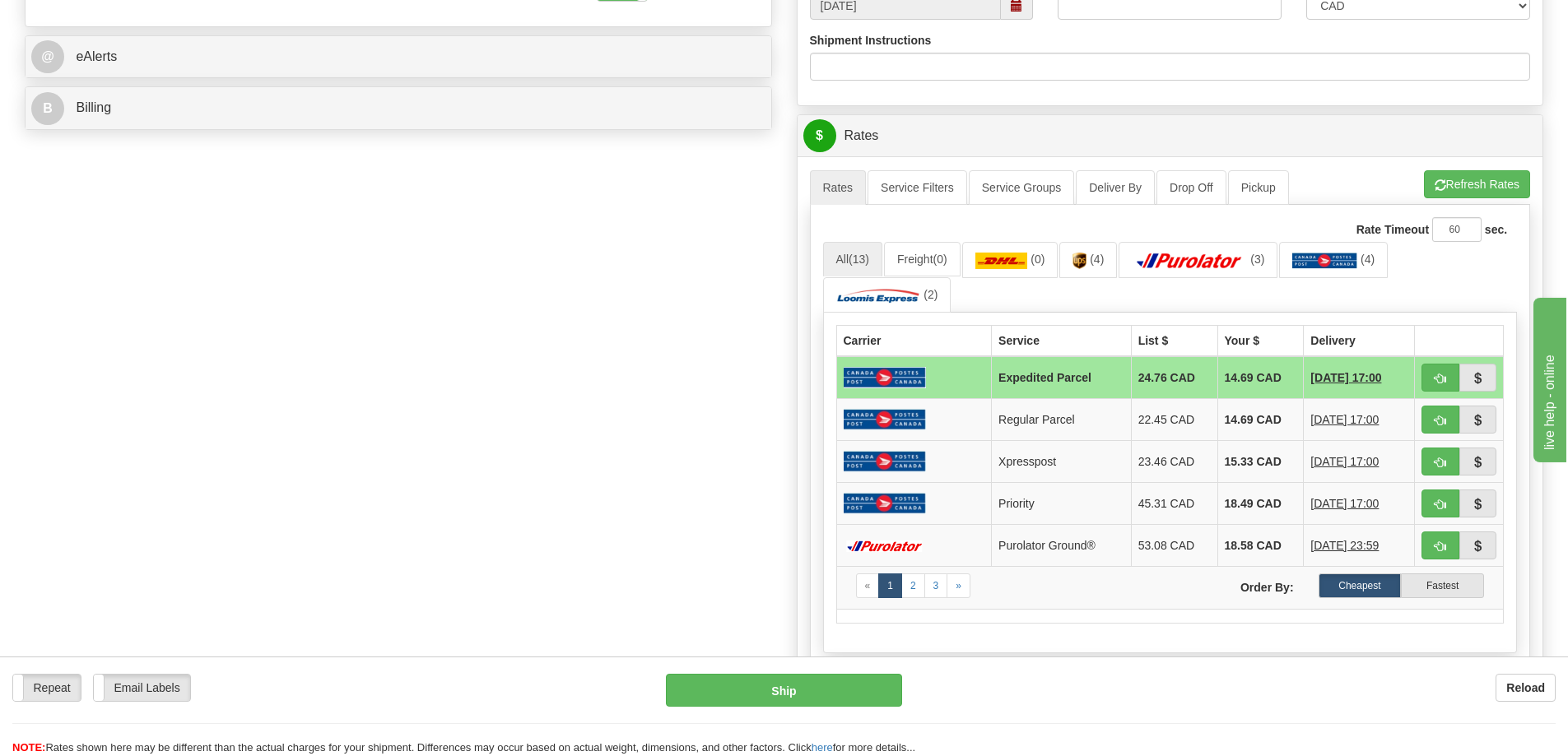
scroll to position [658, 0]
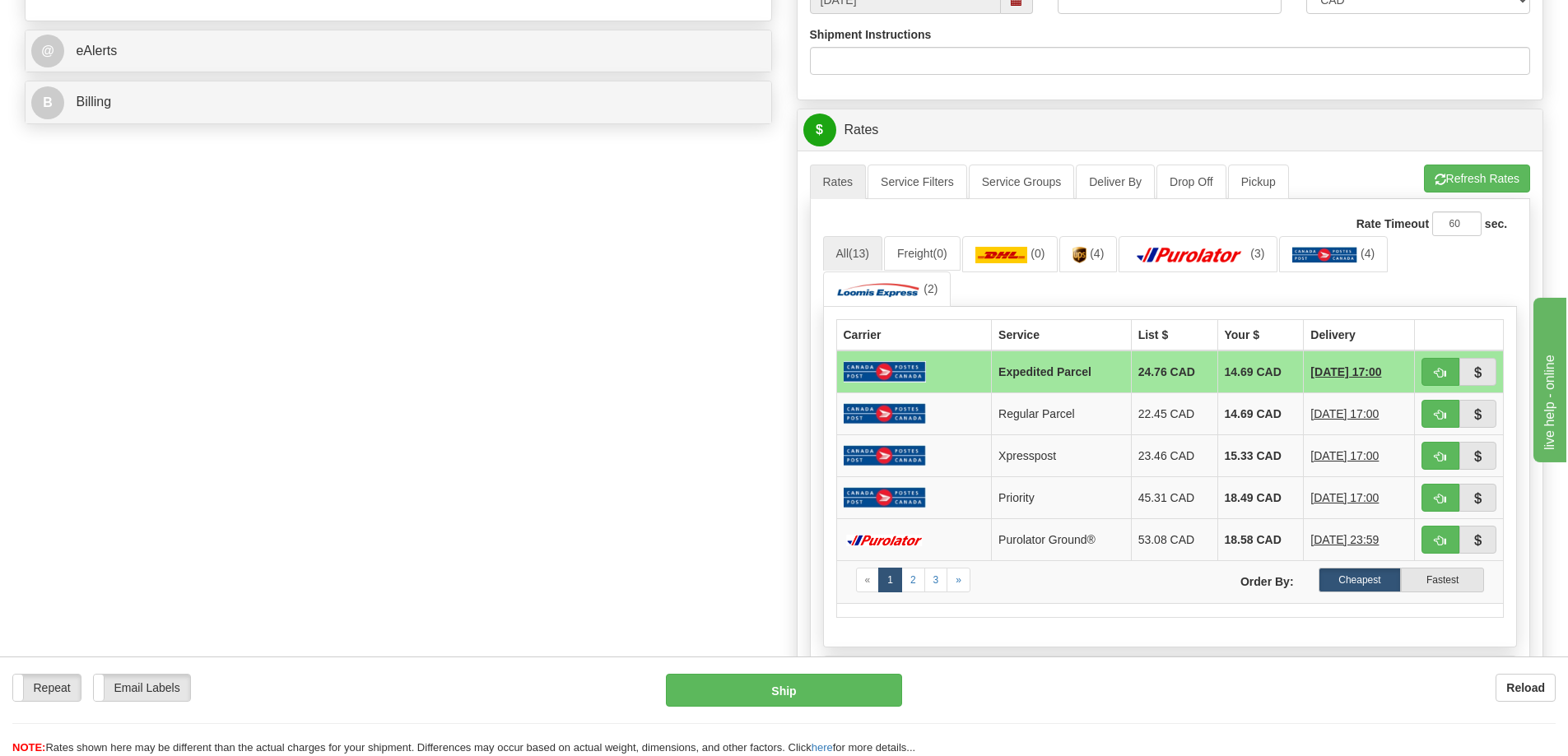
type input "155670"
click at [1435, 538] on span "button" at bounding box center [1440, 541] width 11 height 11
type input "260"
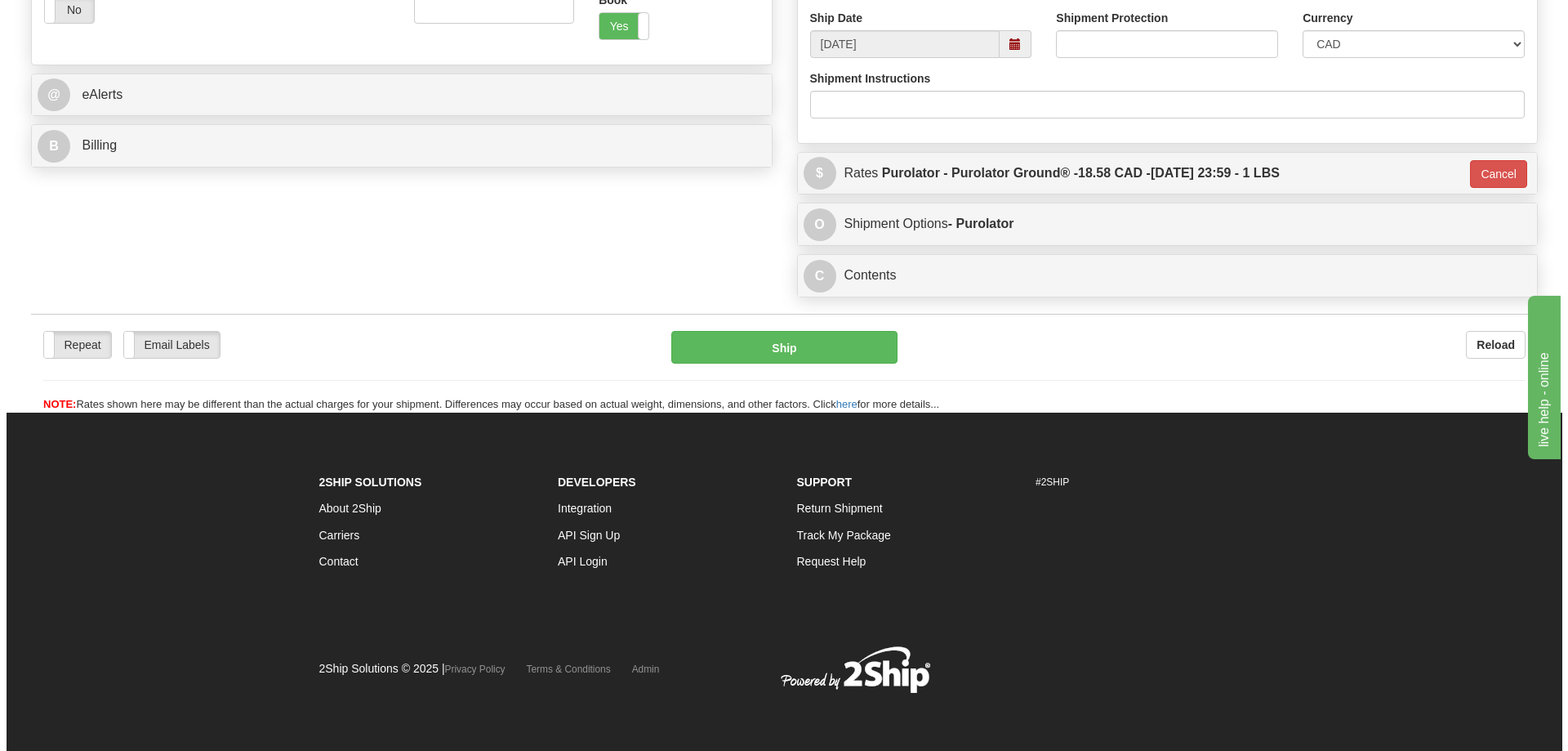
scroll to position [609, 0]
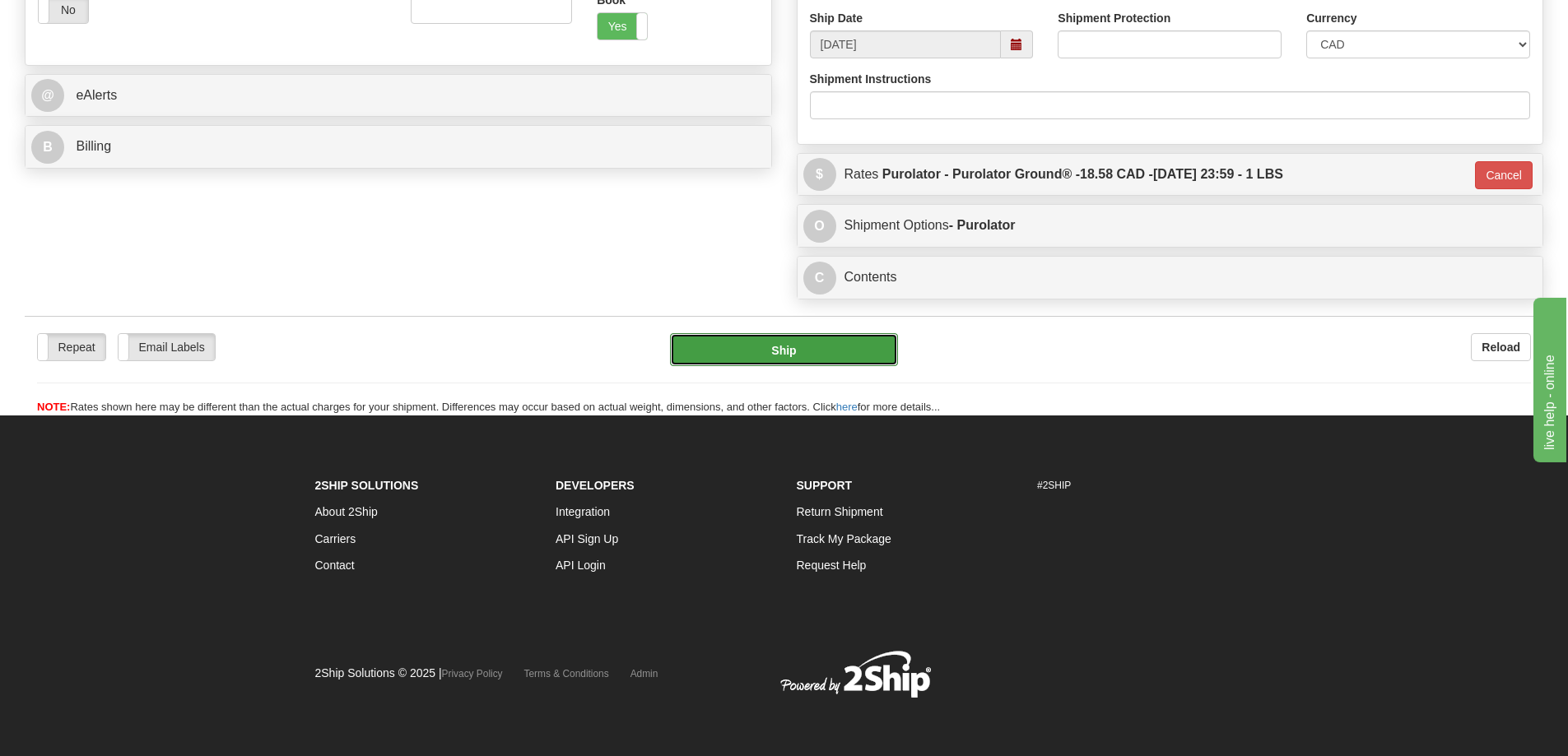
click at [756, 349] on button "Ship" at bounding box center [784, 350] width 228 height 33
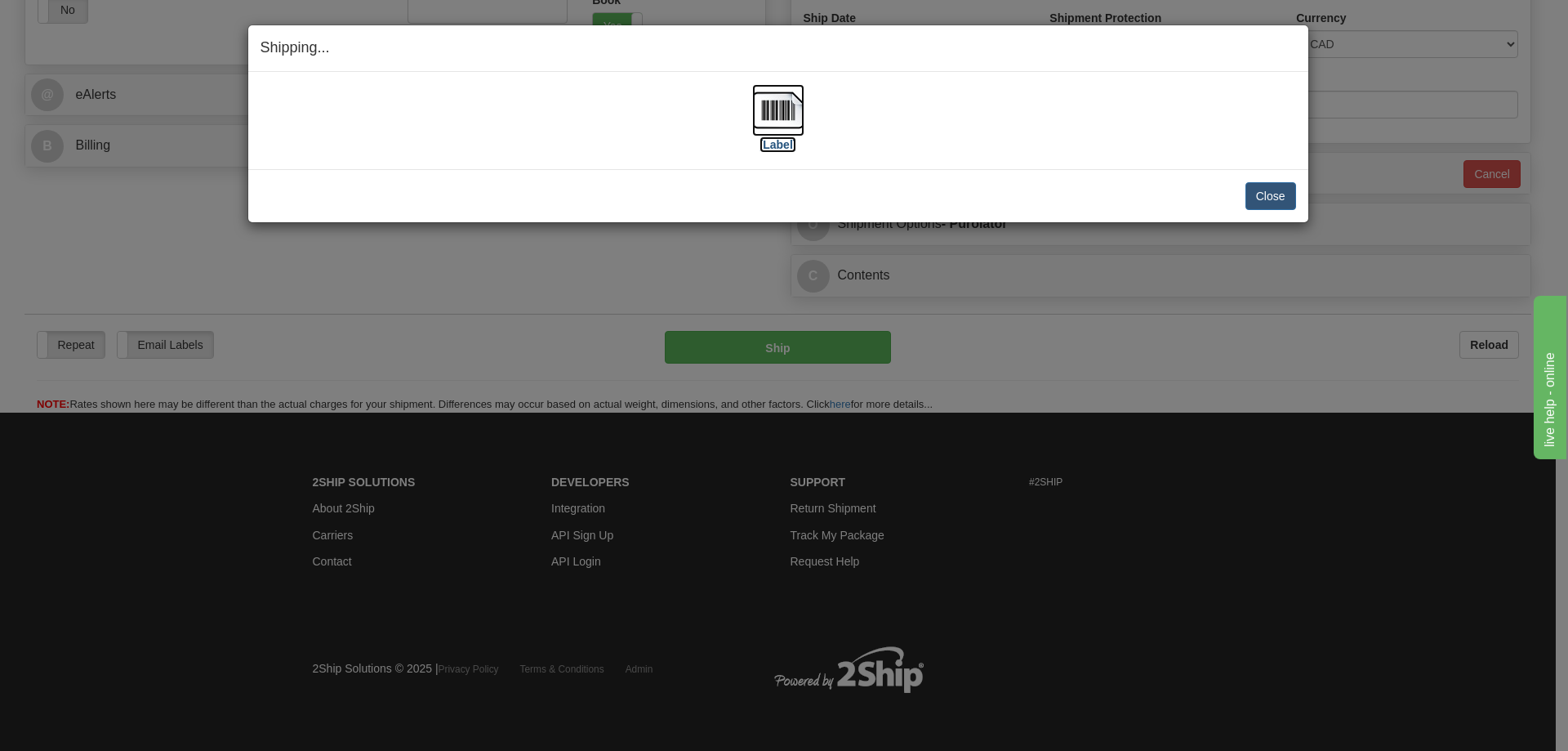
click at [779, 117] on img at bounding box center [778, 110] width 53 height 53
